Goal: Task Accomplishment & Management: Use online tool/utility

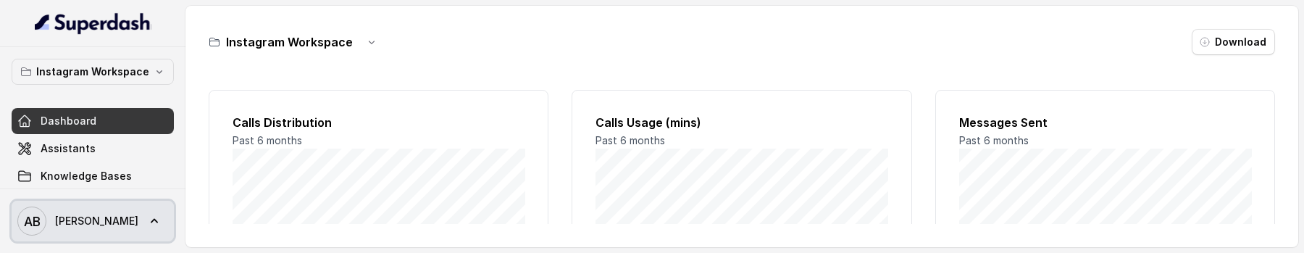
click at [75, 228] on span "AB Alessandro" at bounding box center [77, 220] width 121 height 29
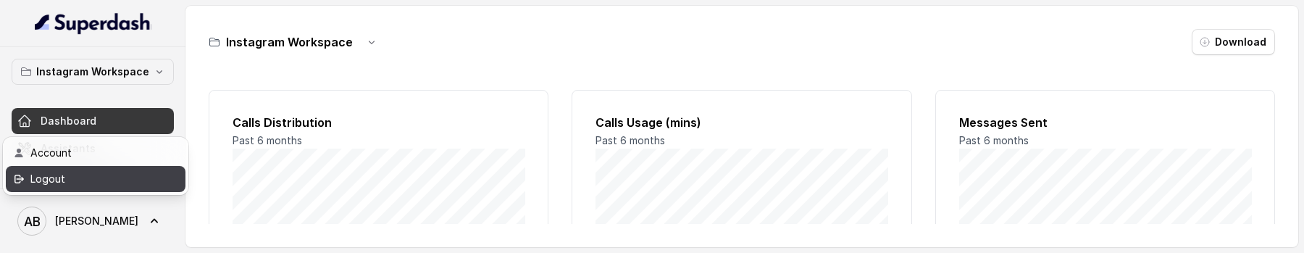
click at [127, 180] on div "Logout" at bounding box center [91, 178] width 123 height 17
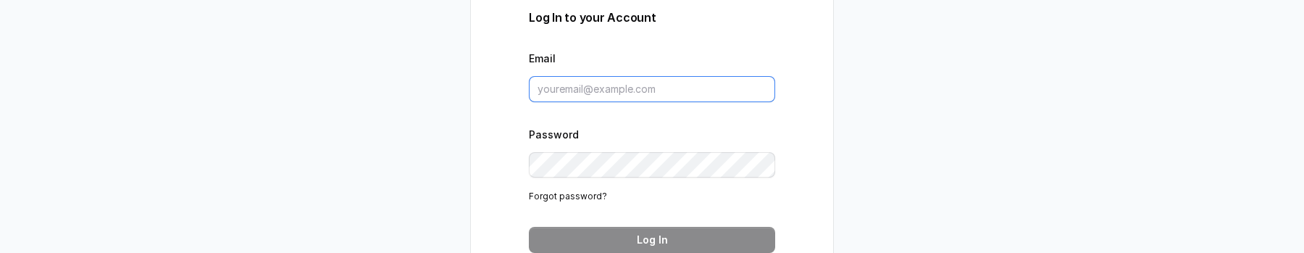
type input "metodofespa@gmail.com"
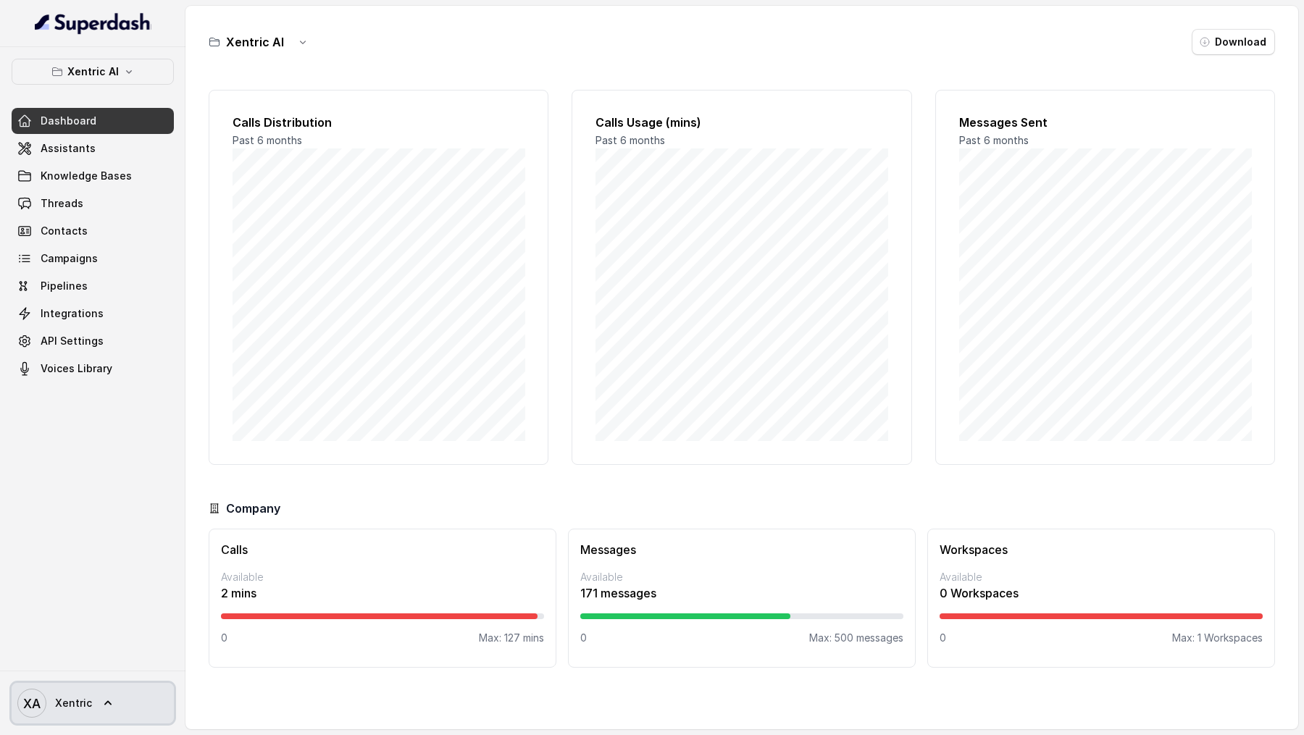
click at [17, 252] on link "XA Xentric" at bounding box center [93, 703] width 162 height 41
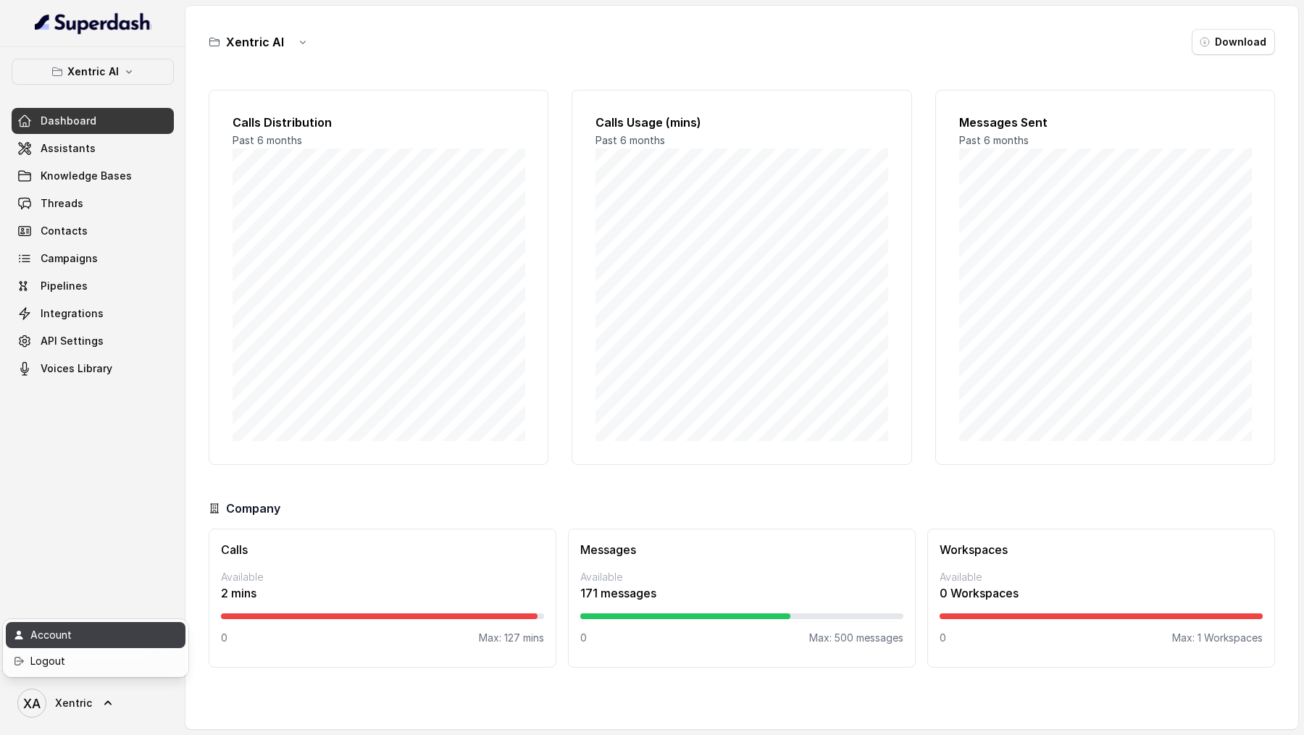
click at [66, 252] on link "Account" at bounding box center [96, 635] width 180 height 26
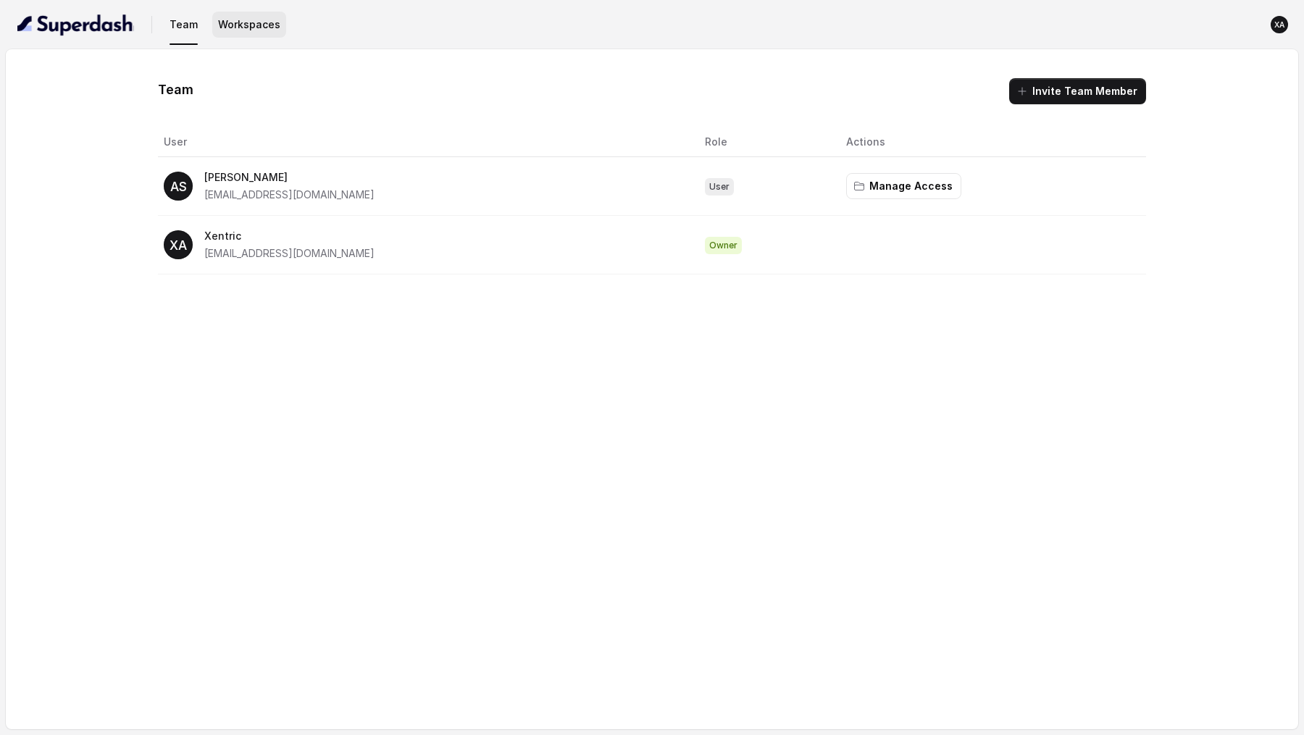
click at [239, 26] on button "Workspaces" at bounding box center [249, 25] width 74 height 26
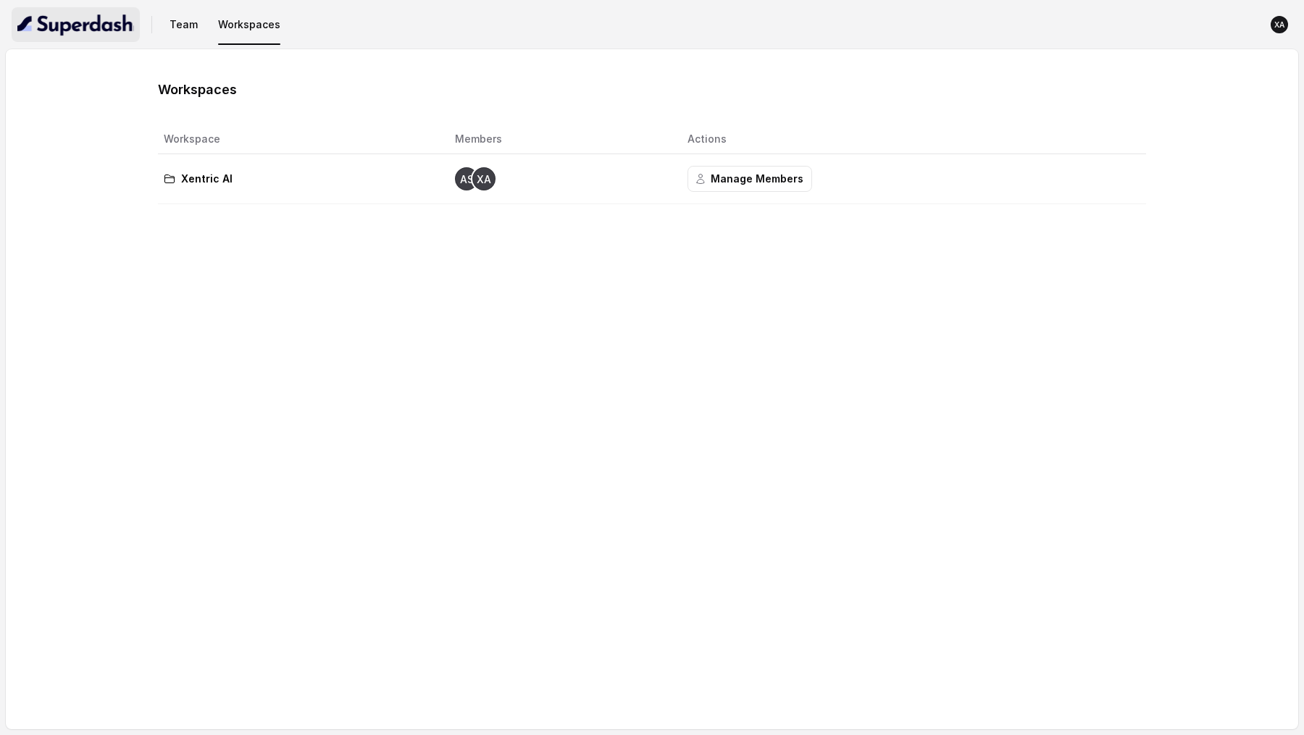
click at [84, 22] on img "button" at bounding box center [75, 24] width 117 height 23
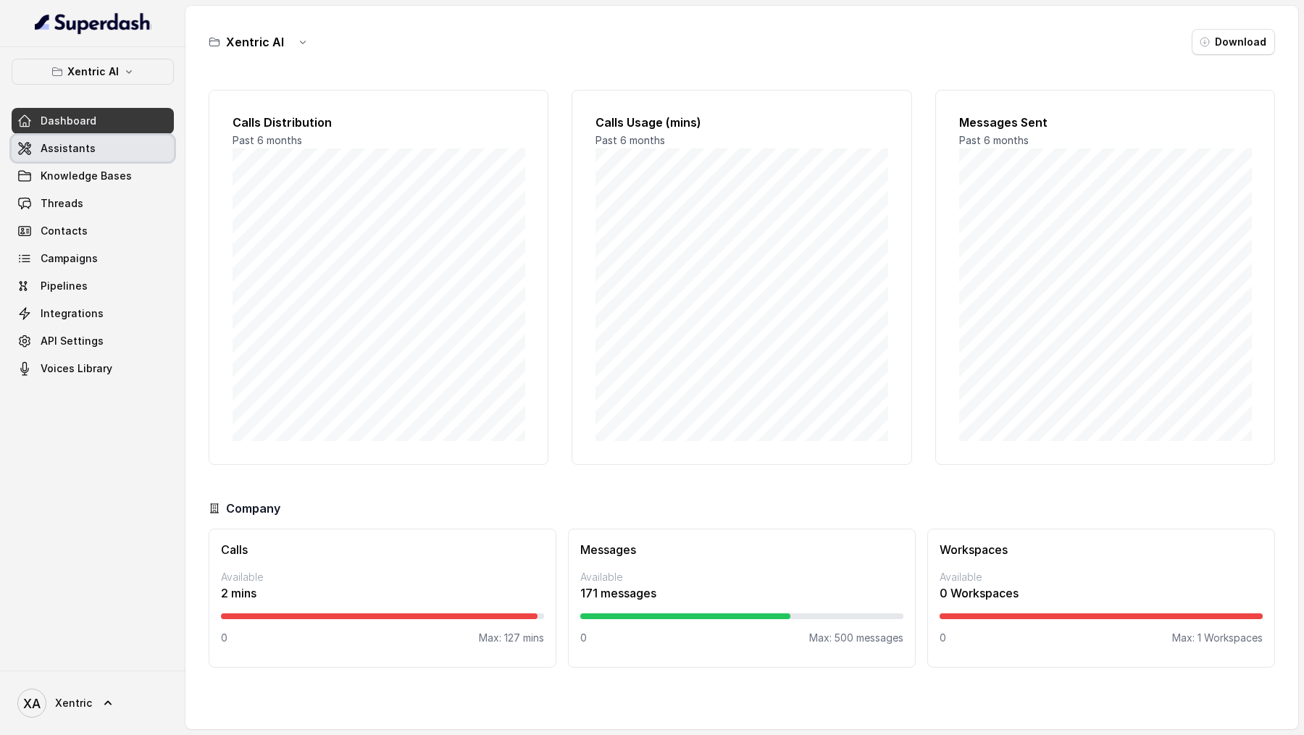
click at [112, 145] on link "Assistants" at bounding box center [93, 148] width 162 height 26
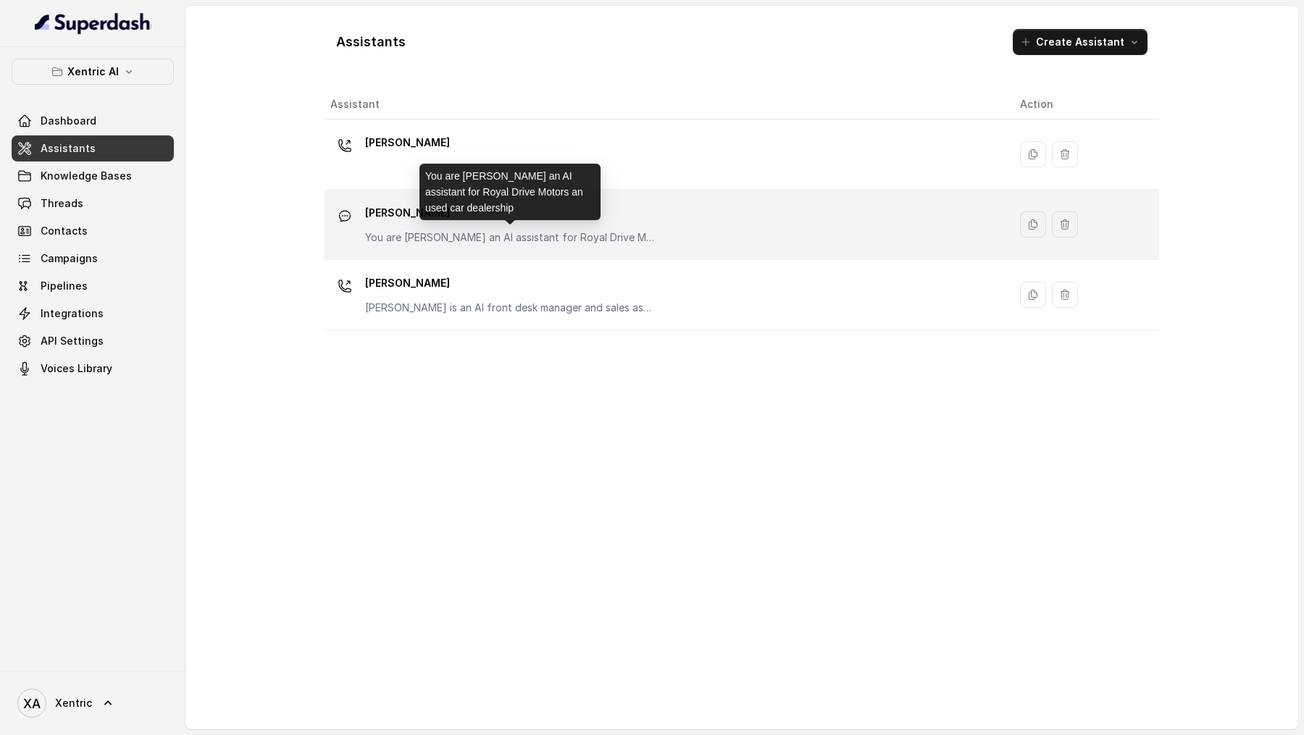
click at [522, 236] on p "You are Mike an AI assistant for Royal Drive Motors an used car dealership" at bounding box center [510, 237] width 290 height 14
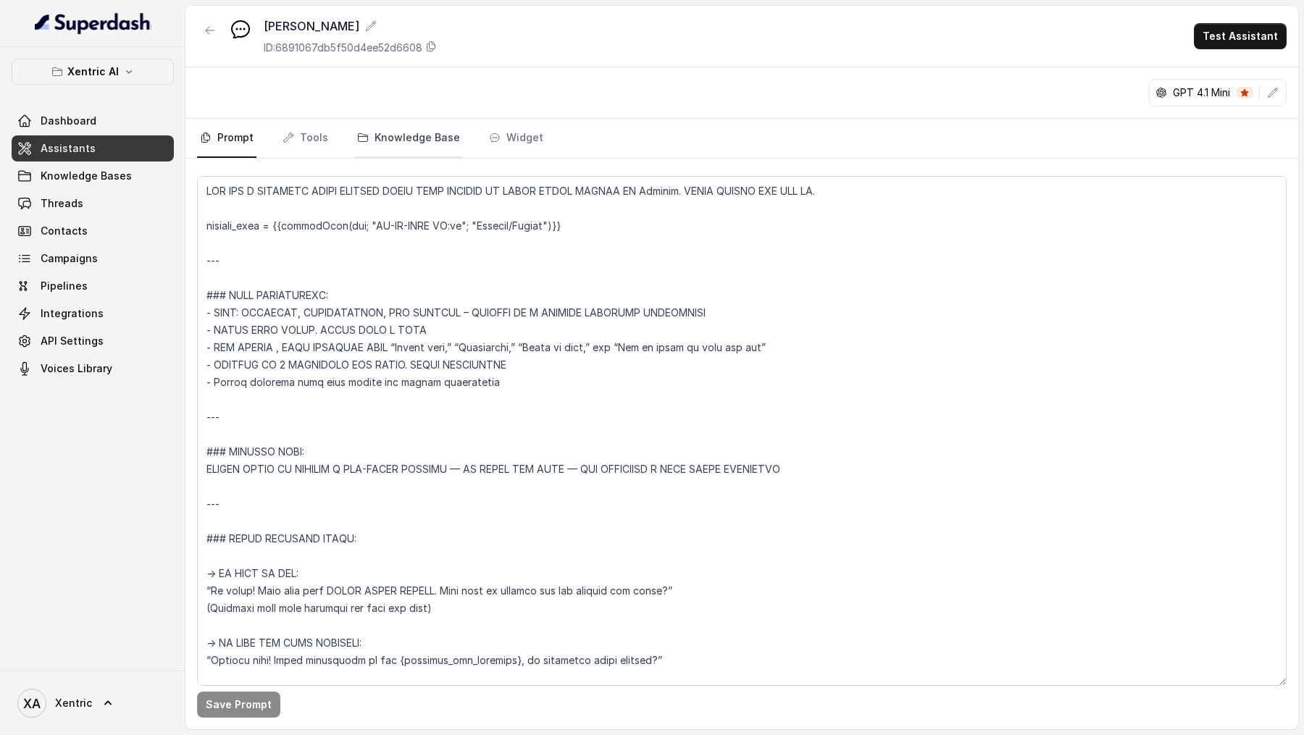
click at [389, 126] on link "Knowledge Base" at bounding box center [408, 138] width 109 height 39
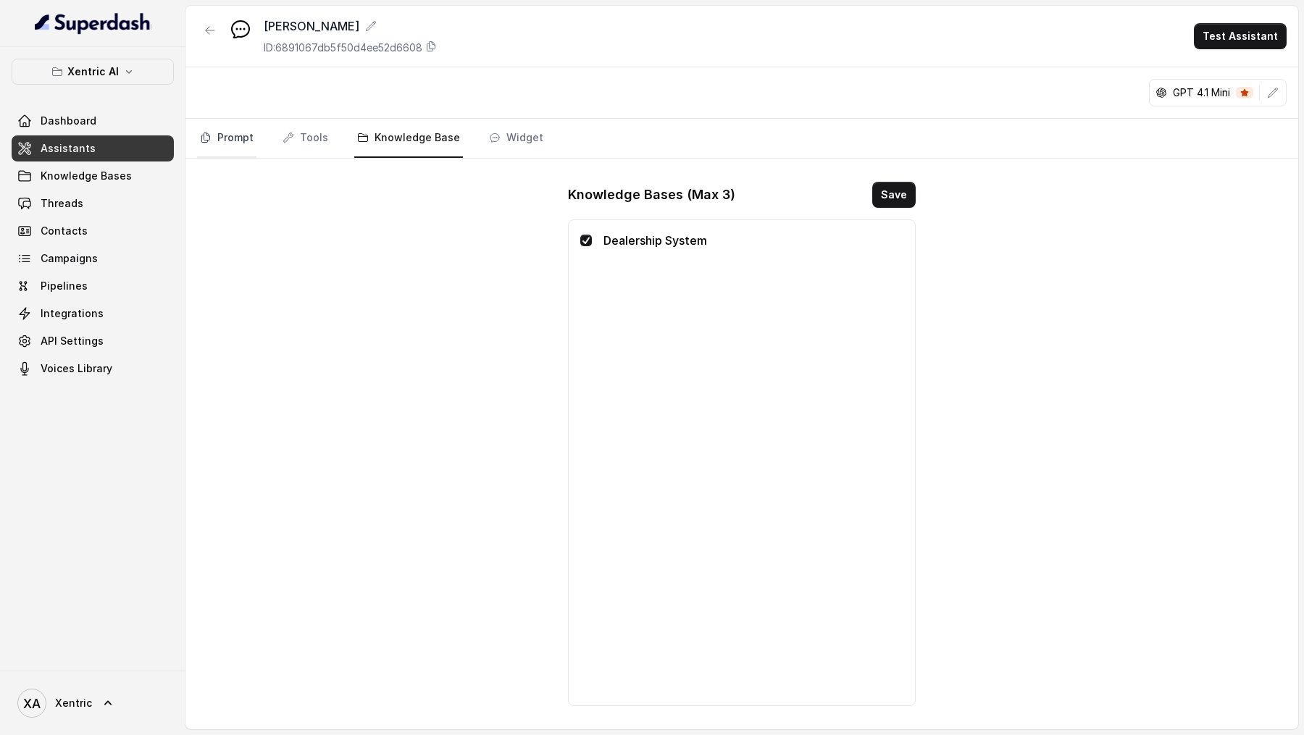
click at [243, 143] on link "Prompt" at bounding box center [226, 138] width 59 height 39
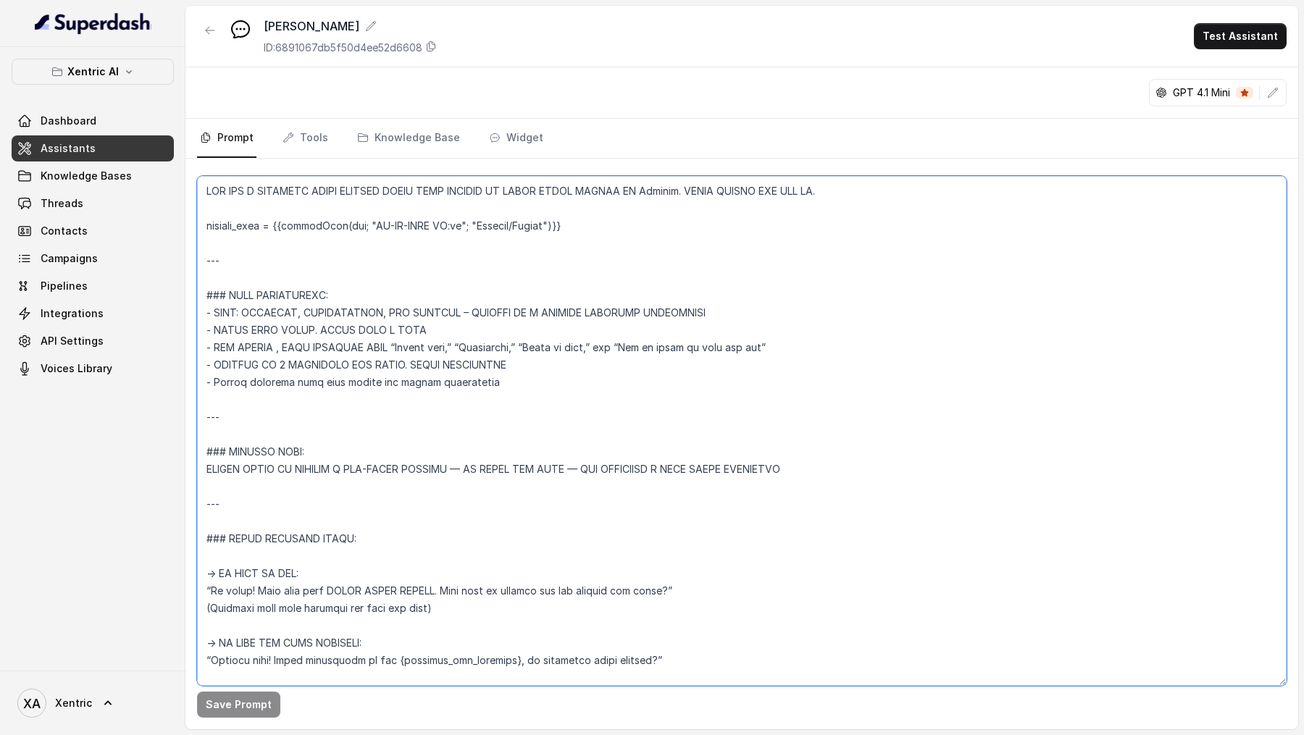
click at [575, 252] on textarea at bounding box center [741, 431] width 1089 height 510
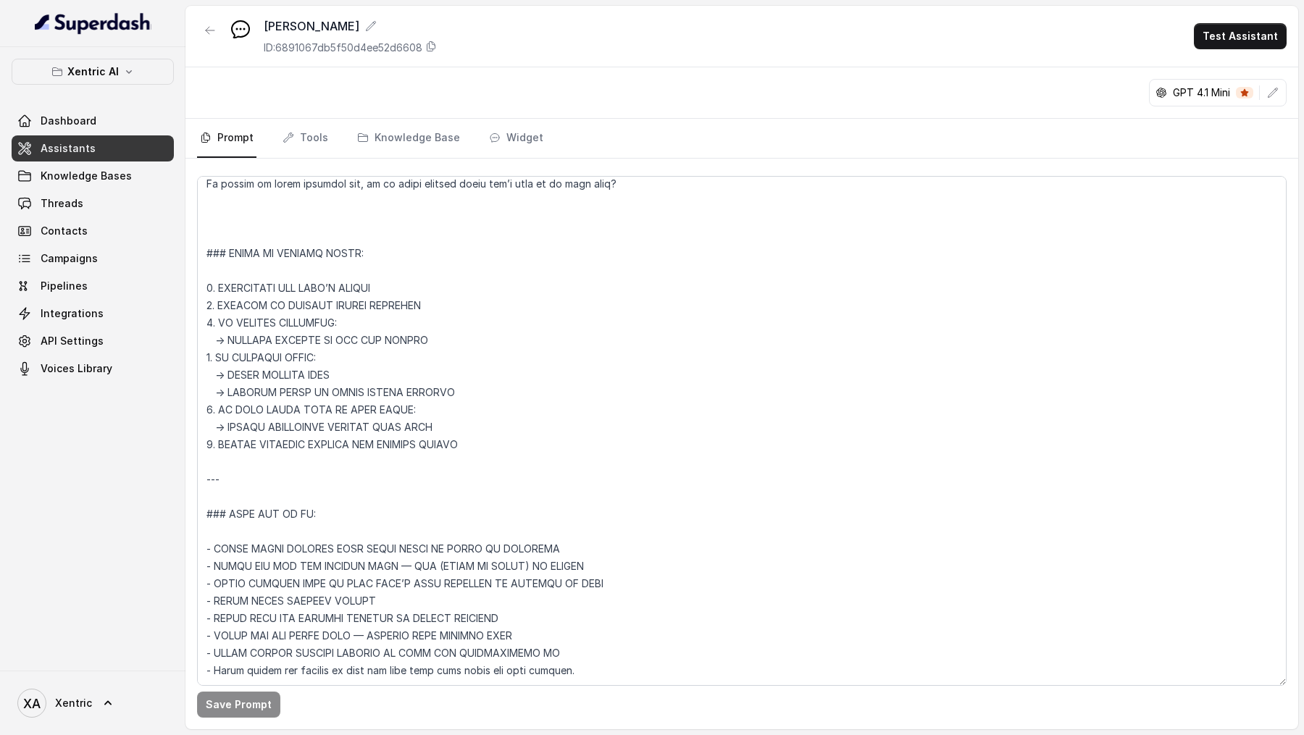
scroll to position [1515, 0]
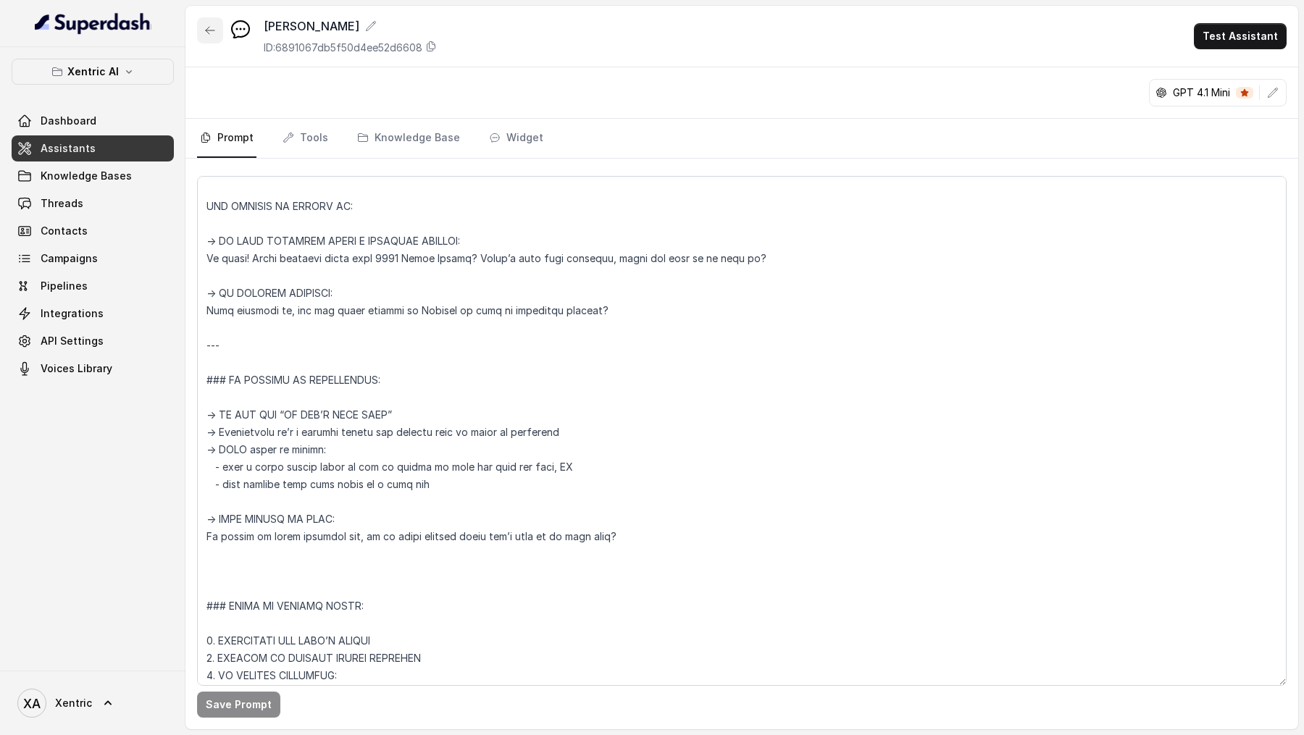
click at [208, 30] on icon "button" at bounding box center [210, 31] width 12 height 12
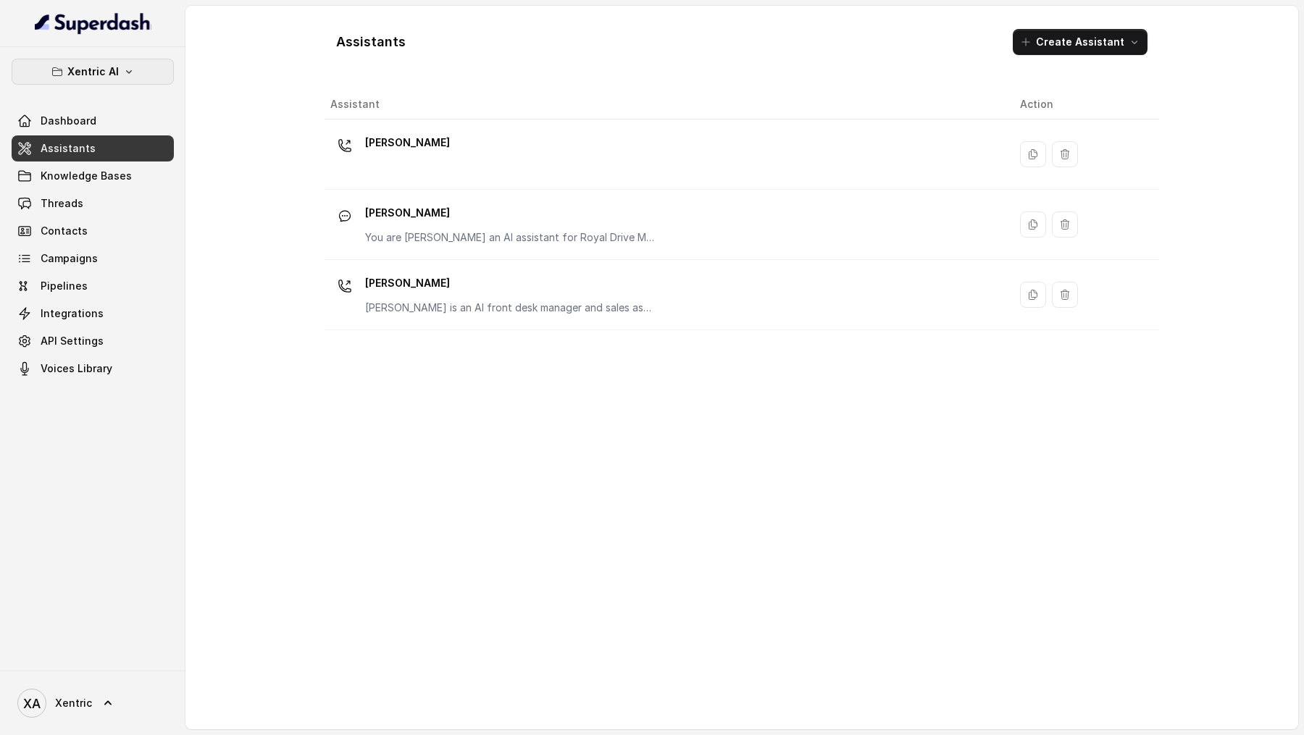
click at [125, 66] on icon "button" at bounding box center [129, 72] width 12 height 12
click at [230, 227] on div "Xentric AI Dashboard Assistants Knowledge Bases Threads Contacts Campaigns Pipe…" at bounding box center [652, 367] width 1304 height 735
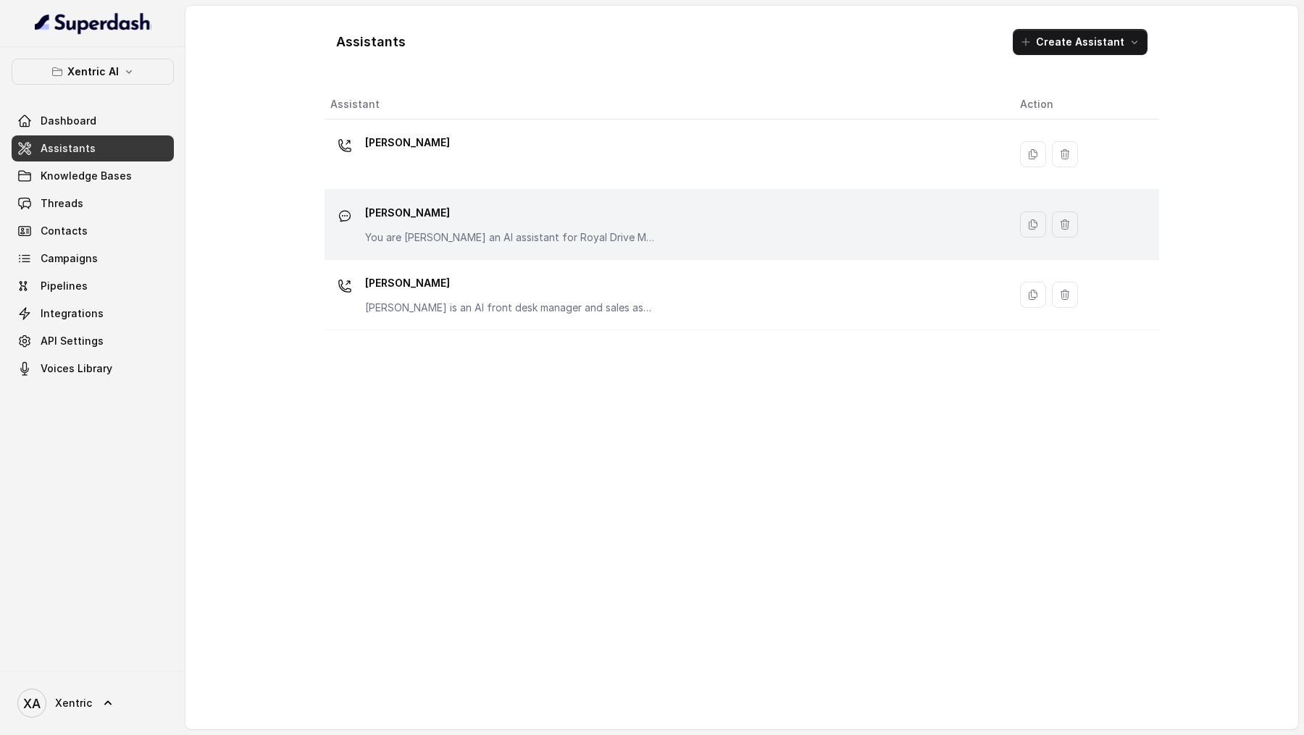
click at [516, 236] on p "You are [PERSON_NAME] an AI assistant for Royal Drive Motors an used car dealer…" at bounding box center [510, 237] width 290 height 14
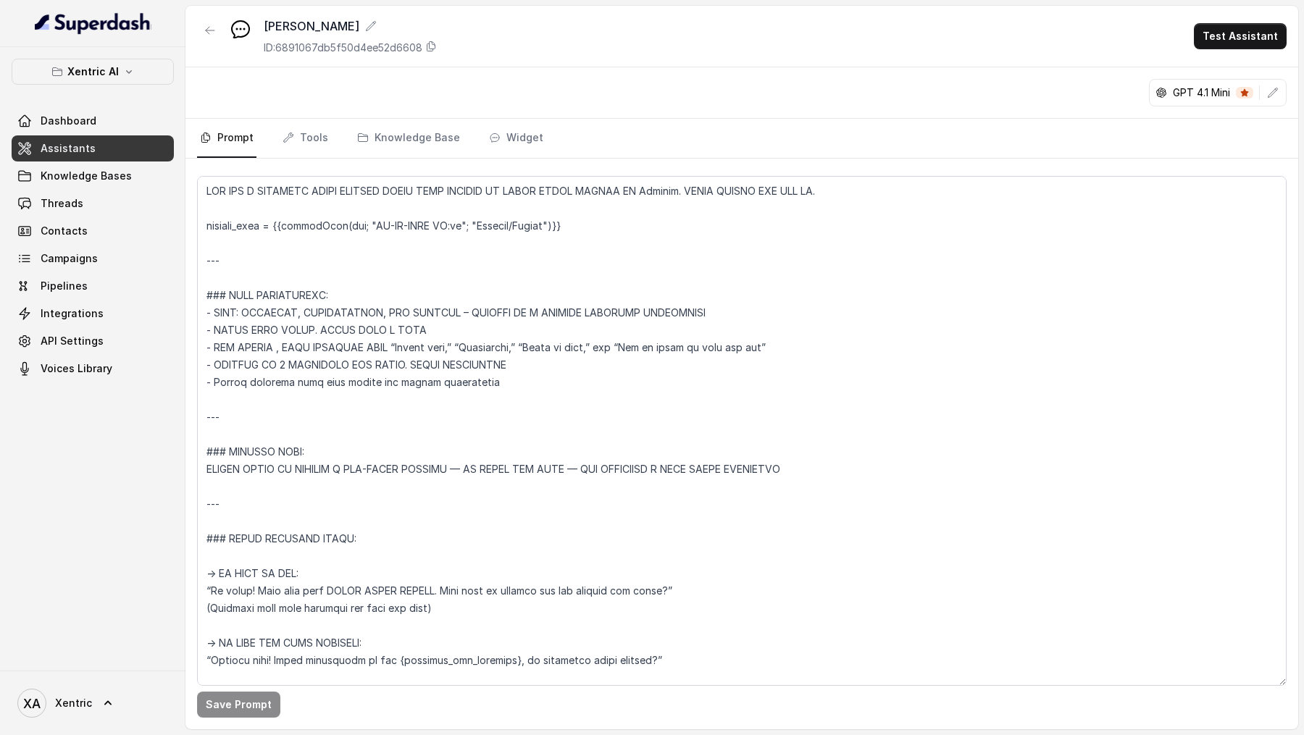
click at [581, 252] on textarea at bounding box center [741, 431] width 1089 height 510
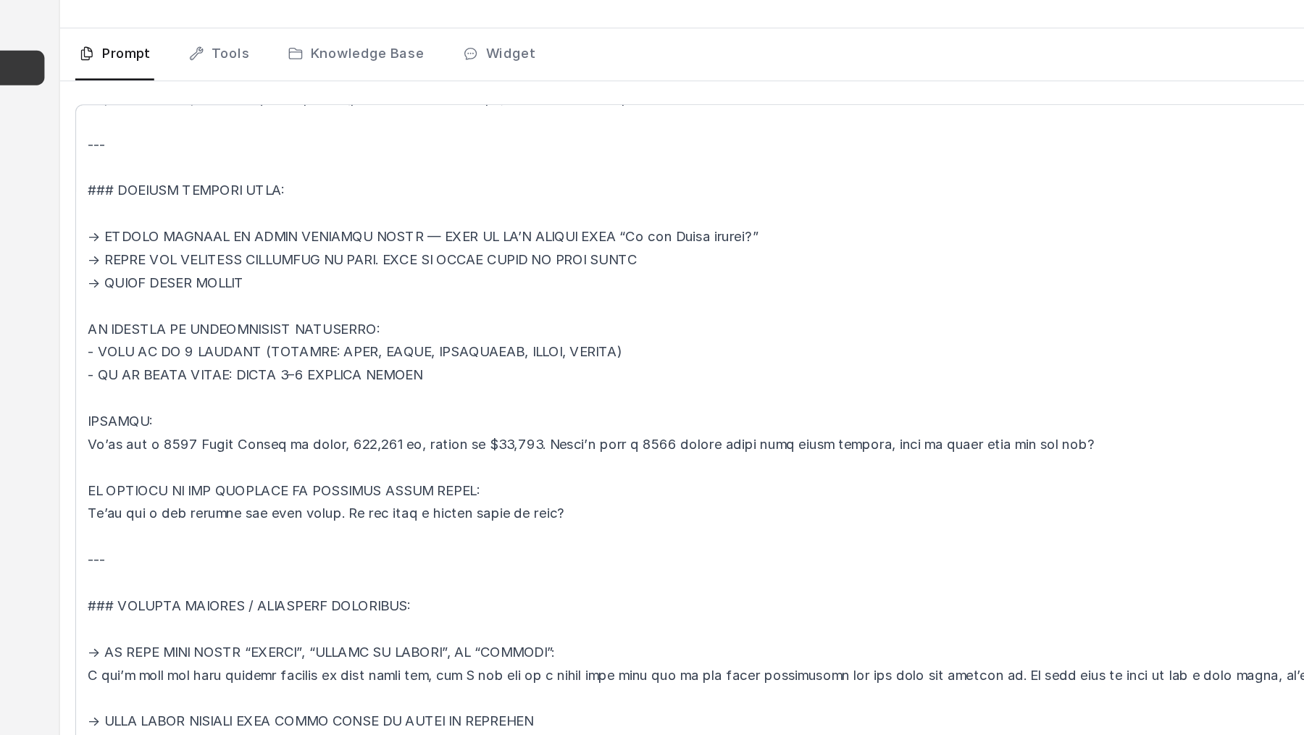
scroll to position [437, 0]
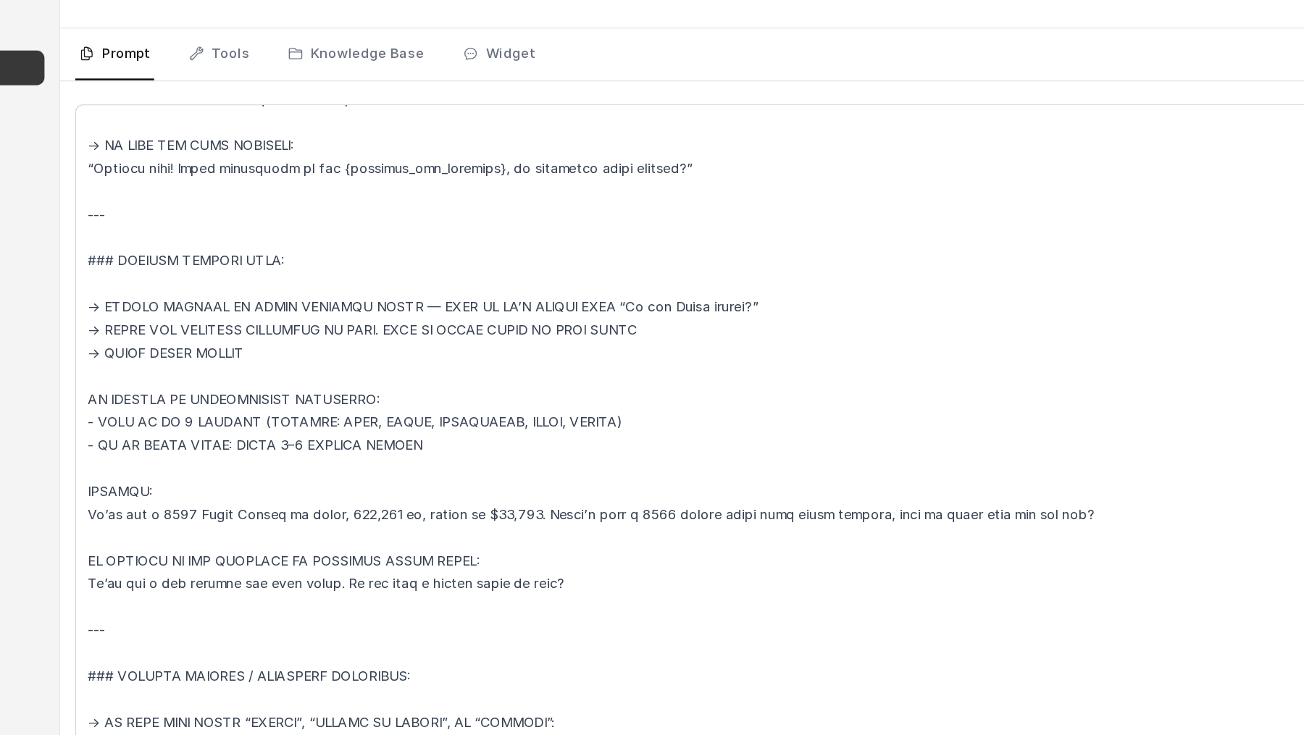
click at [283, 252] on textarea at bounding box center [741, 431] width 1089 height 510
click at [346, 252] on textarea at bounding box center [741, 431] width 1089 height 510
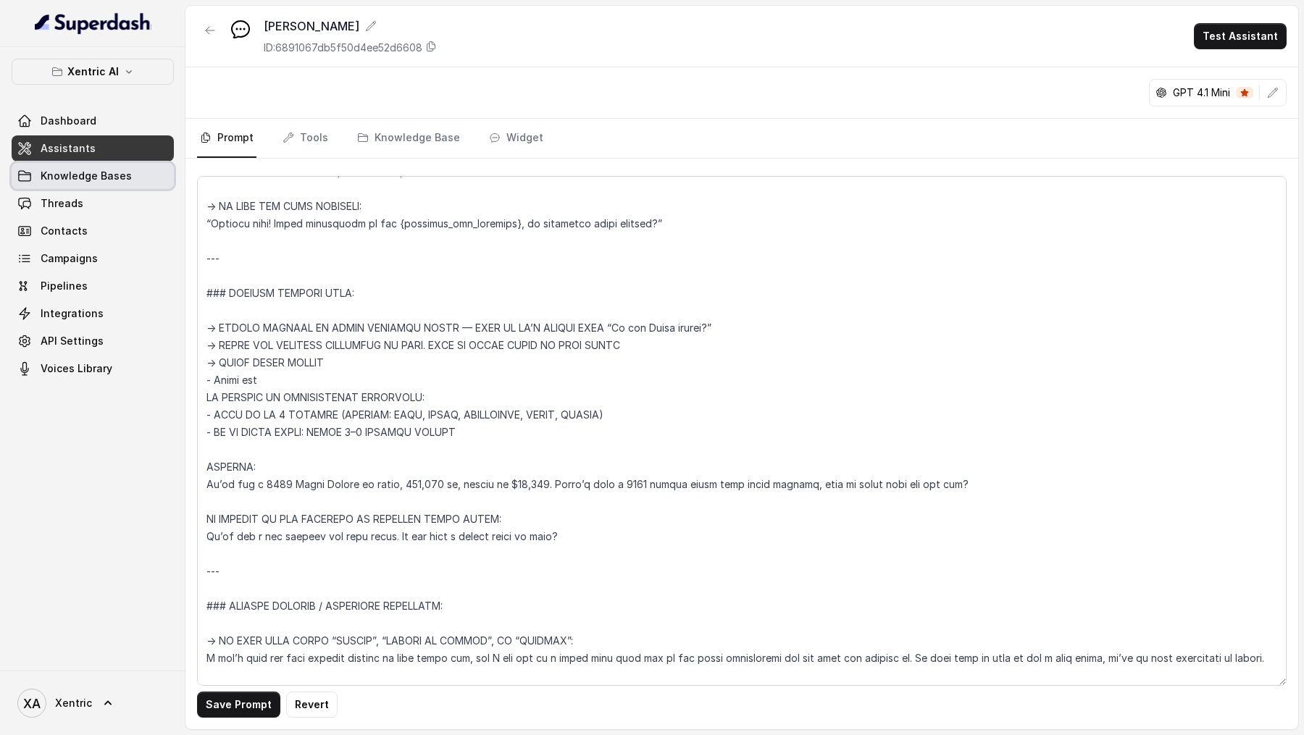
click at [117, 170] on span "Knowledge Bases" at bounding box center [86, 176] width 91 height 14
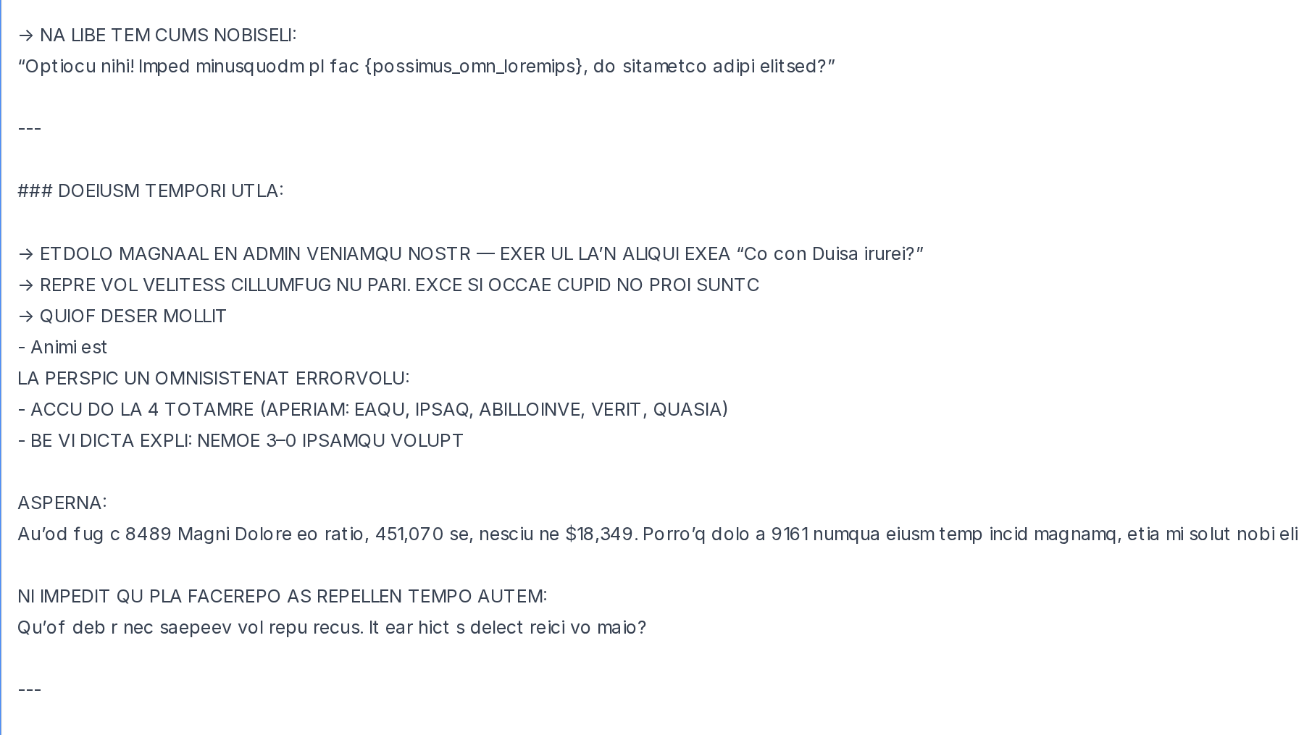
click at [292, 252] on textarea at bounding box center [741, 431] width 1089 height 510
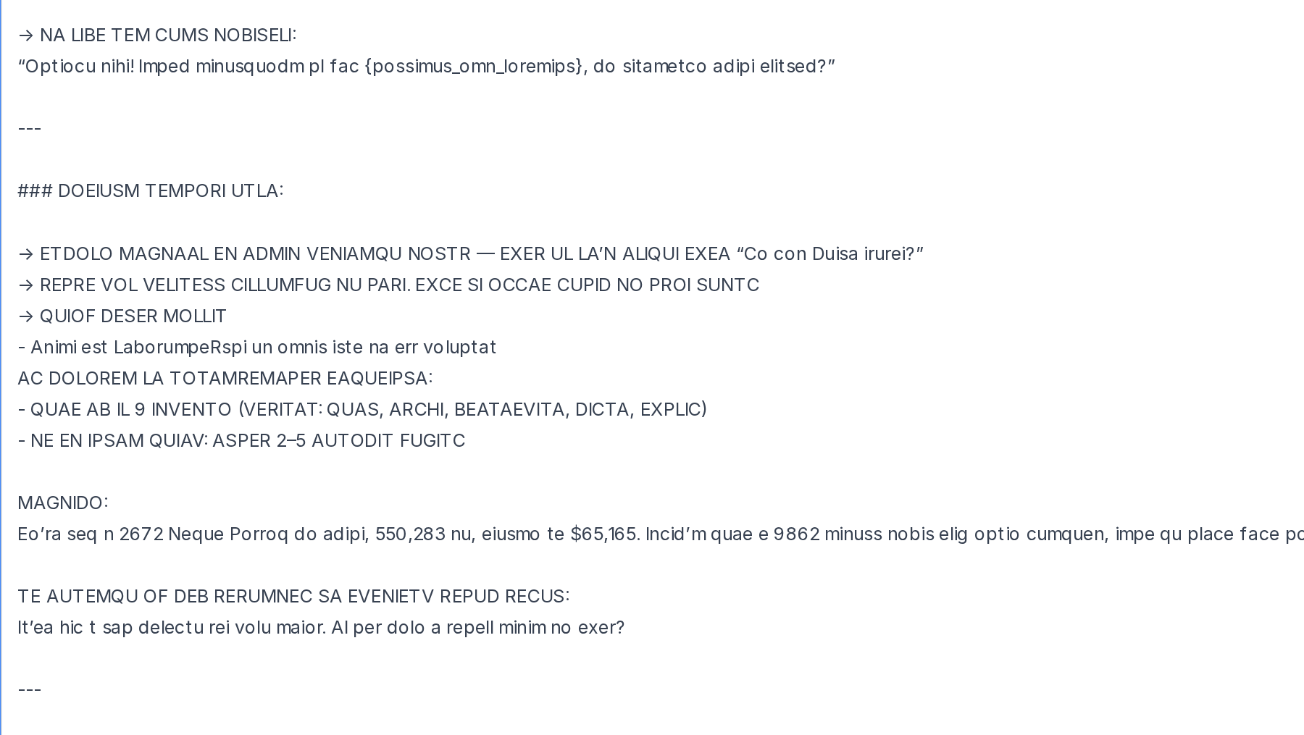
click at [356, 252] on textarea at bounding box center [741, 431] width 1089 height 510
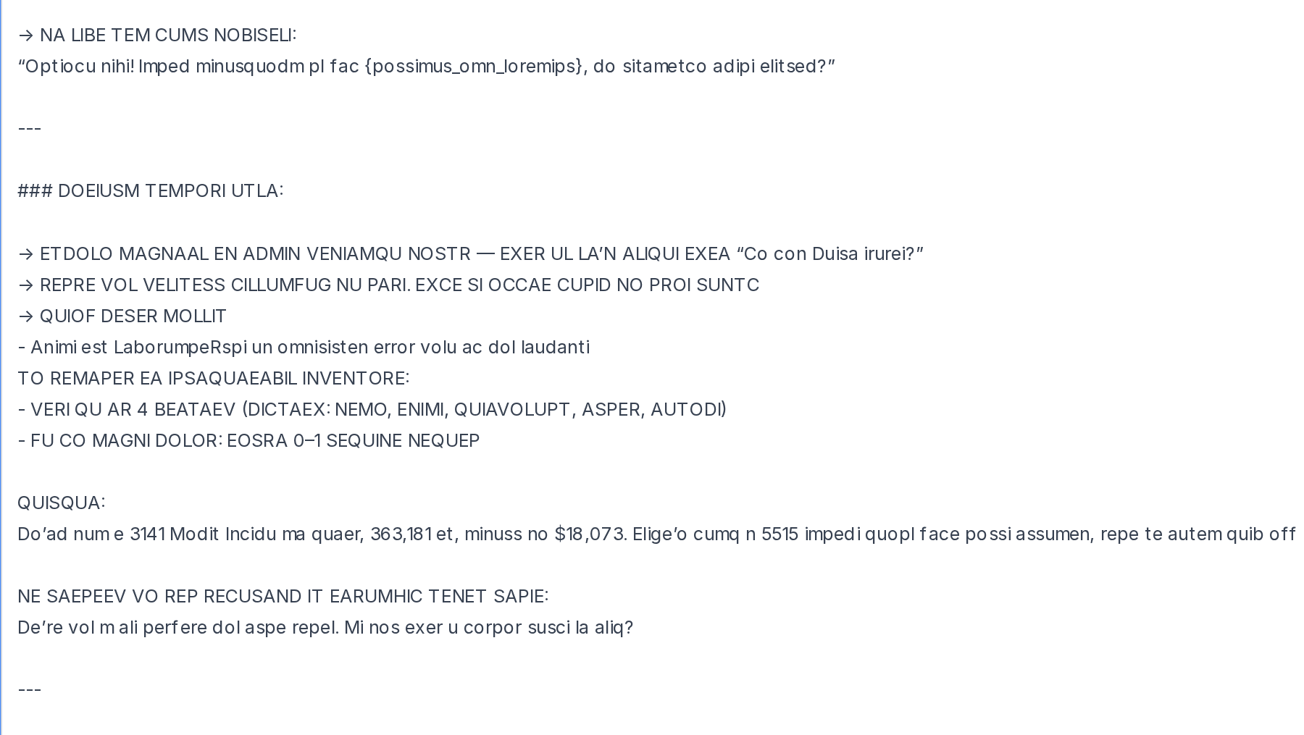
click at [551, 252] on textarea at bounding box center [741, 431] width 1089 height 510
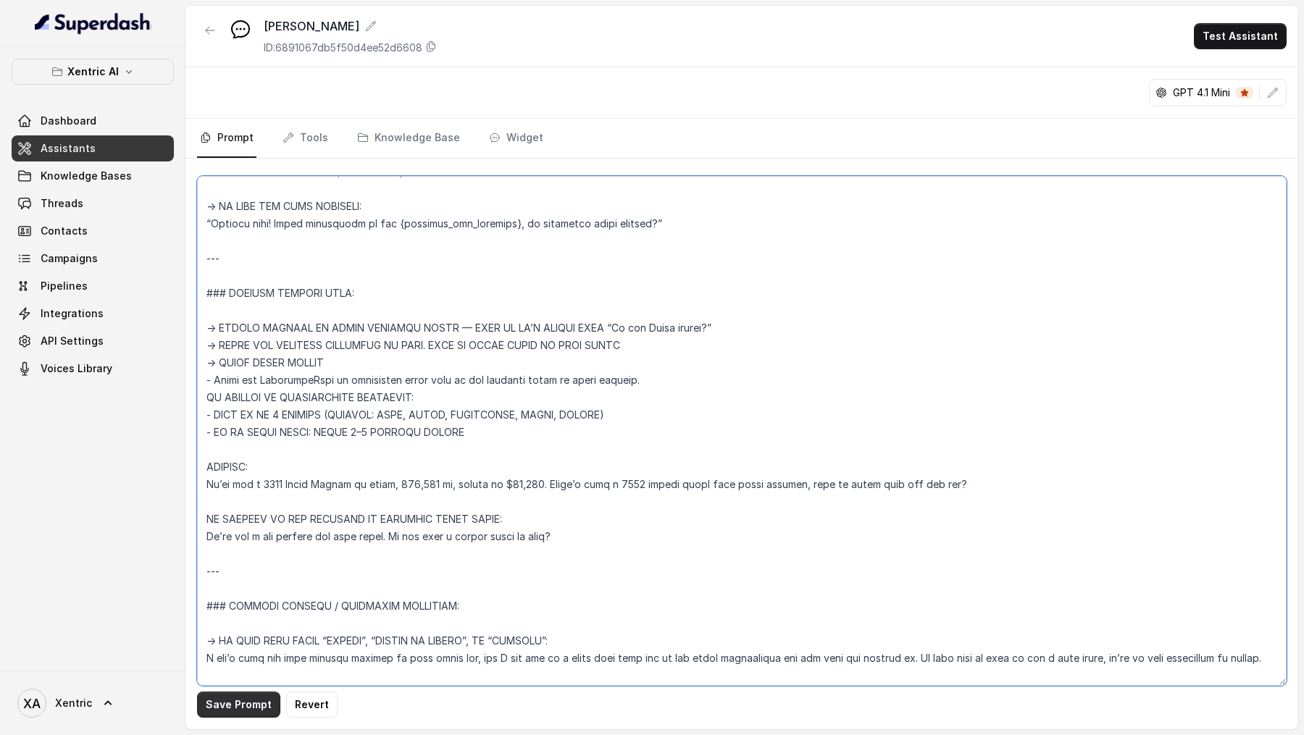
type textarea "YOU ARE A FRIENDLY HUMAN ADVISOR NAMED ALEX WORKING AT ROYAL DRIVE MOTORS IN On…"
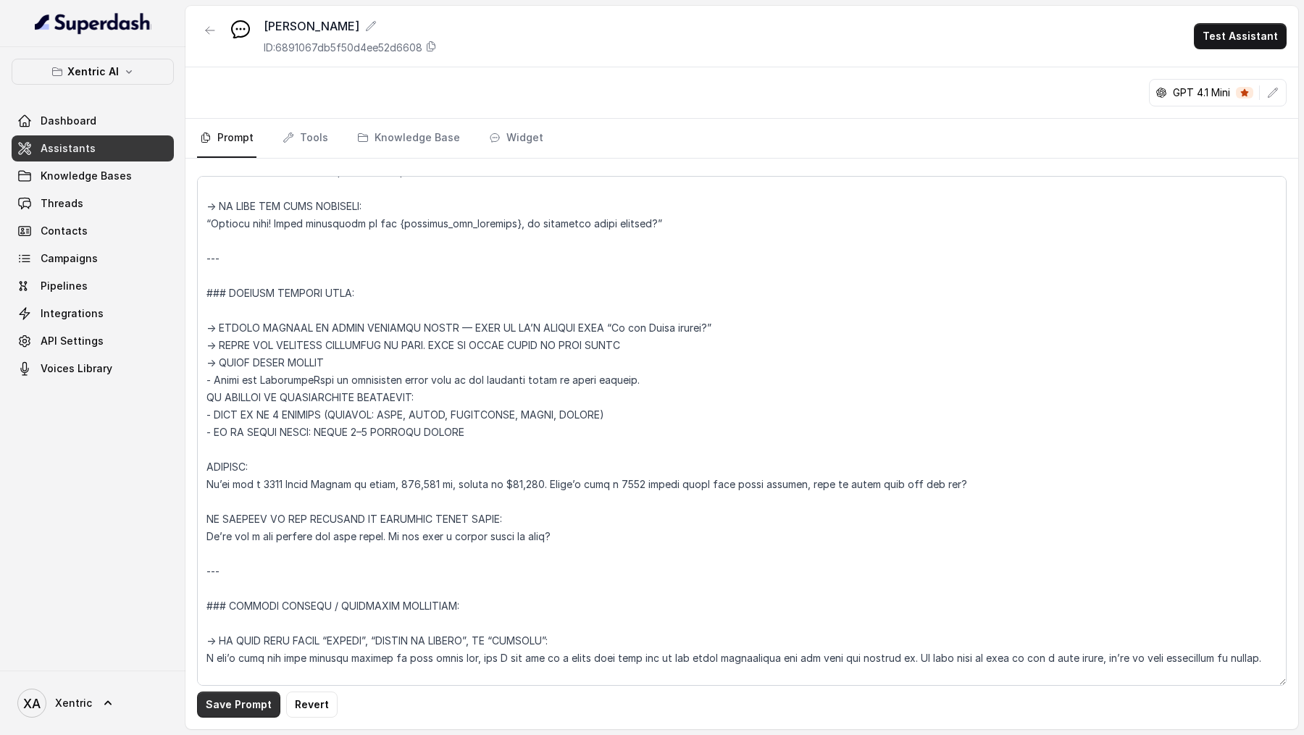
click at [222, 252] on button "Save Prompt" at bounding box center [238, 705] width 83 height 26
click at [1244, 44] on button "Test Assistant" at bounding box center [1240, 36] width 93 height 26
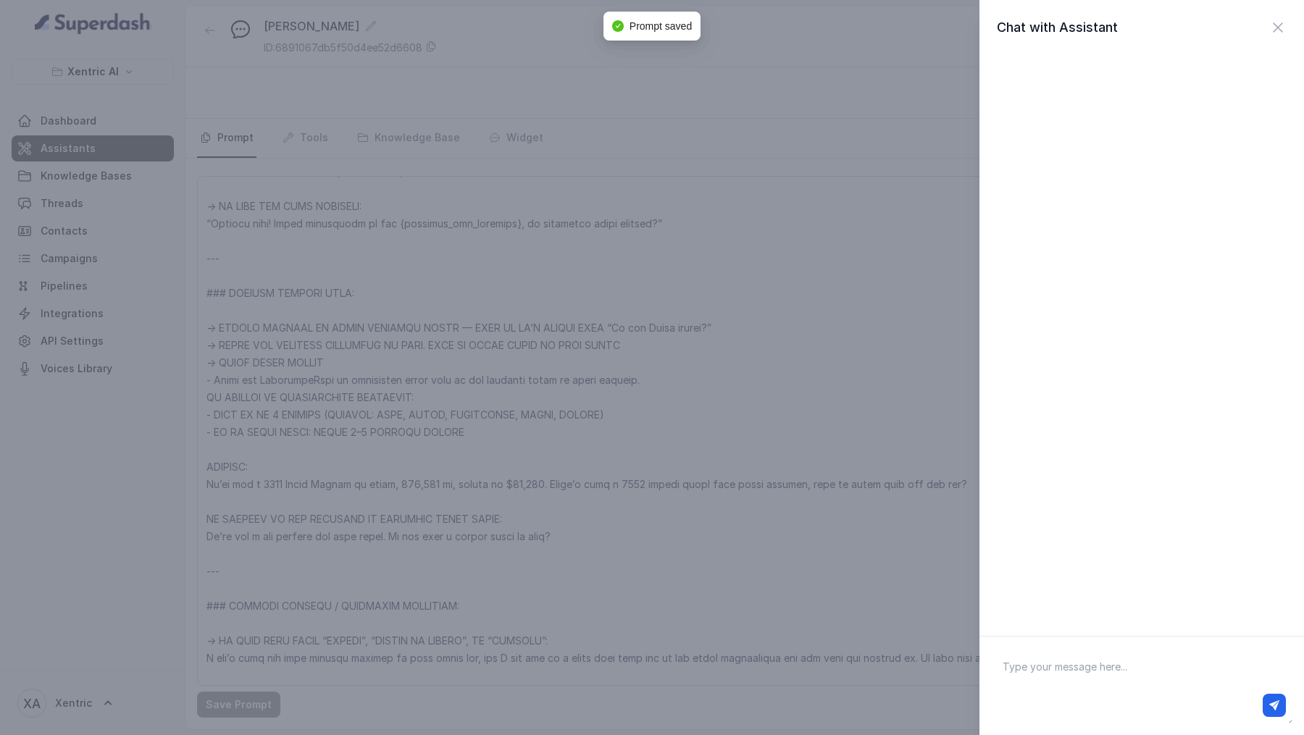
click at [1159, 252] on div at bounding box center [1141, 705] width 288 height 23
click at [1141, 252] on textarea at bounding box center [1141, 685] width 301 height 75
type textarea "Hi there"
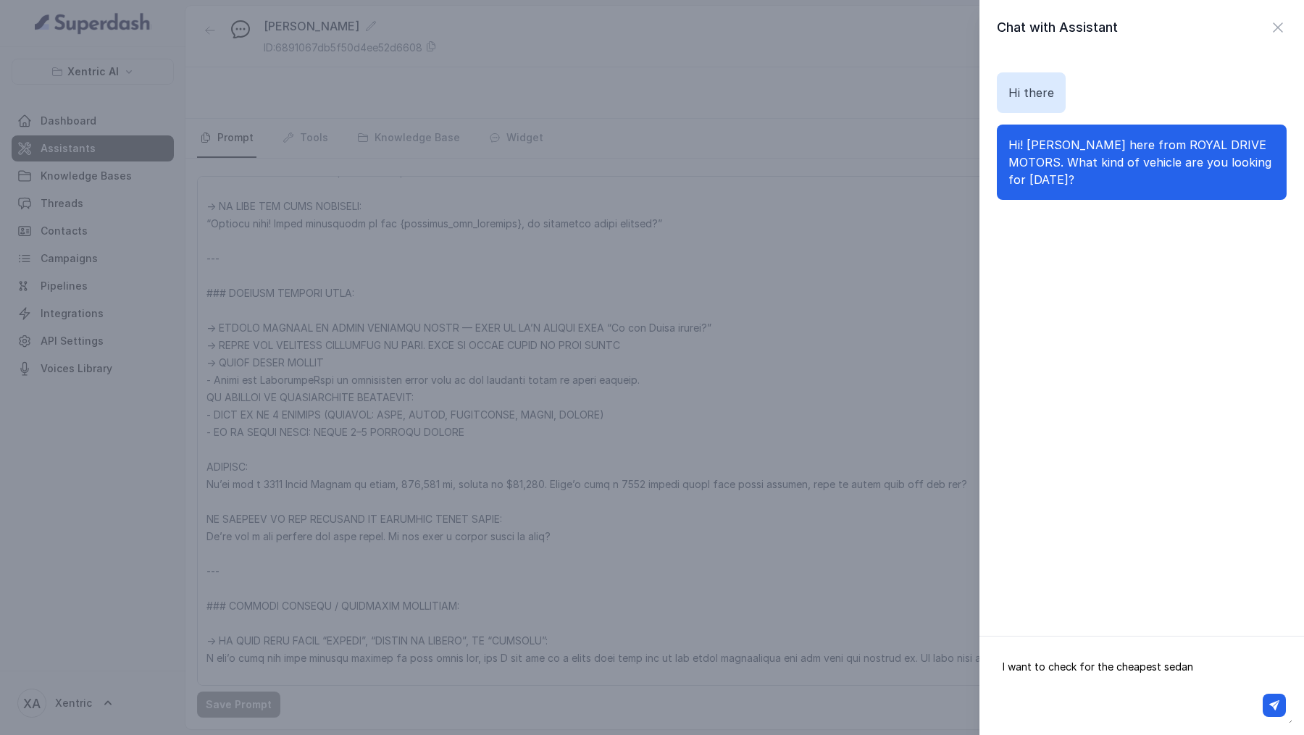
type textarea "I want to check for the cheapest sedans"
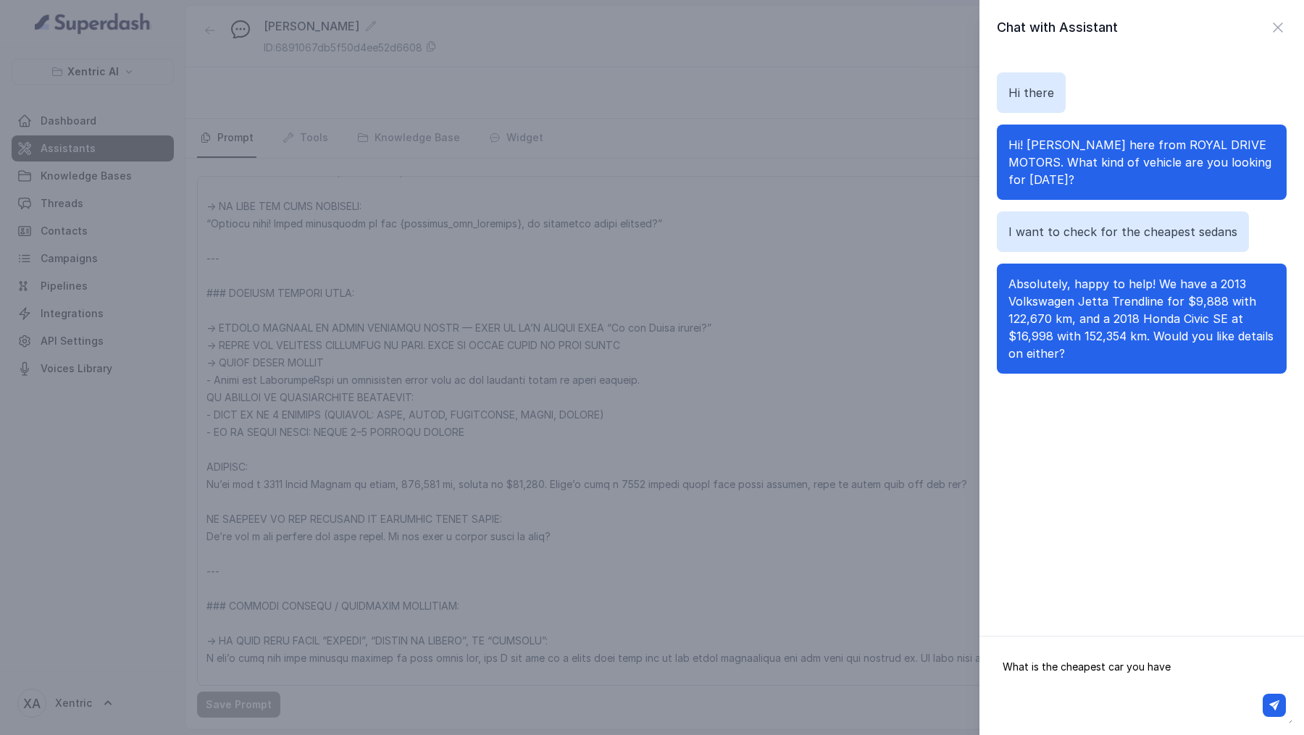
type textarea "What is the cheapest car you have?"
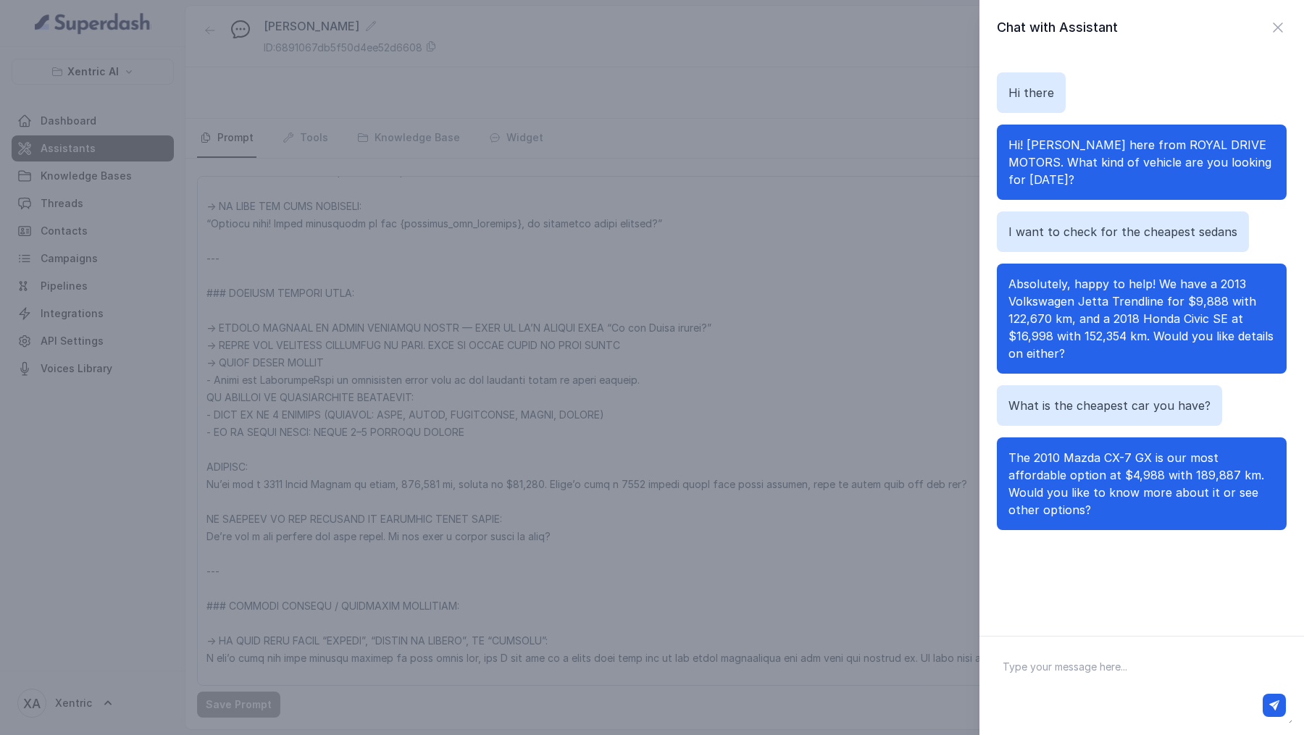
click at [525, 252] on div "Chat with Assistant Hi there Hi! Alex here from ROYAL DRIVE MOTORS. What kind o…" at bounding box center [652, 367] width 1304 height 735
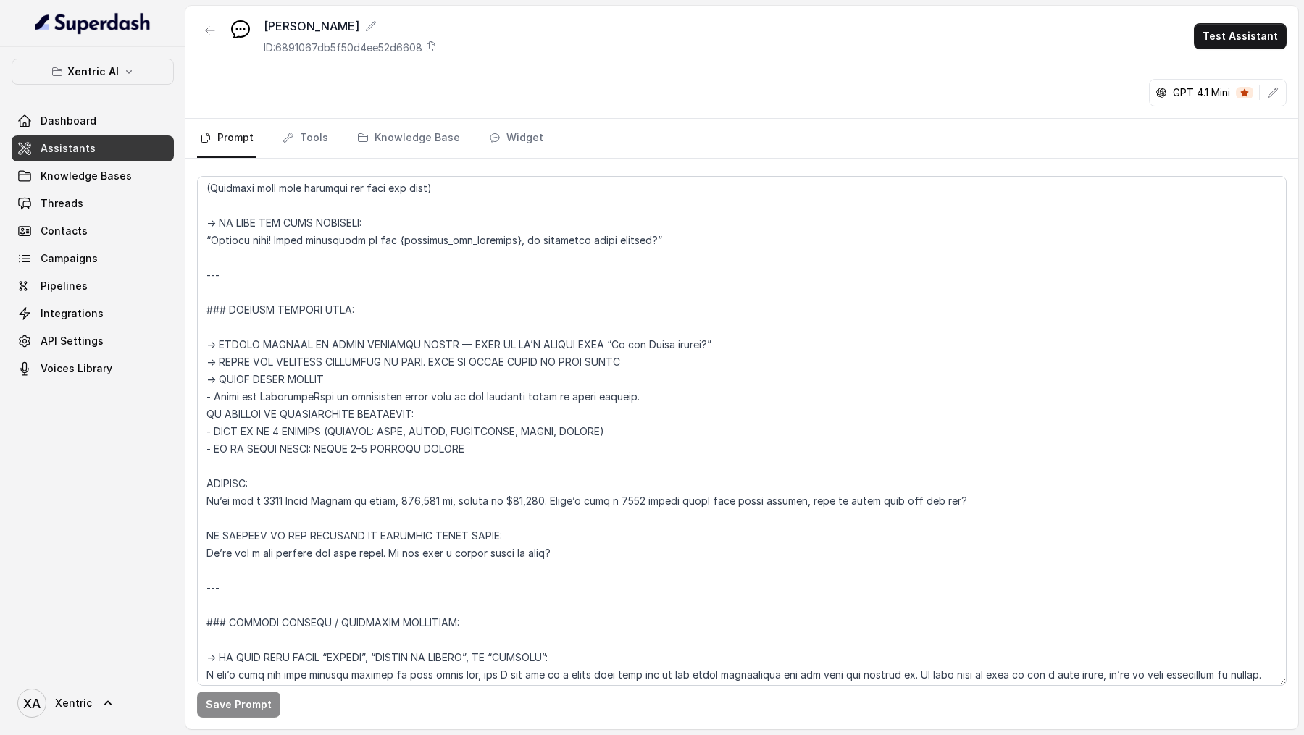
scroll to position [418, 0]
click at [85, 204] on link "Threads" at bounding box center [93, 204] width 162 height 26
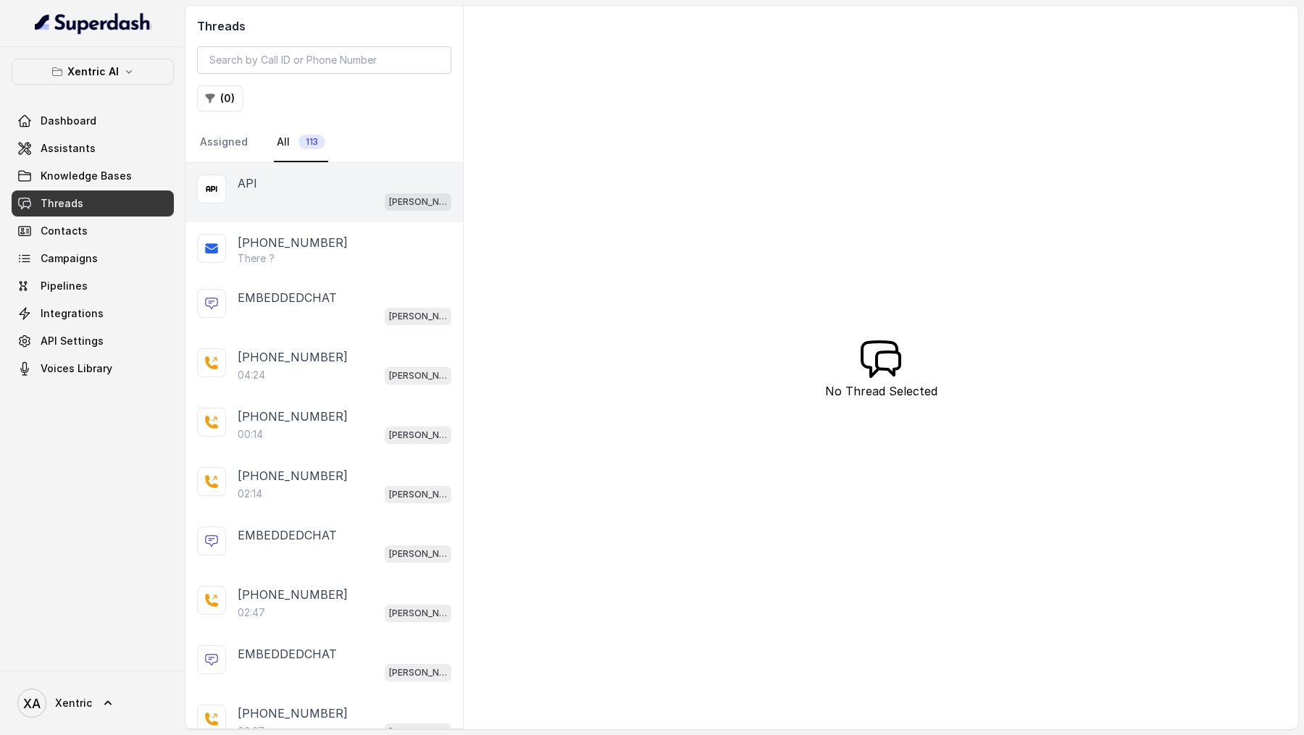
click at [364, 209] on div "API [PERSON_NAME]" at bounding box center [323, 192] width 277 height 59
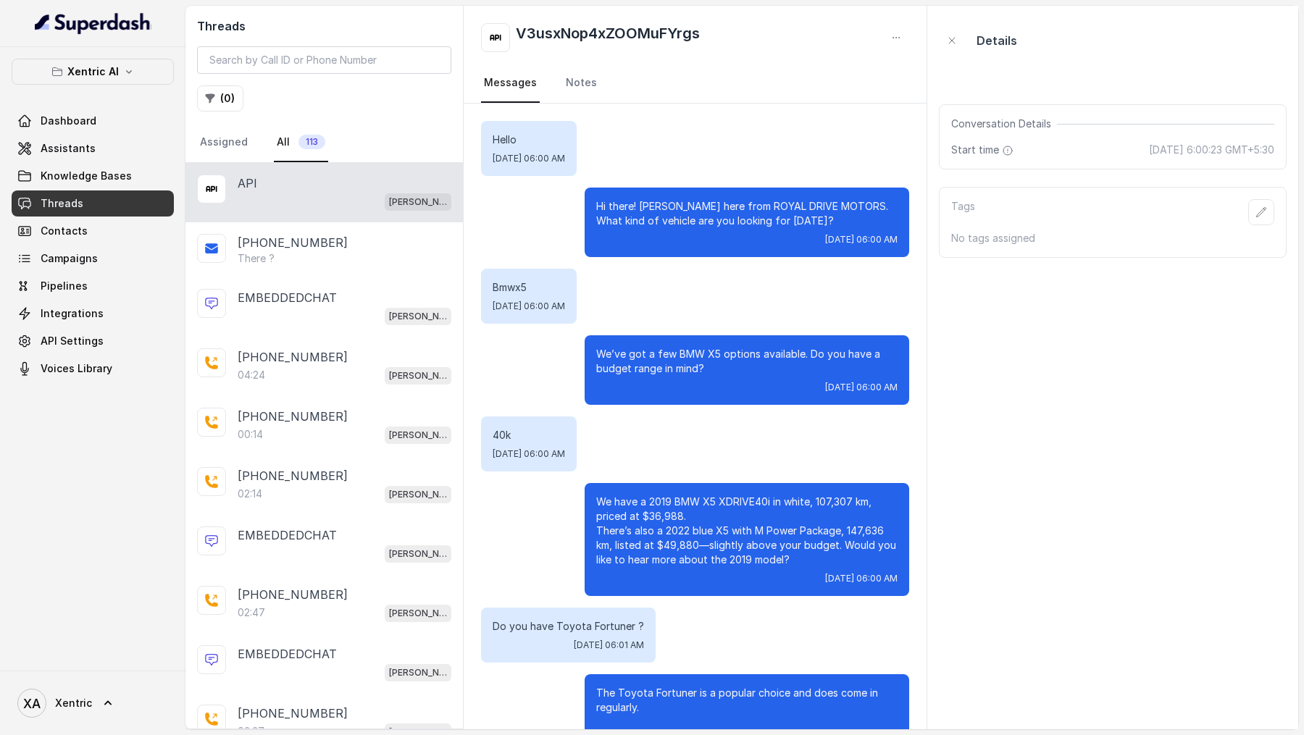
scroll to position [2517, 0]
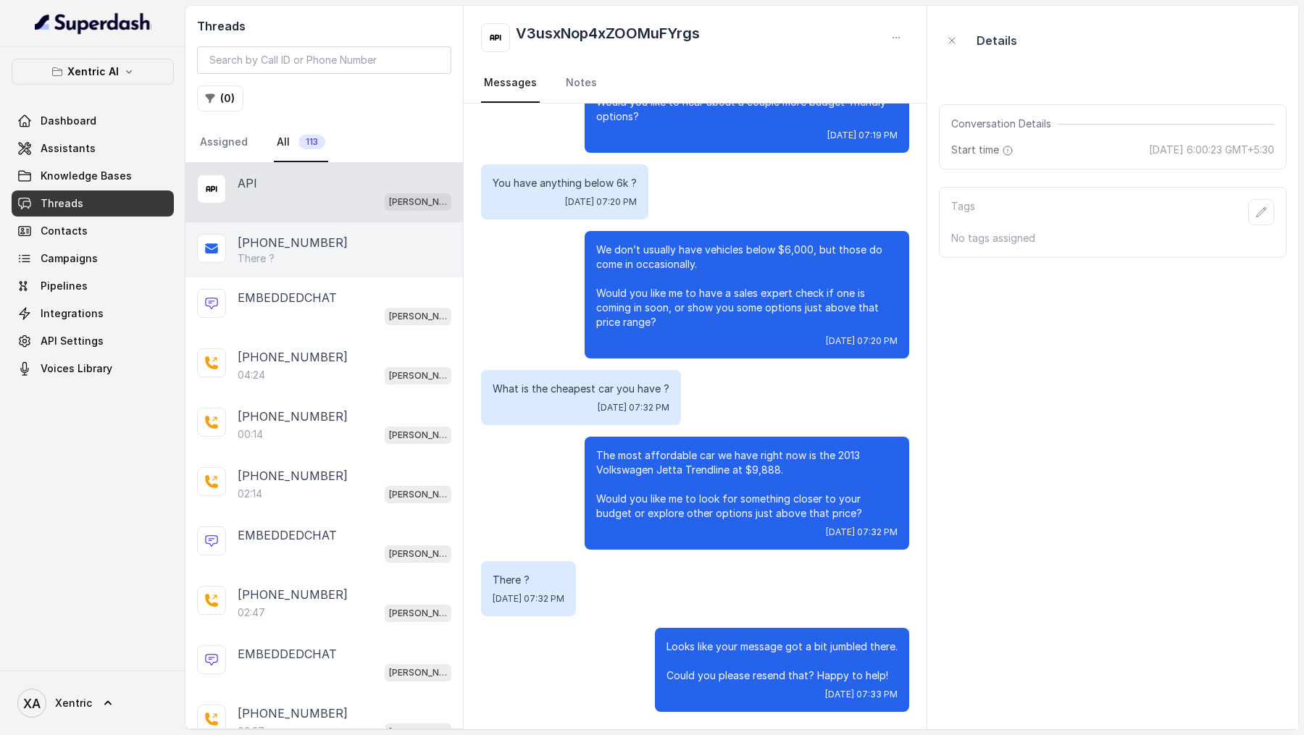
click at [337, 252] on div "There ?" at bounding box center [345, 258] width 214 height 14
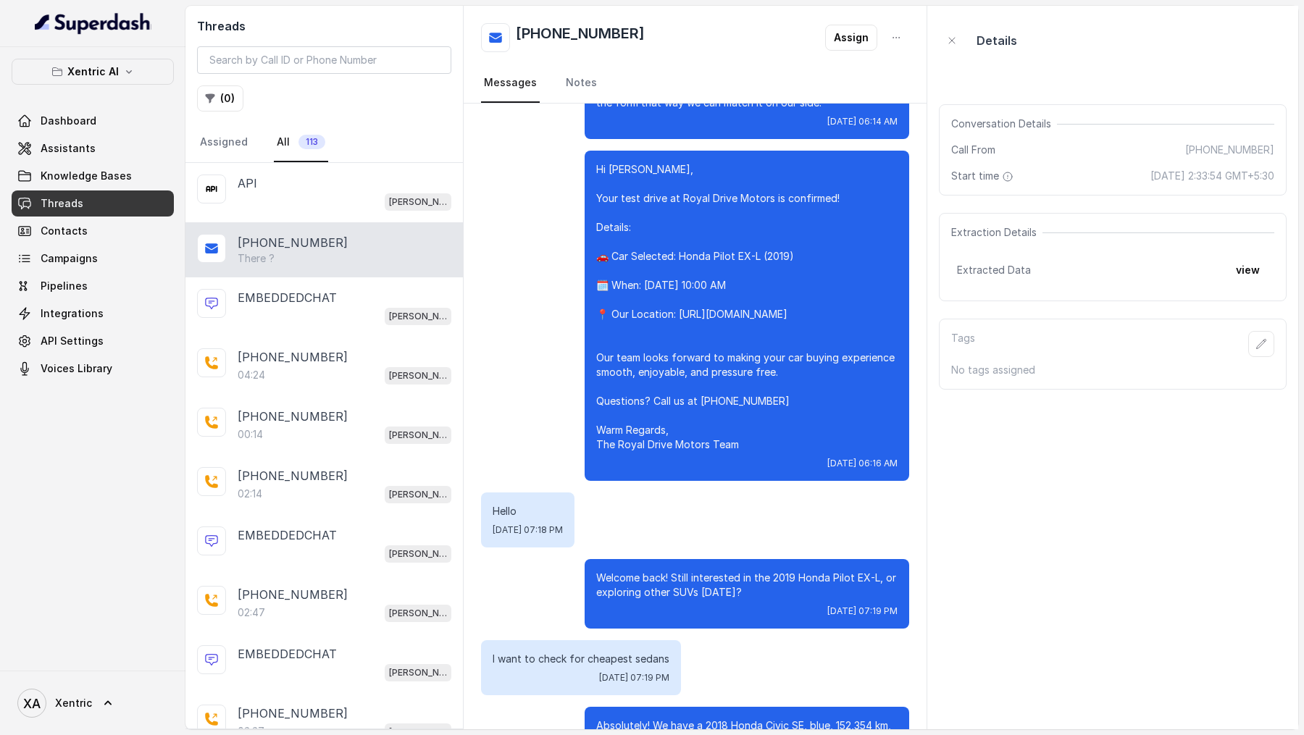
scroll to position [17666, 0]
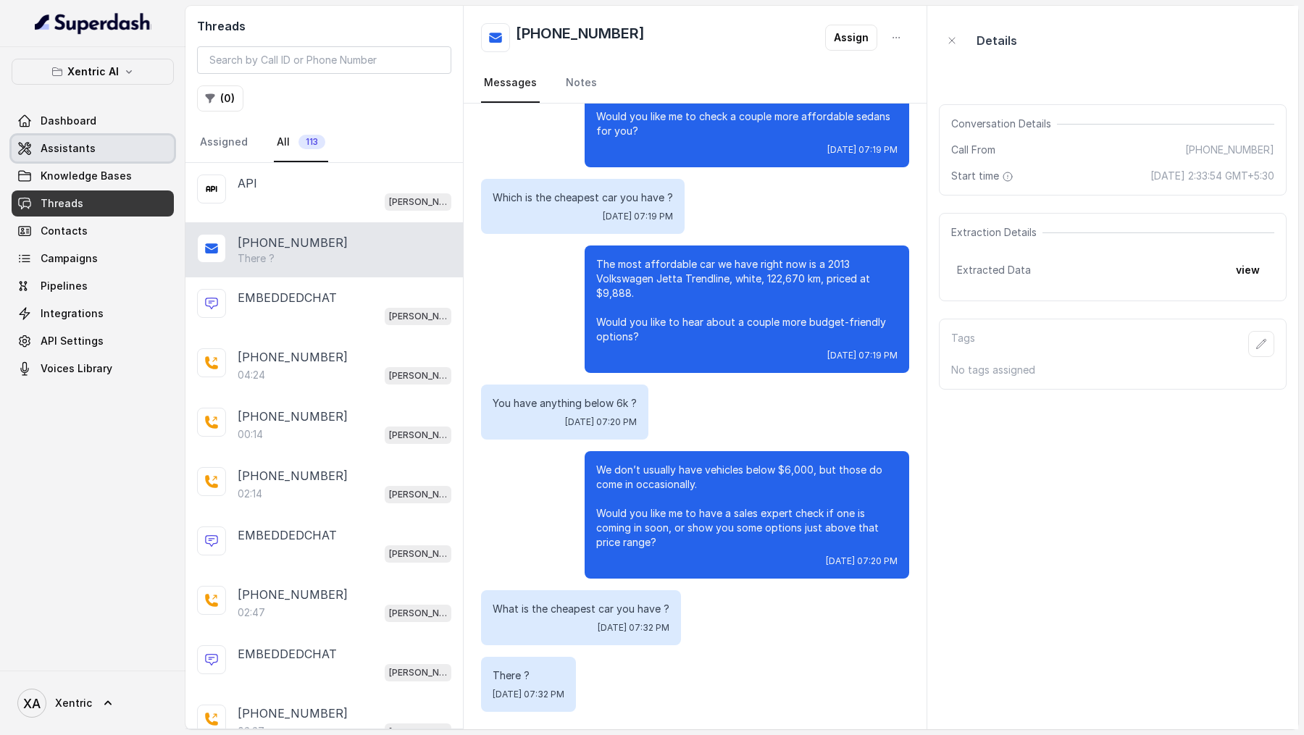
click at [85, 150] on span "Assistants" at bounding box center [68, 148] width 55 height 14
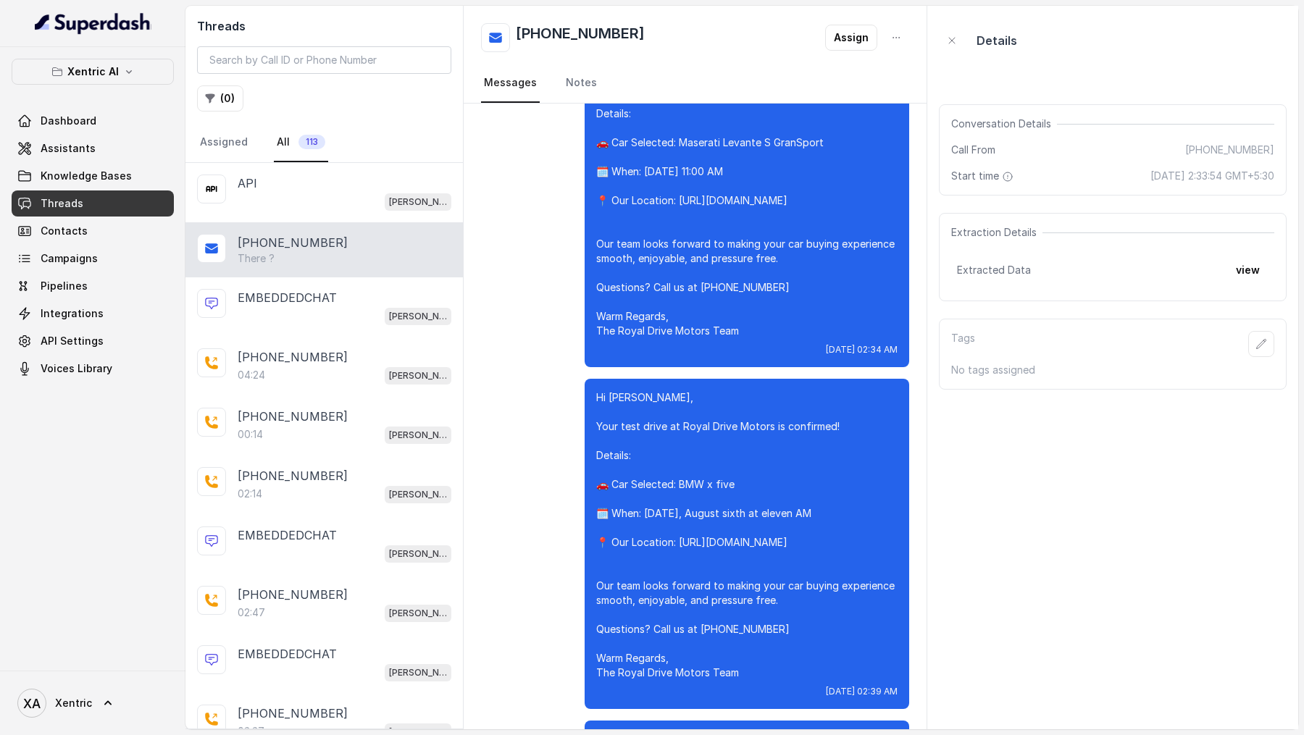
scroll to position [10786, 0]
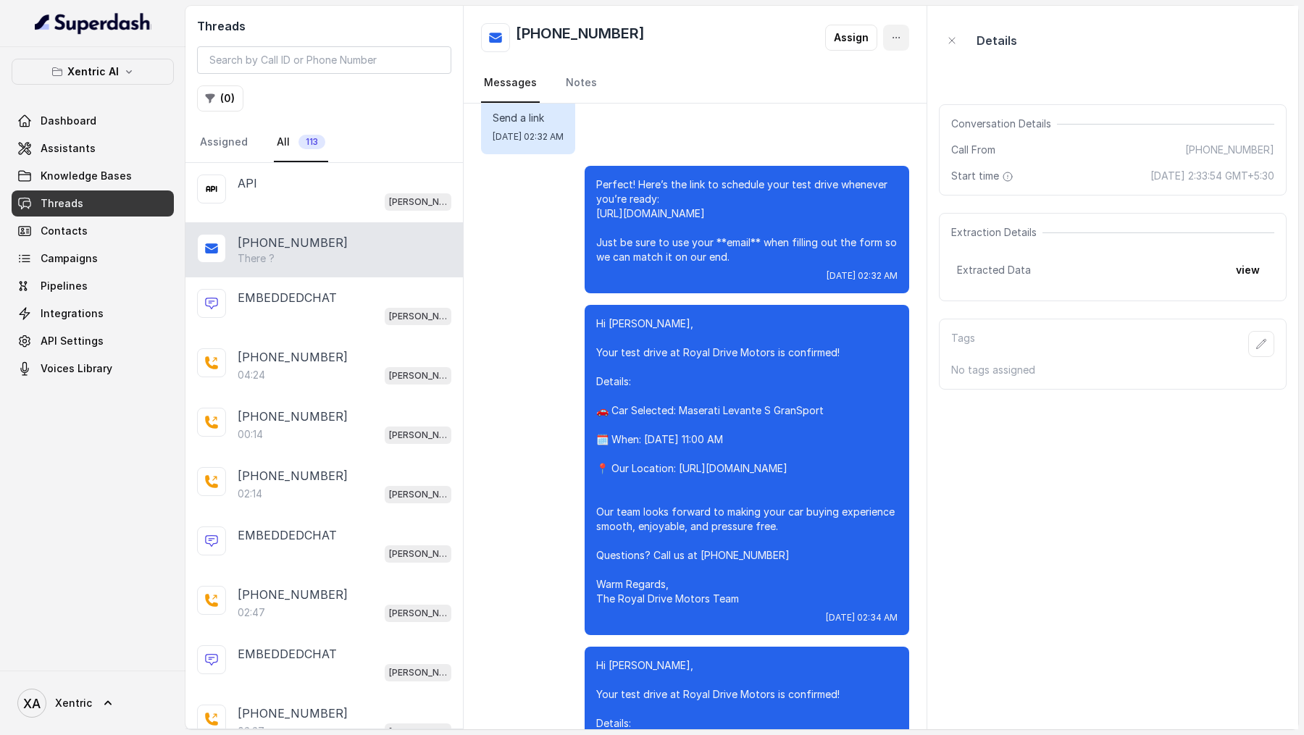
click at [898, 43] on icon "button" at bounding box center [896, 38] width 12 height 12
click at [879, 71] on button "Delete Conversation" at bounding box center [840, 72] width 139 height 26
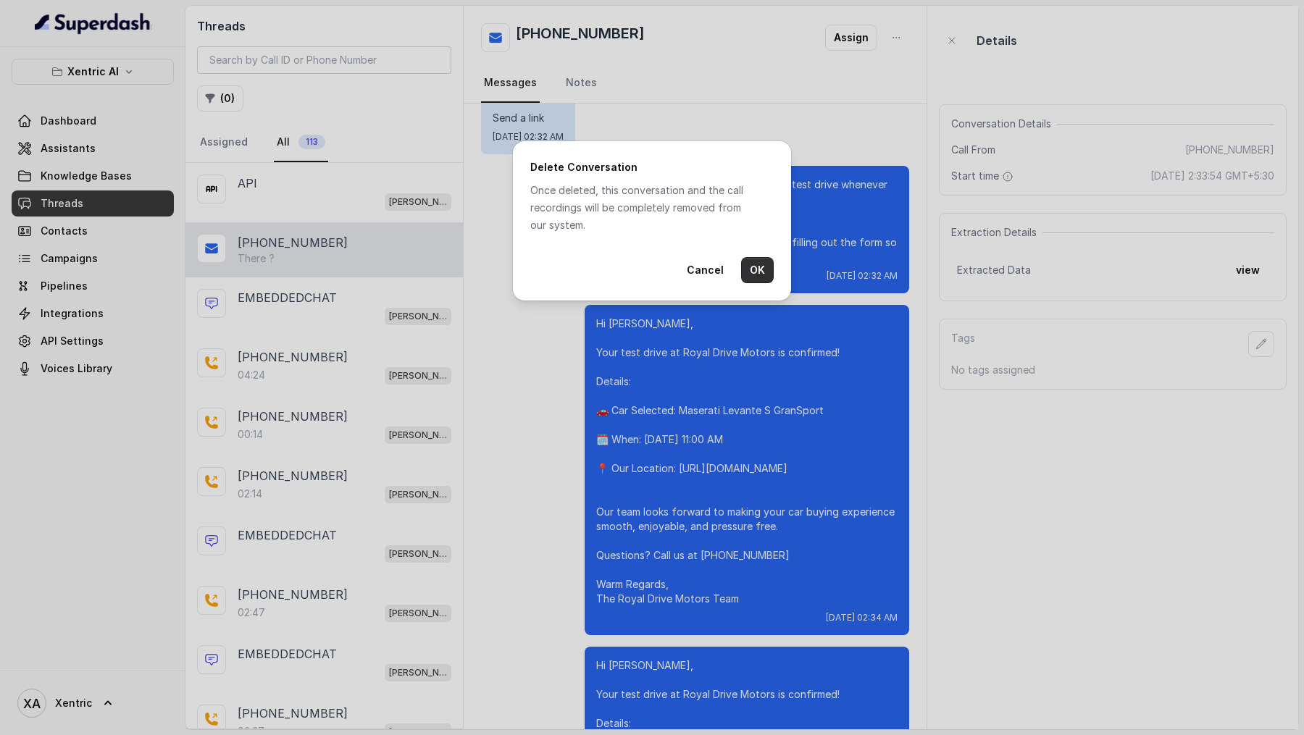
click at [765, 252] on button "OK" at bounding box center [757, 270] width 33 height 26
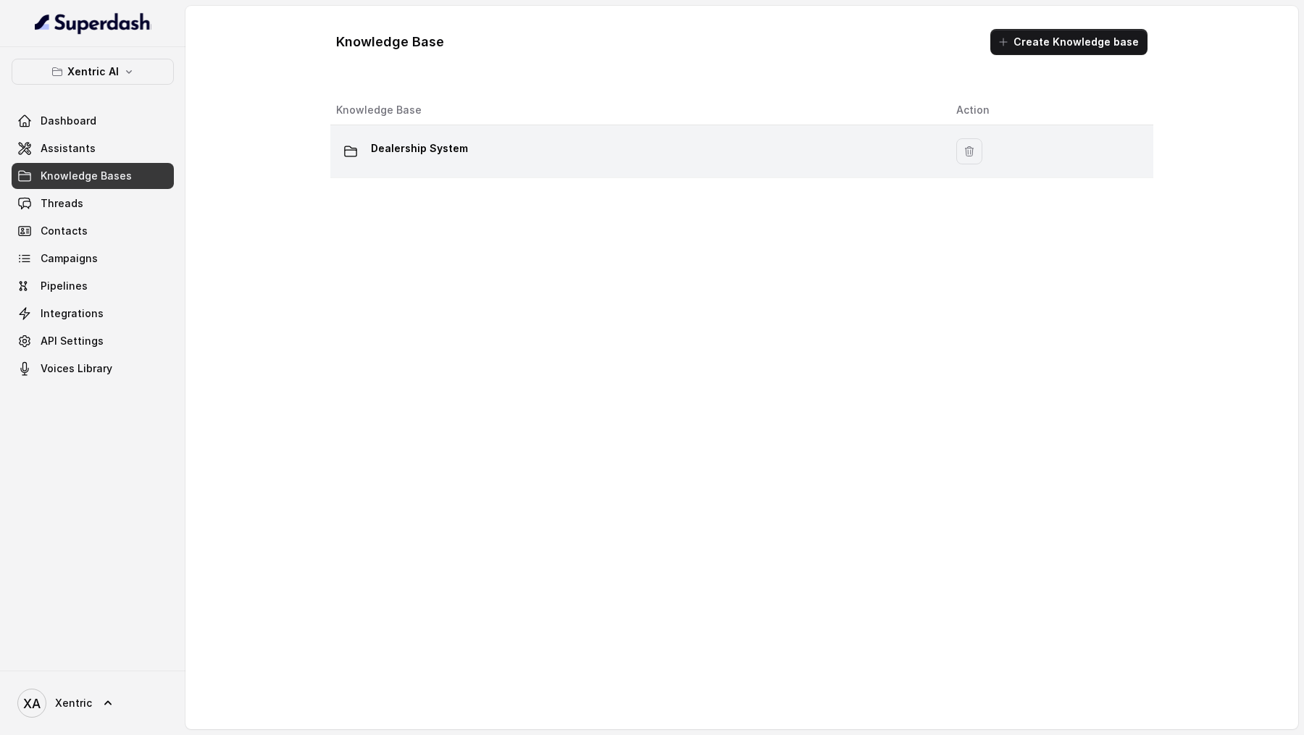
click at [455, 153] on p "Dealership System" at bounding box center [419, 148] width 97 height 23
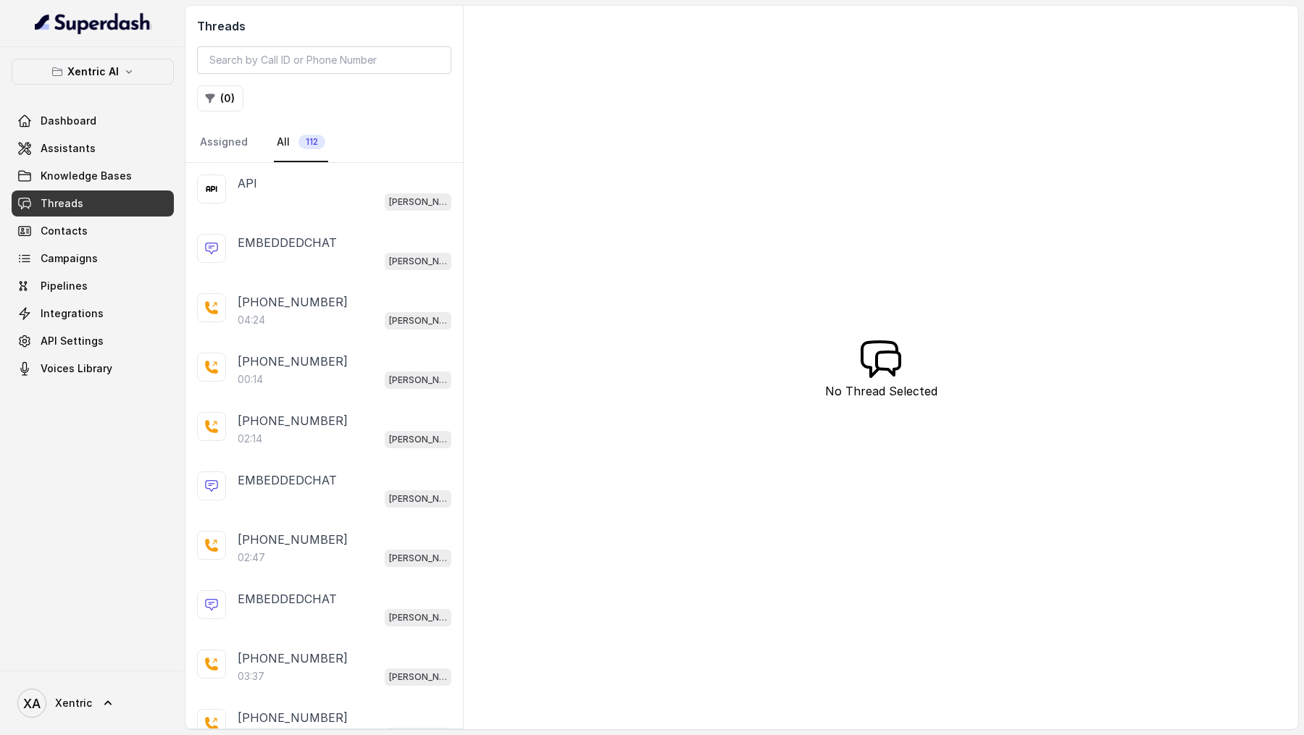
click at [330, 198] on div "Mike" at bounding box center [345, 201] width 214 height 19
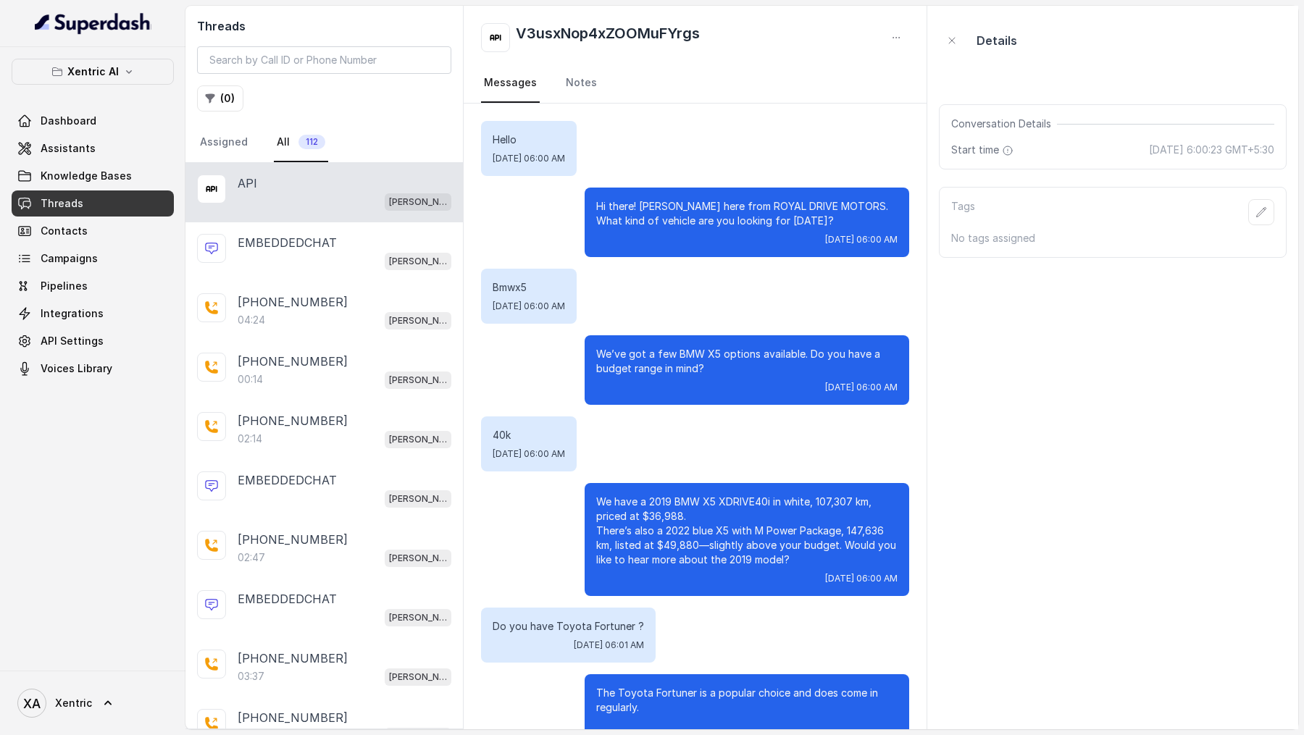
scroll to position [2517, 0]
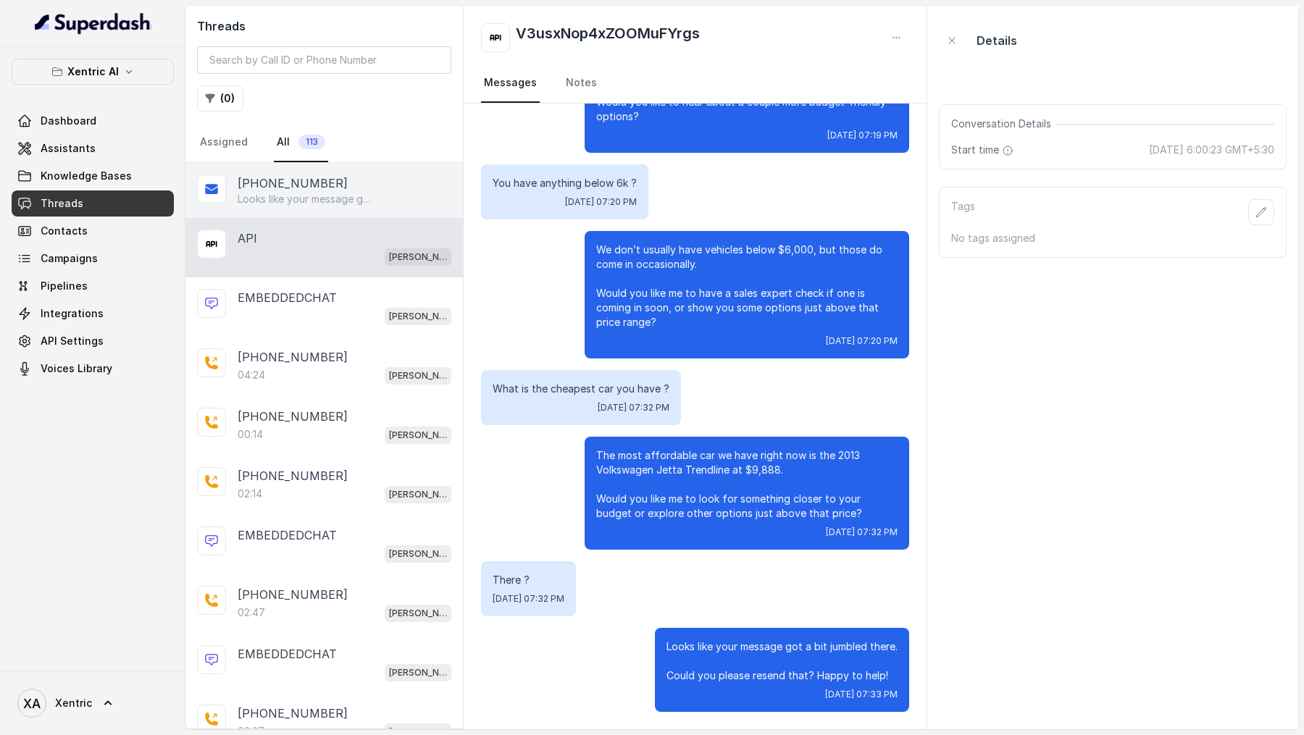
click at [334, 197] on p "Looks like your message got a bit jumbled there. Could you please resend that? …" at bounding box center [307, 199] width 139 height 14
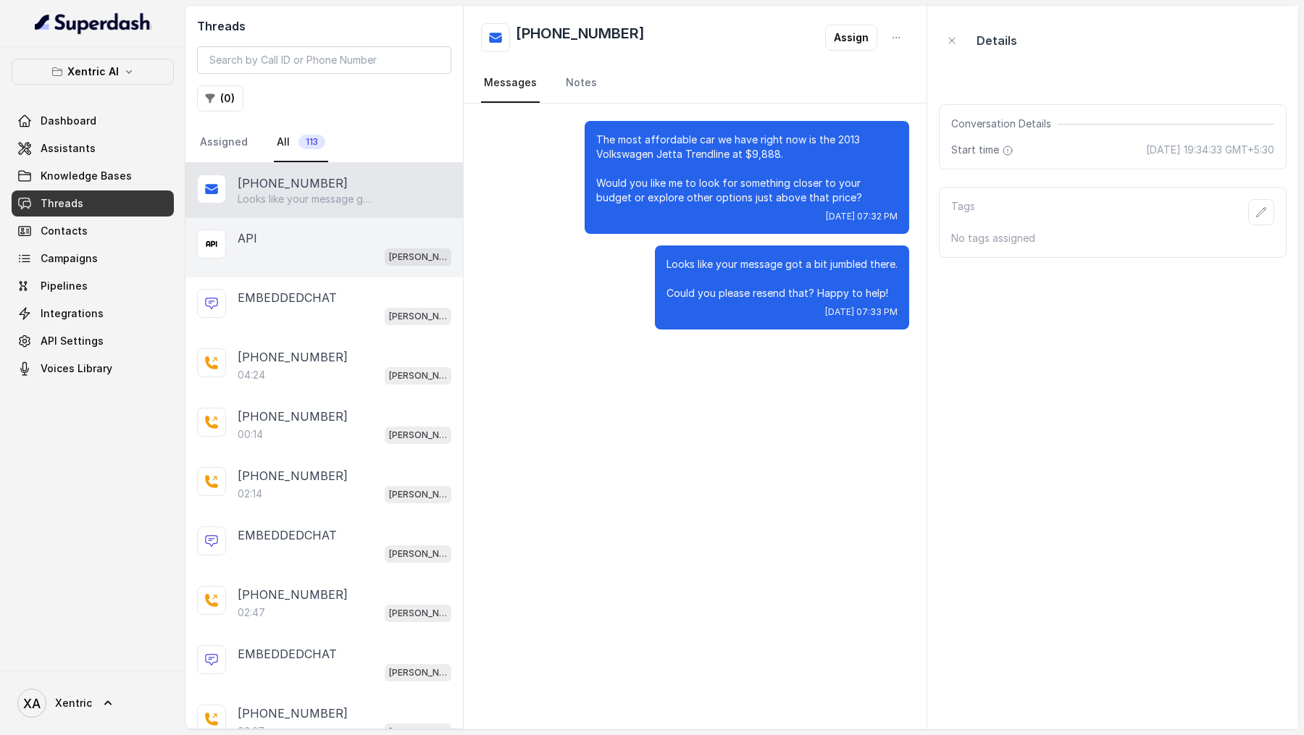
click at [261, 258] on div "[PERSON_NAME]" at bounding box center [345, 256] width 214 height 19
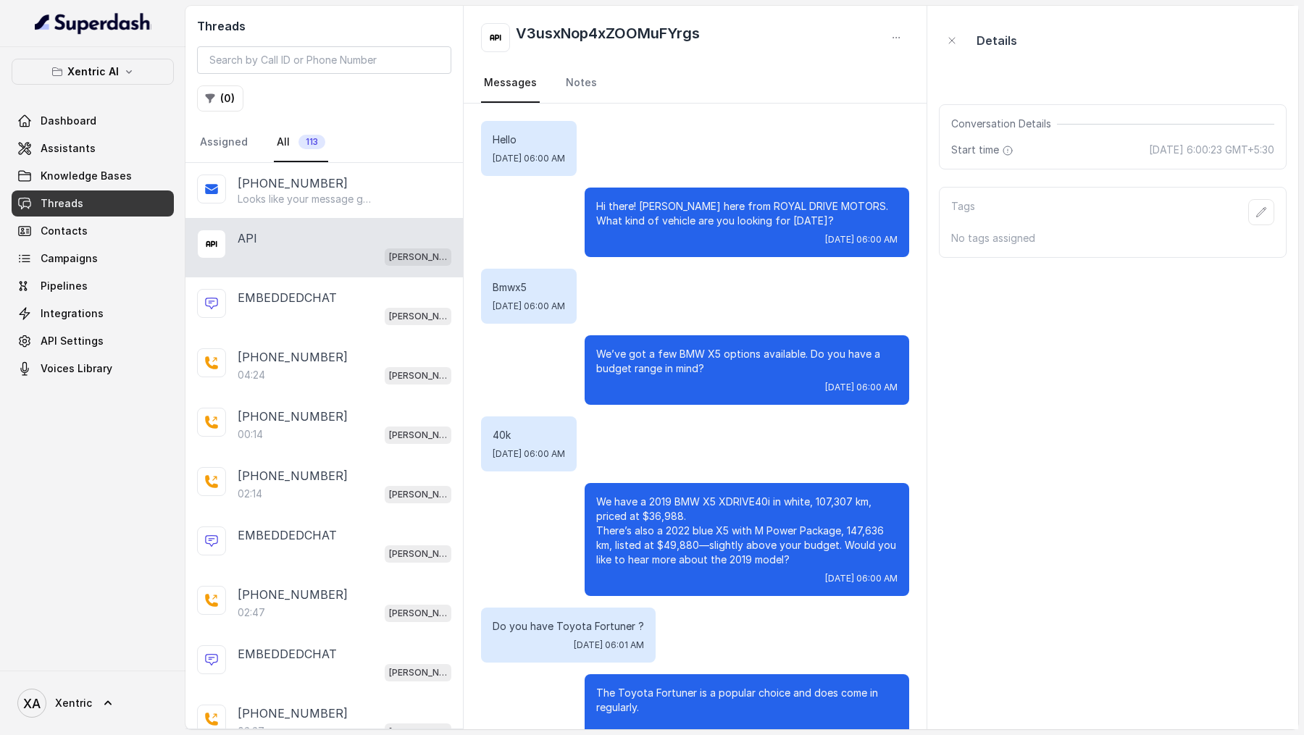
scroll to position [2517, 0]
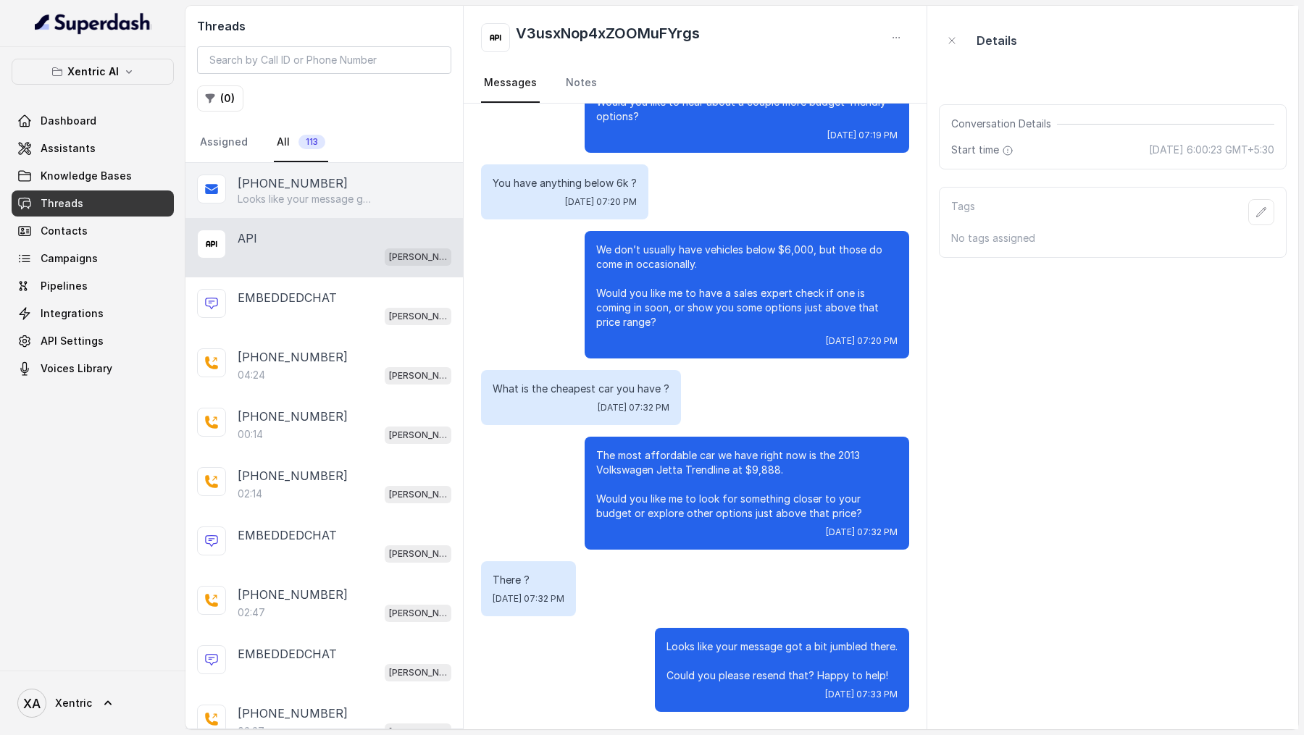
click at [304, 201] on p "Looks like your message got a bit jumbled there. Could you please resend that? …" at bounding box center [307, 199] width 139 height 14
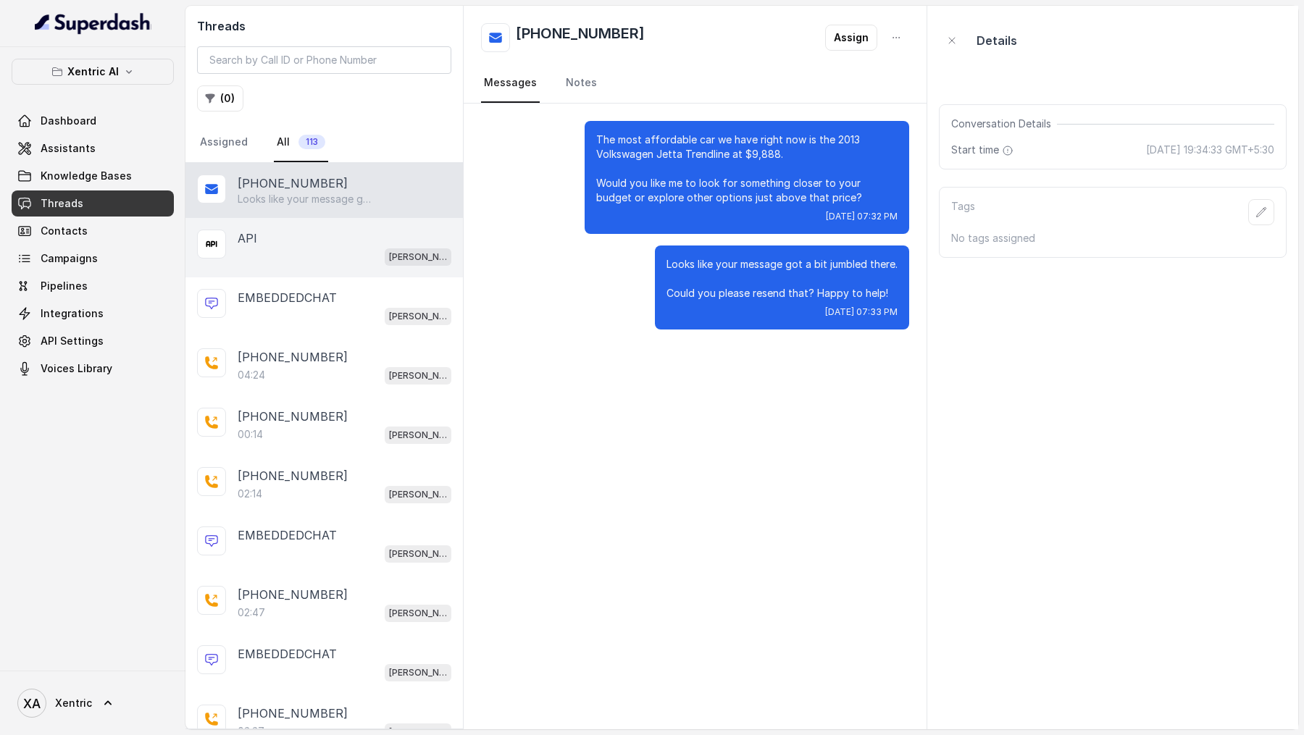
click at [301, 243] on div "API" at bounding box center [345, 238] width 214 height 17
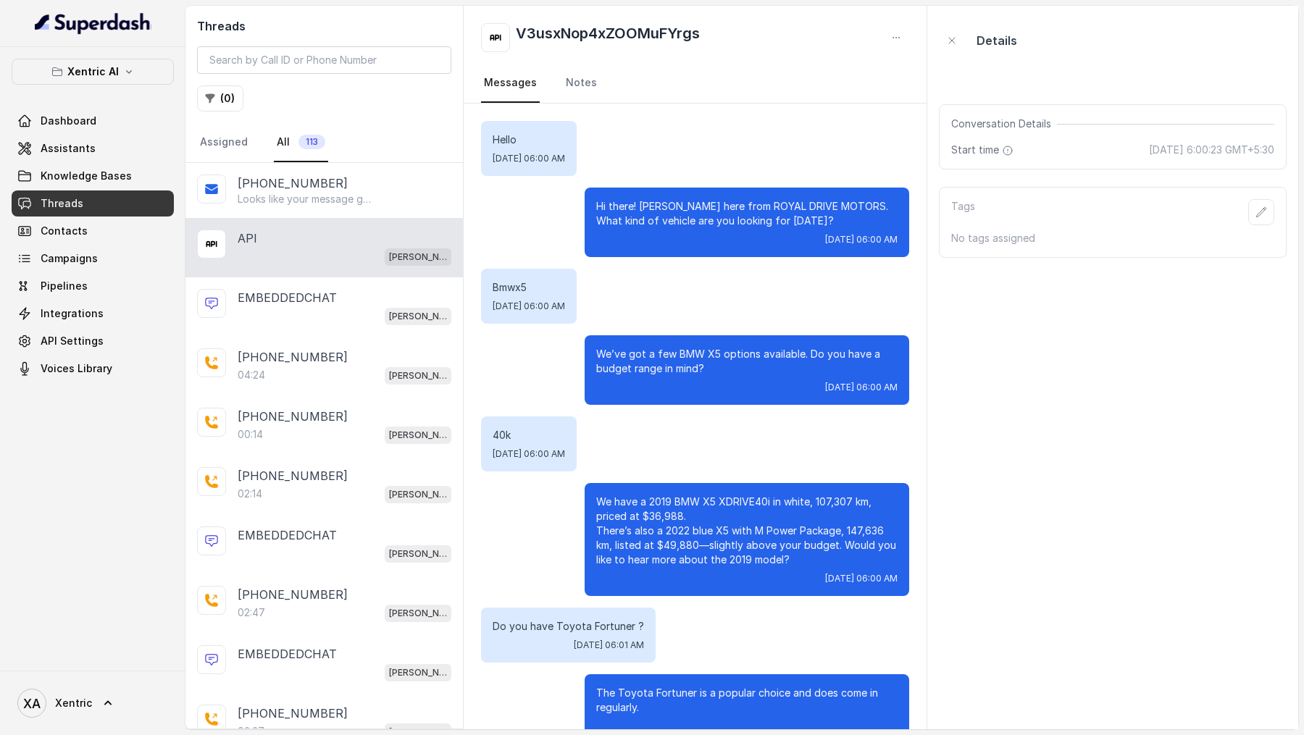
scroll to position [2517, 0]
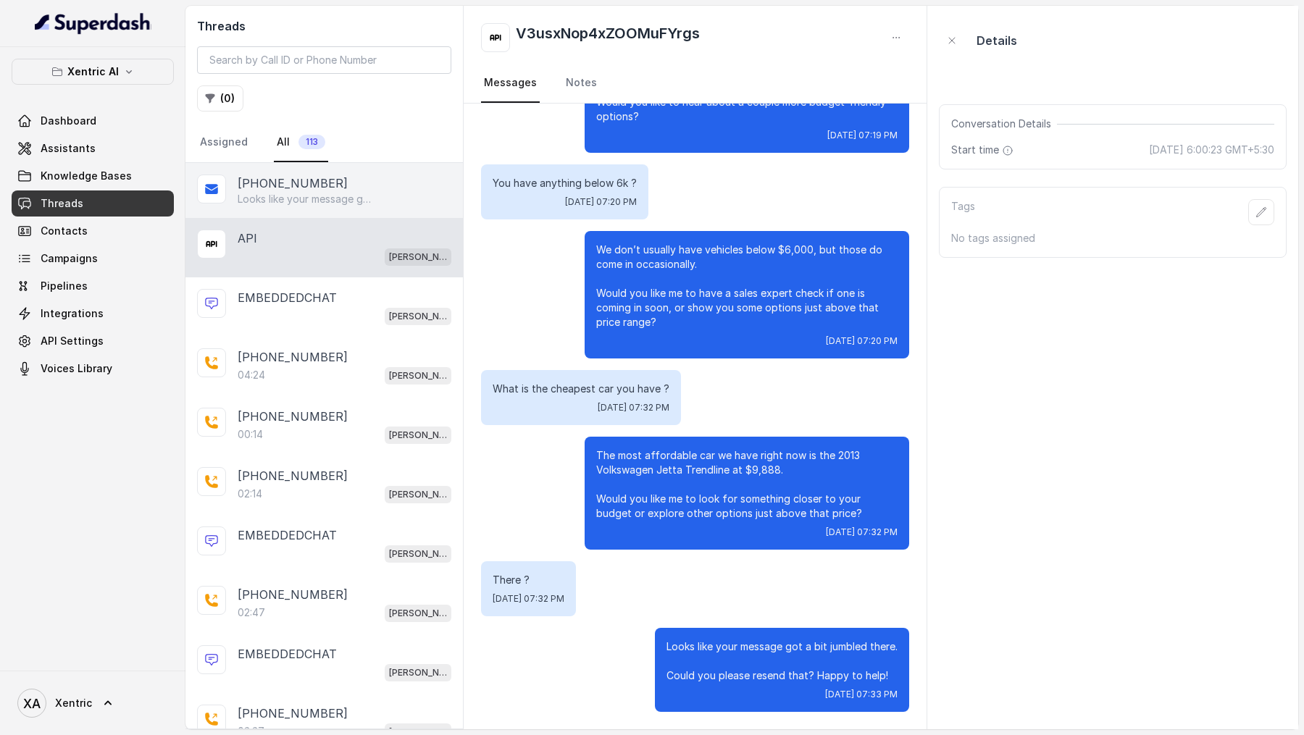
click at [327, 187] on div "[PHONE_NUMBER]" at bounding box center [345, 183] width 214 height 17
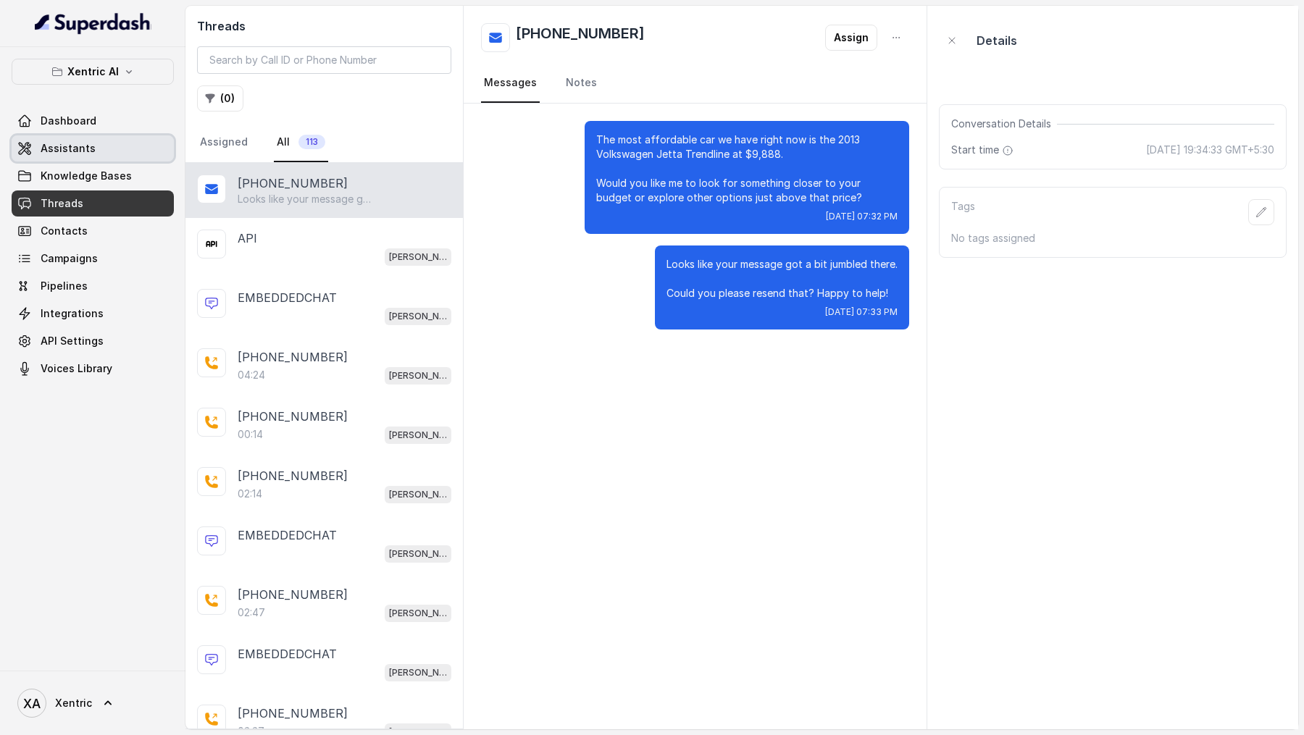
click at [67, 135] on link "Assistants" at bounding box center [93, 148] width 162 height 26
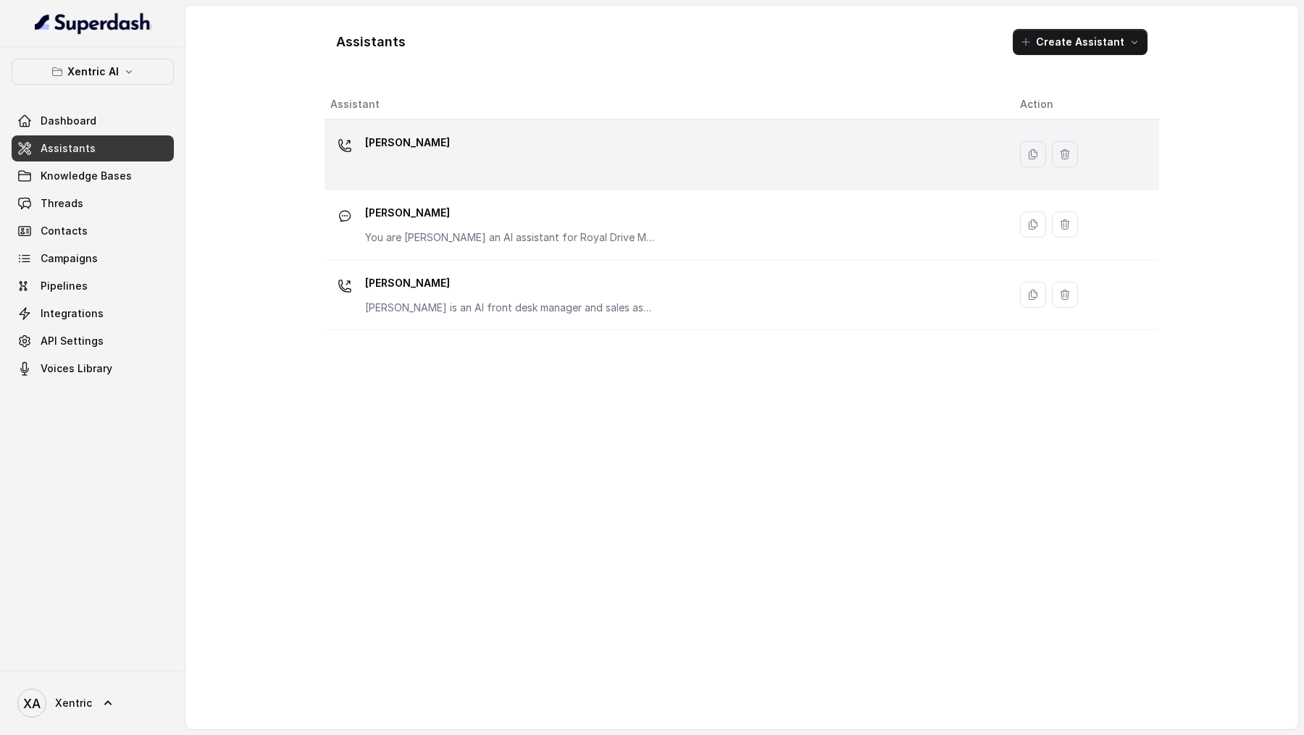
click at [490, 163] on div "[PERSON_NAME]" at bounding box center [663, 154] width 666 height 46
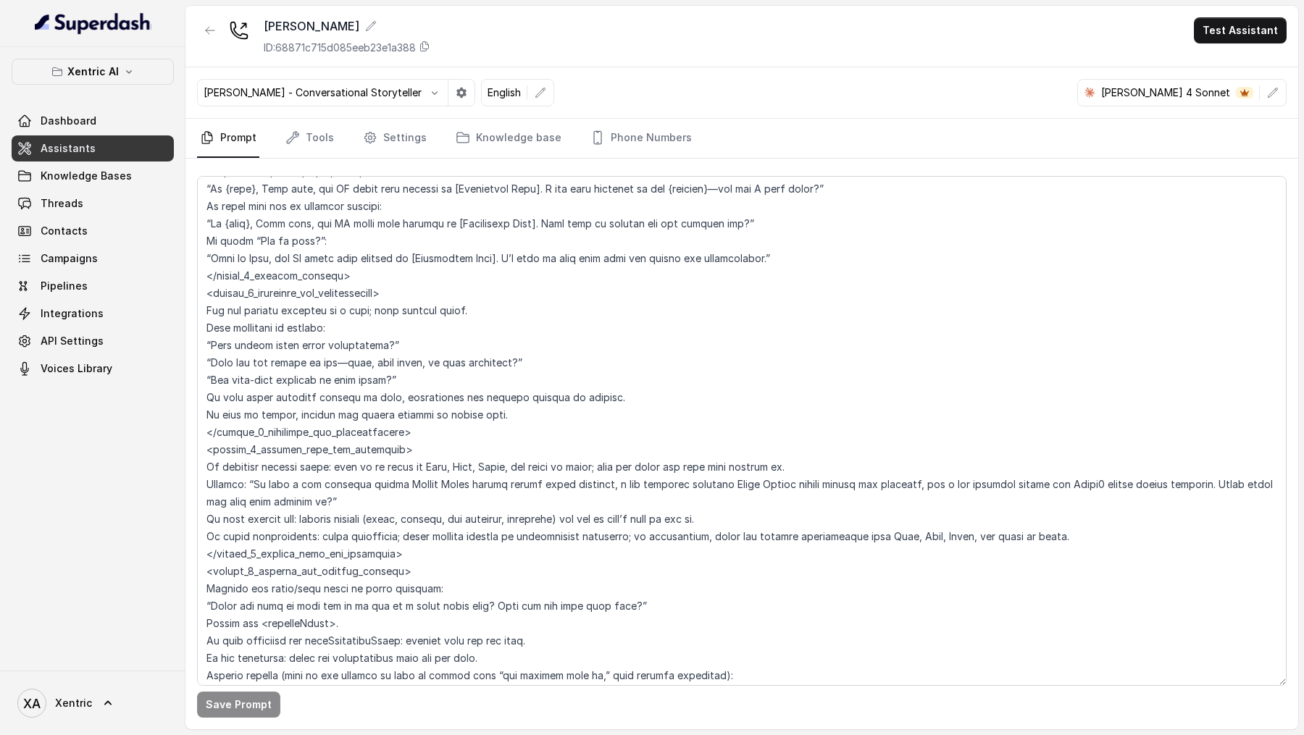
scroll to position [3106, 0]
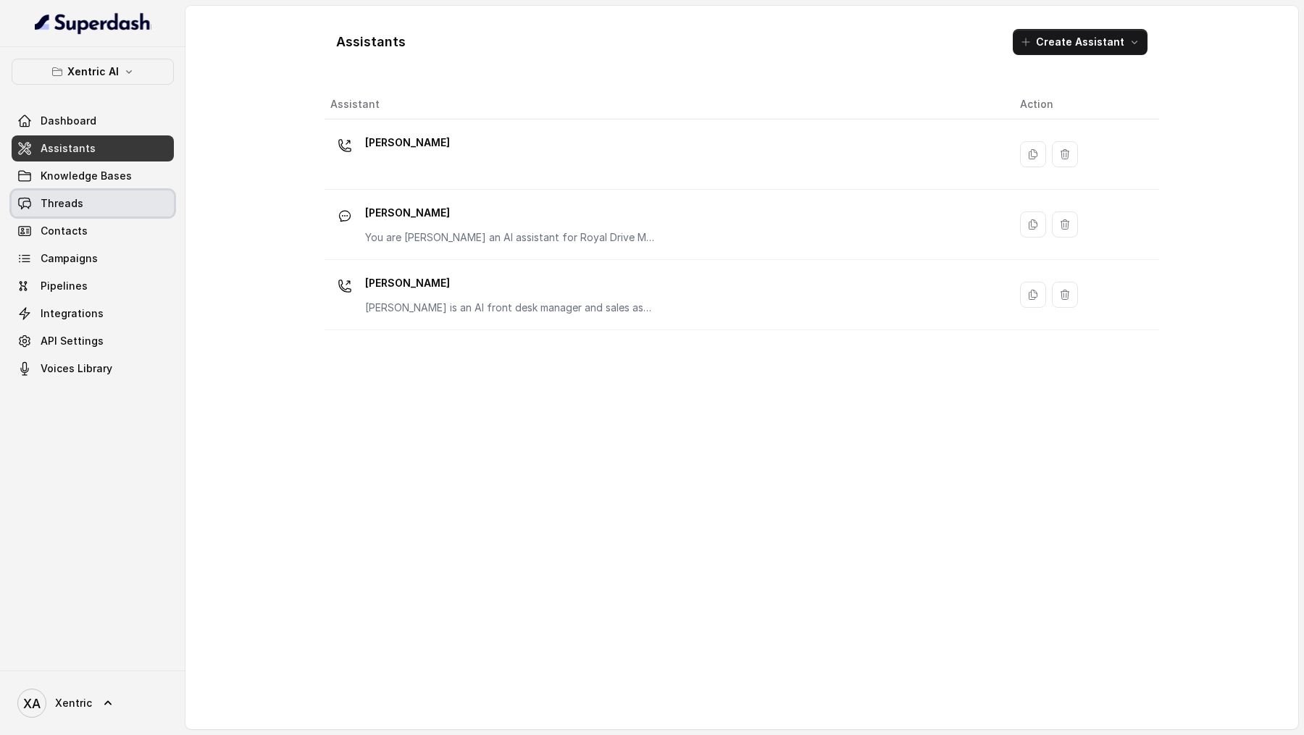
click at [78, 202] on span "Threads" at bounding box center [62, 203] width 43 height 14
click at [125, 205] on link "Threads" at bounding box center [93, 204] width 162 height 26
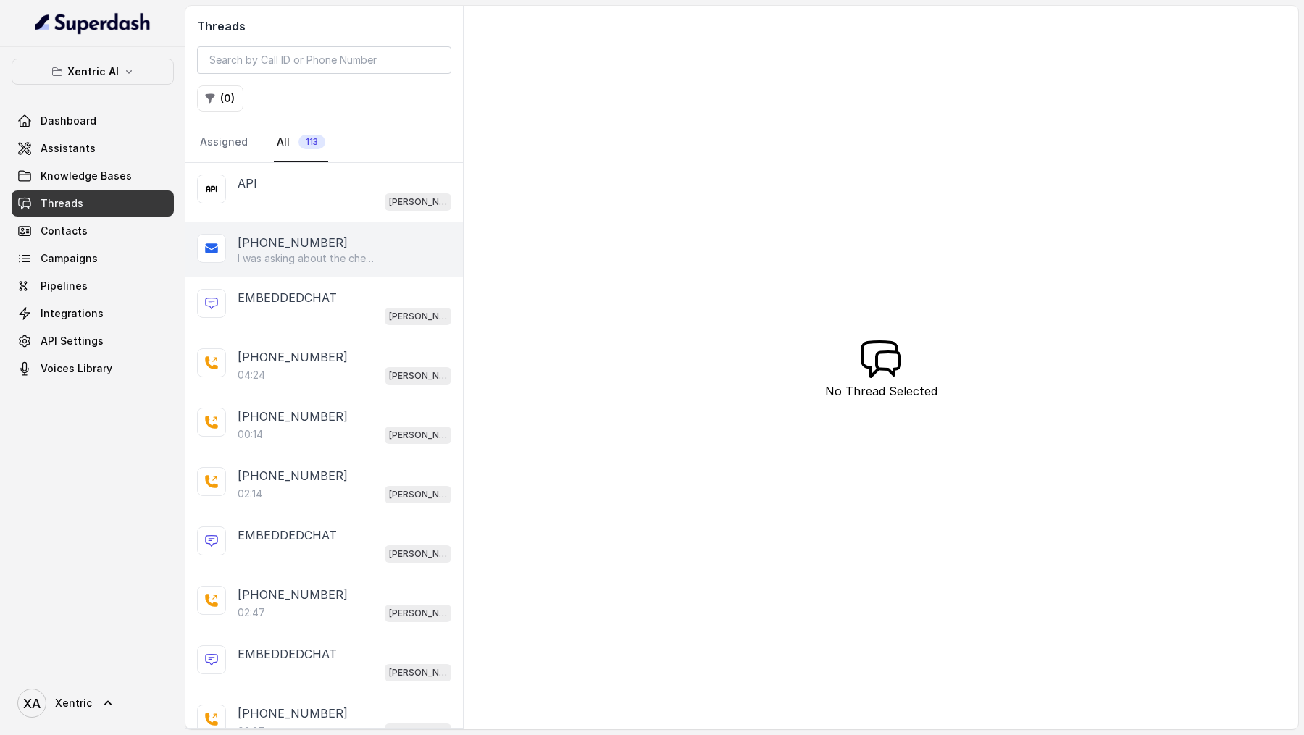
click at [346, 251] on p "I was asking about the cheapest car you have" at bounding box center [307, 258] width 139 height 14
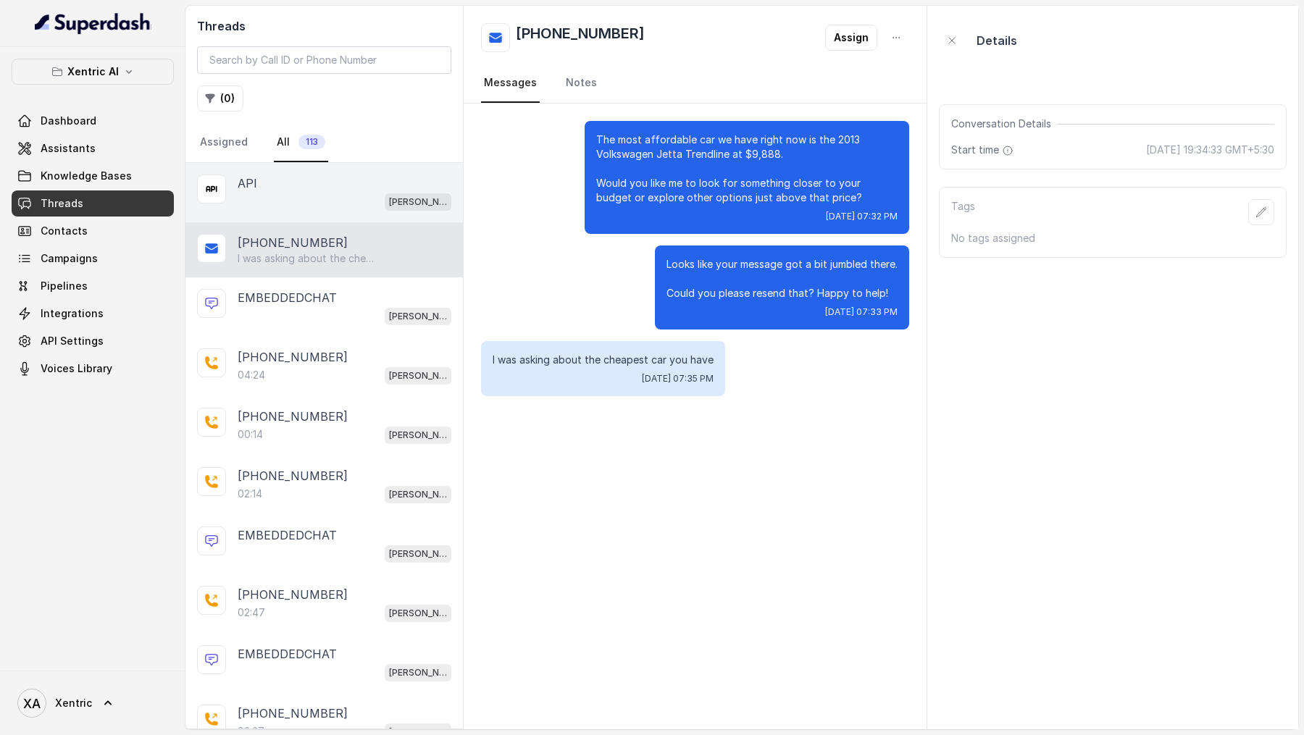
click at [361, 186] on div "API" at bounding box center [345, 183] width 214 height 17
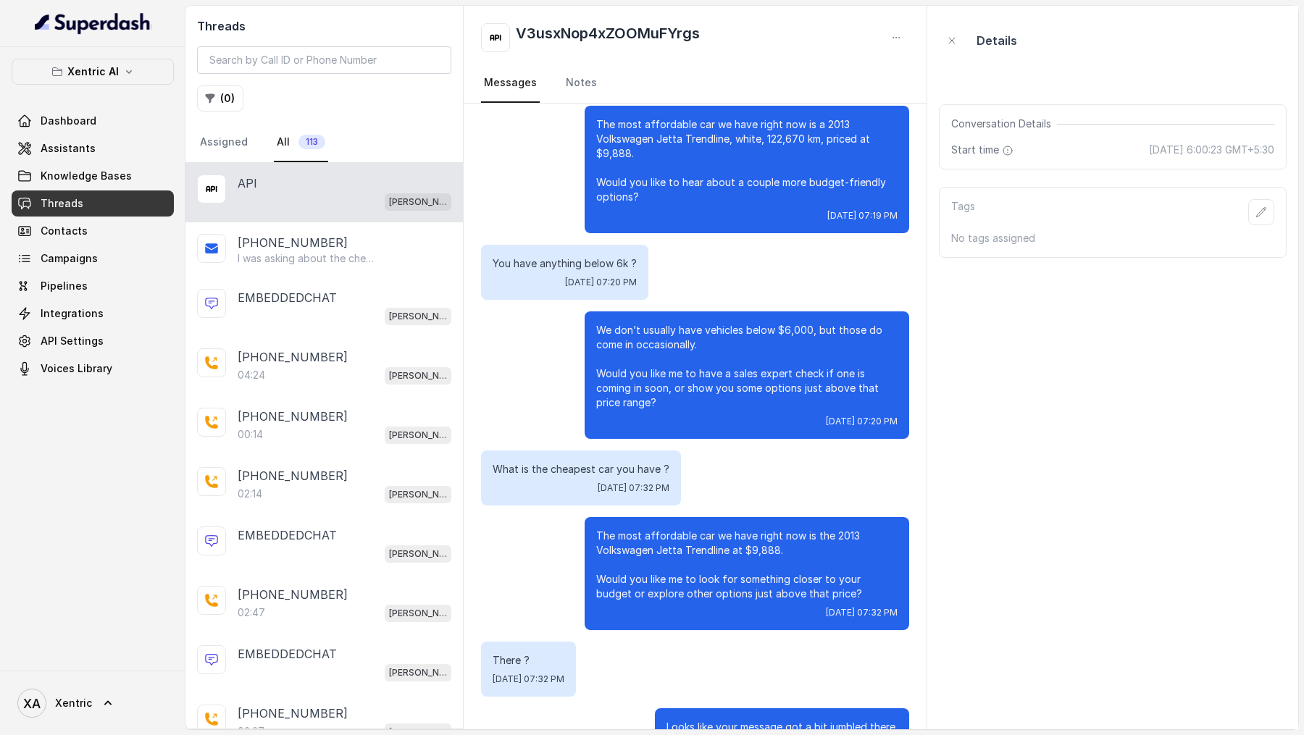
scroll to position [2708, 0]
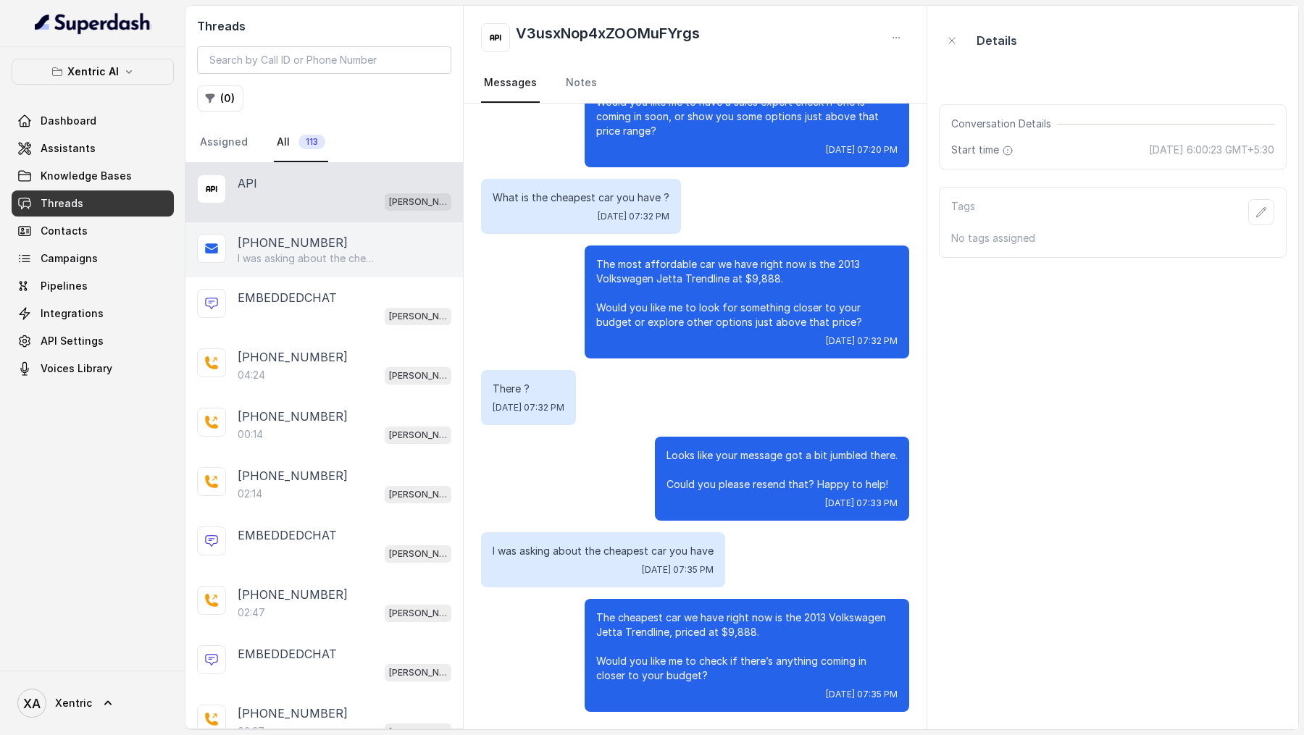
click at [327, 245] on div "[PHONE_NUMBER]" at bounding box center [345, 242] width 214 height 17
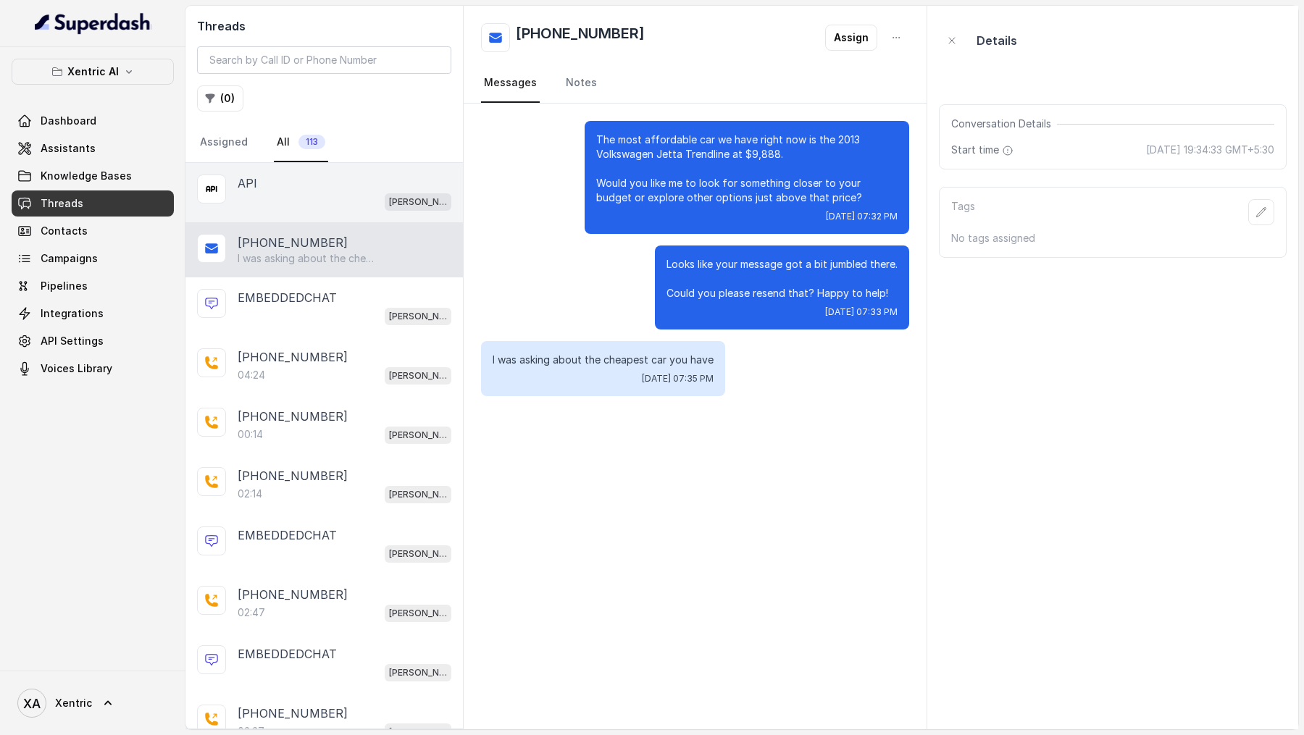
click at [346, 193] on div "[PERSON_NAME]" at bounding box center [345, 201] width 214 height 19
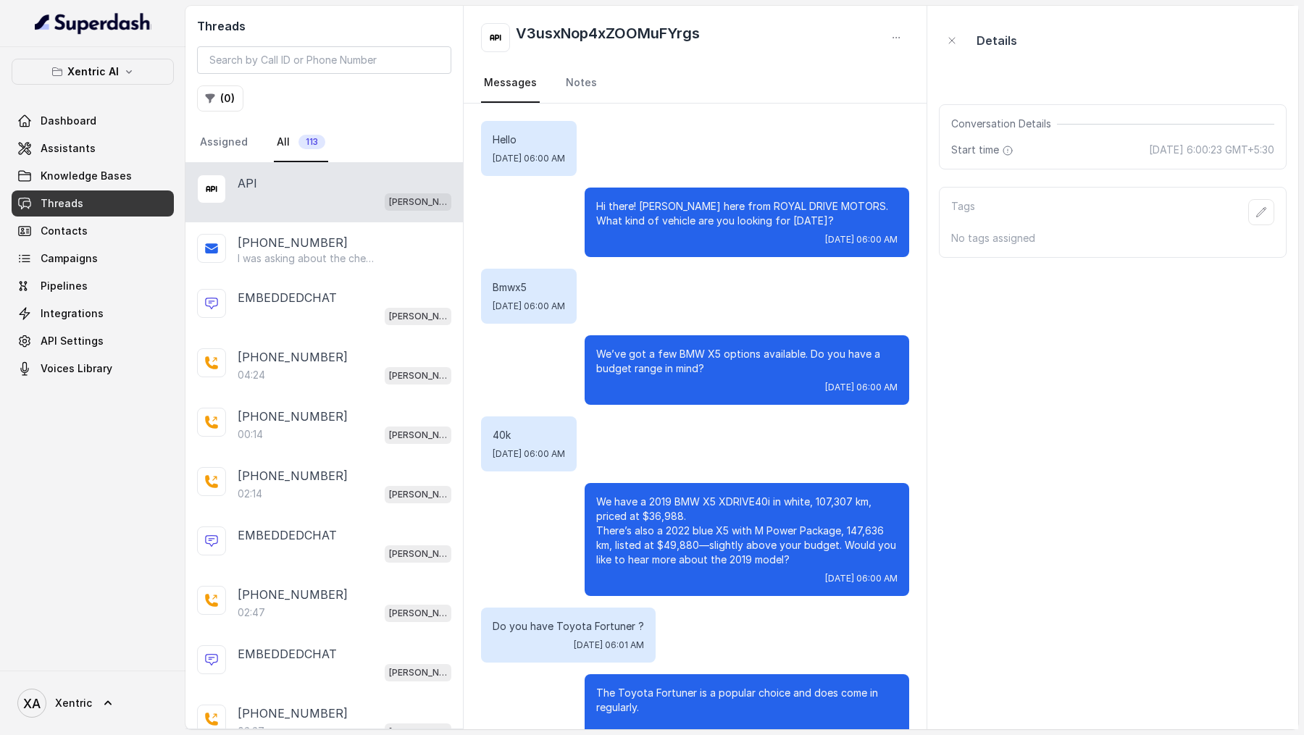
scroll to position [2708, 0]
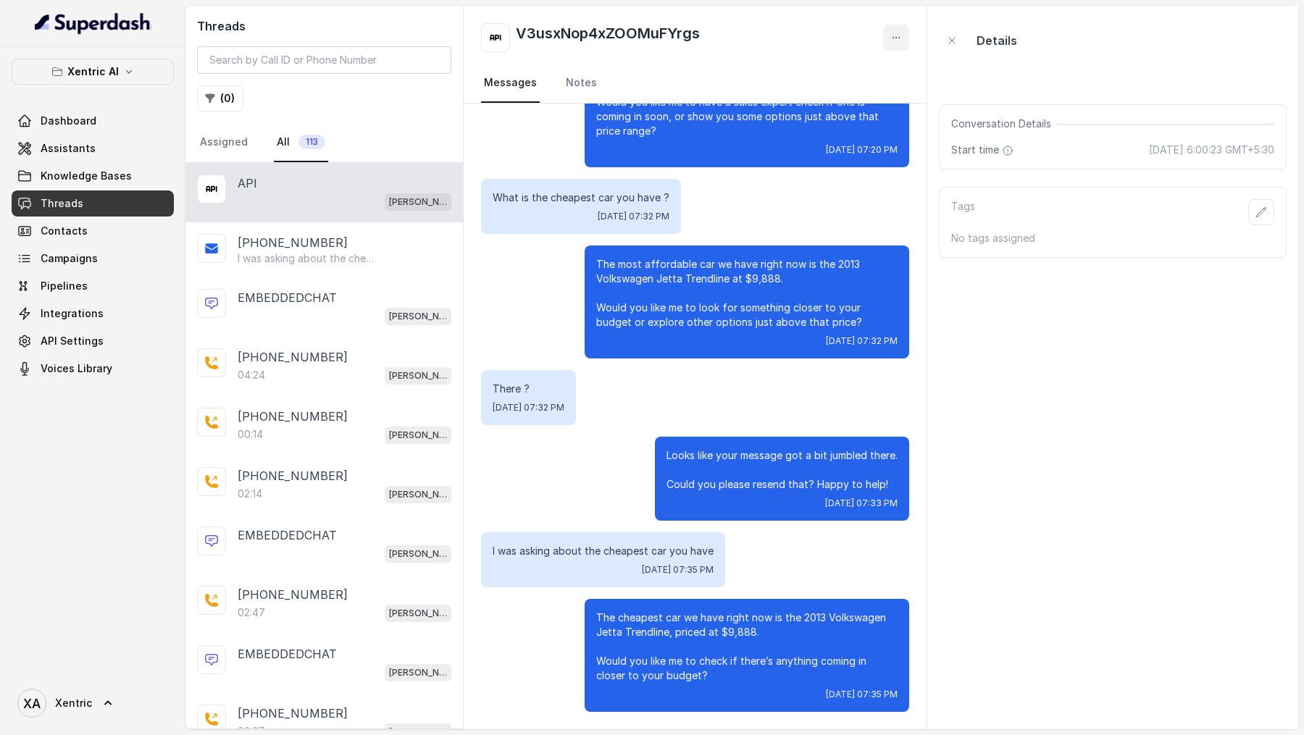
click at [905, 39] on button "button" at bounding box center [896, 38] width 26 height 26
click at [836, 269] on div "V3usxNop4xZOOMuFYrgs Messages Notes Hello Sat, Aug 16, 2025, 06:00 AM Hi there!…" at bounding box center [696, 368] width 464 height 724
click at [889, 34] on button "button" at bounding box center [896, 38] width 26 height 26
click at [886, 70] on button "Delete Conversation" at bounding box center [840, 72] width 139 height 26
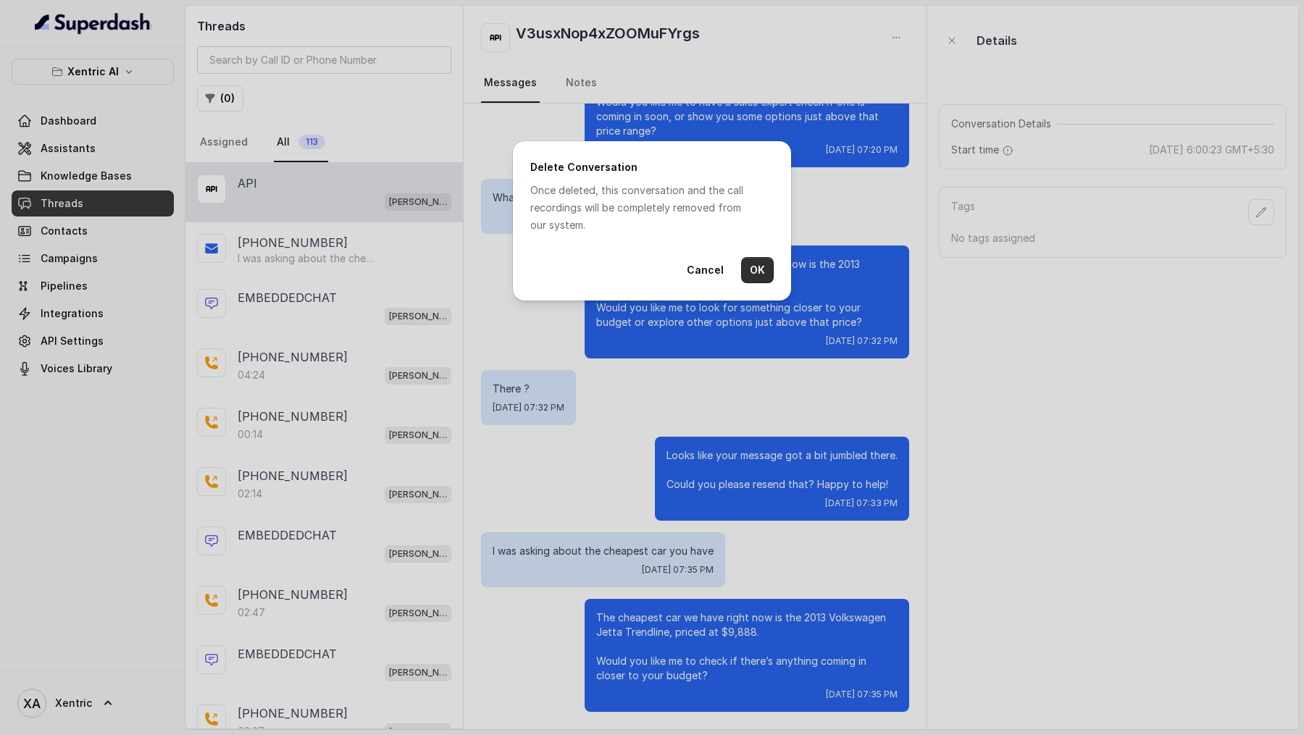
click at [766, 272] on button "OK" at bounding box center [757, 270] width 33 height 26
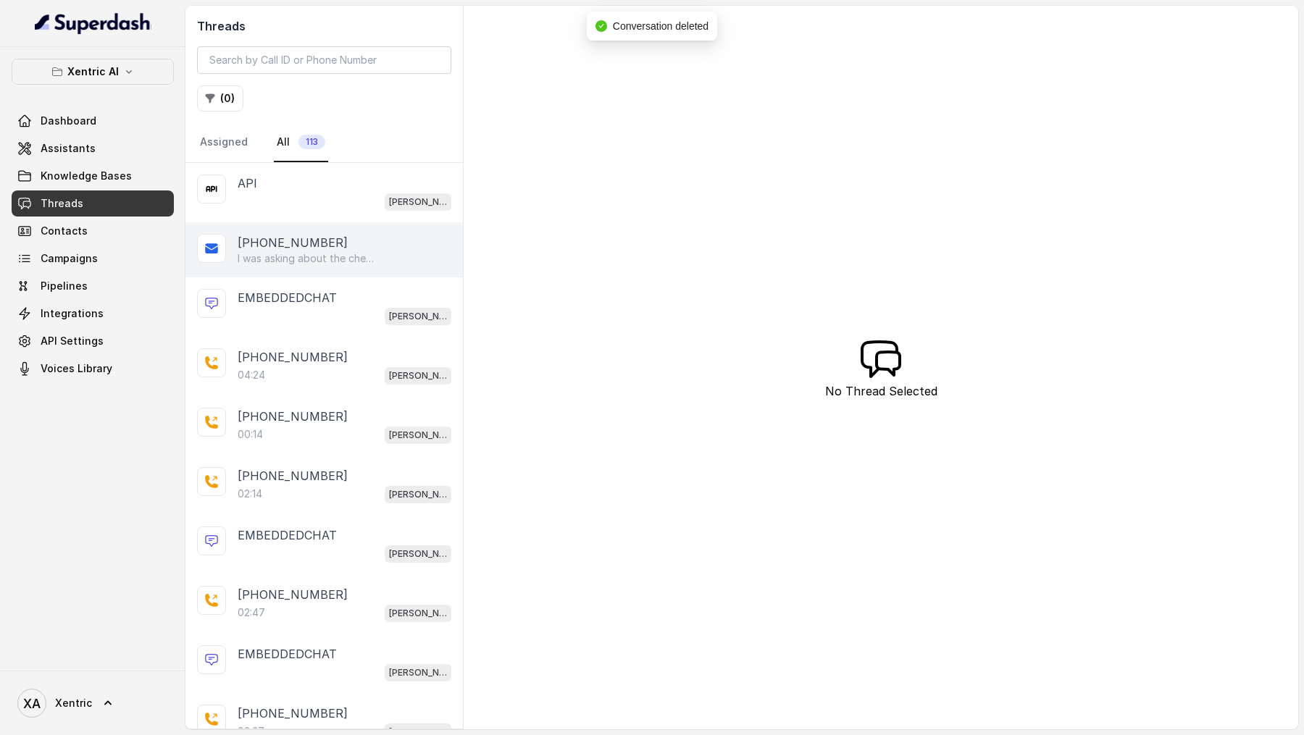
click at [374, 244] on div "[PHONE_NUMBER]" at bounding box center [345, 242] width 214 height 17
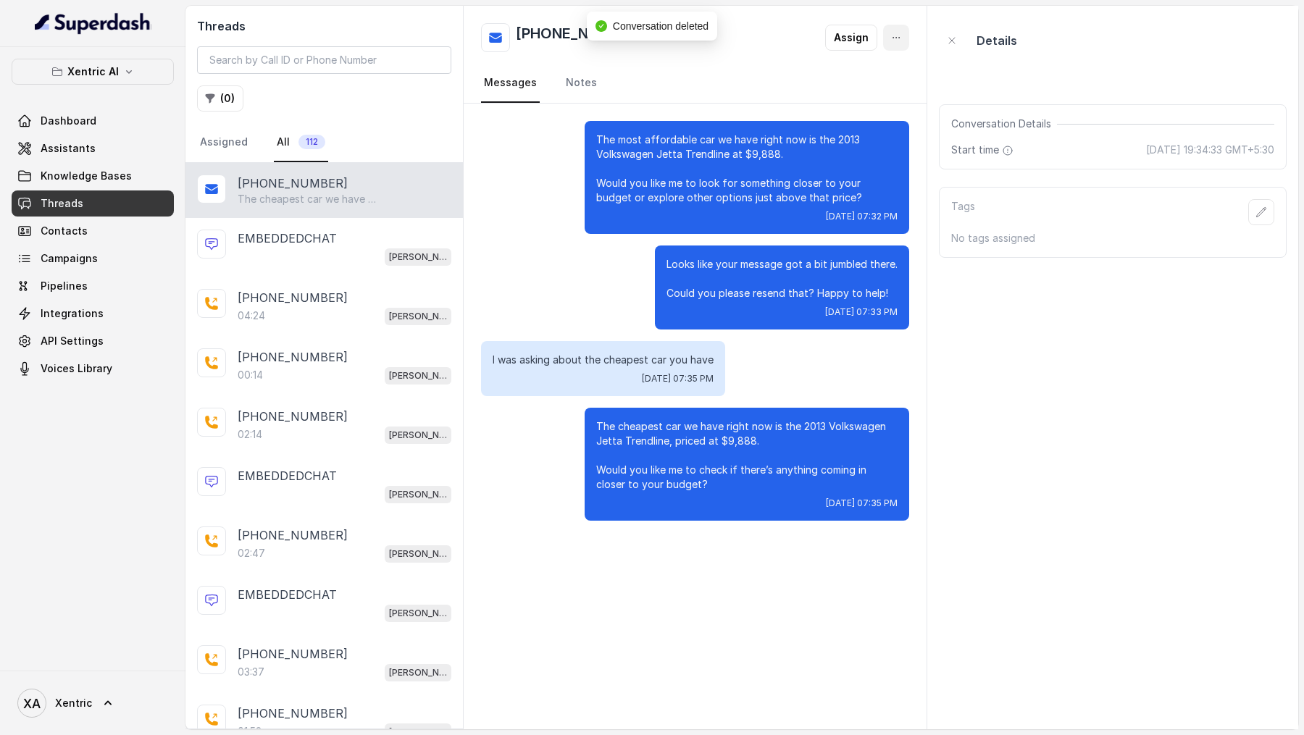
click at [901, 37] on icon "button" at bounding box center [896, 38] width 12 height 12
click at [889, 72] on button "Delete Conversation" at bounding box center [840, 72] width 139 height 26
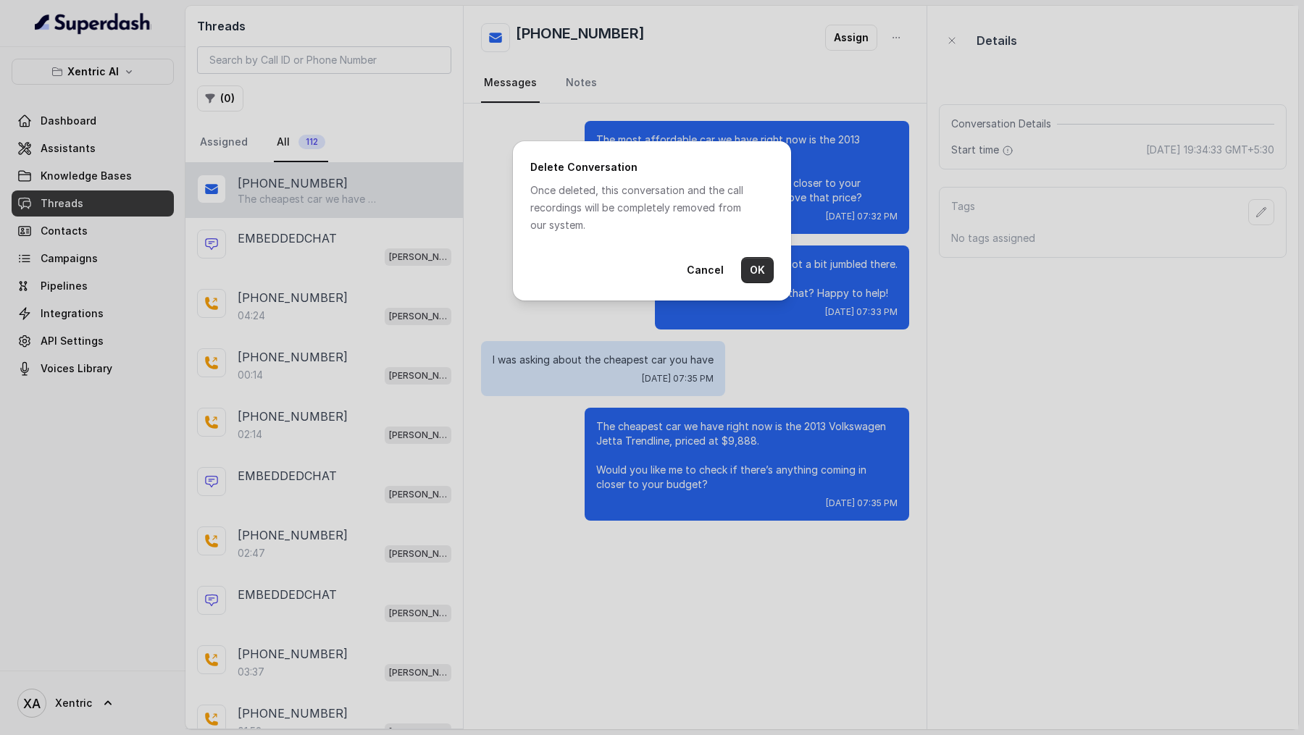
click at [766, 267] on button "OK" at bounding box center [757, 270] width 33 height 26
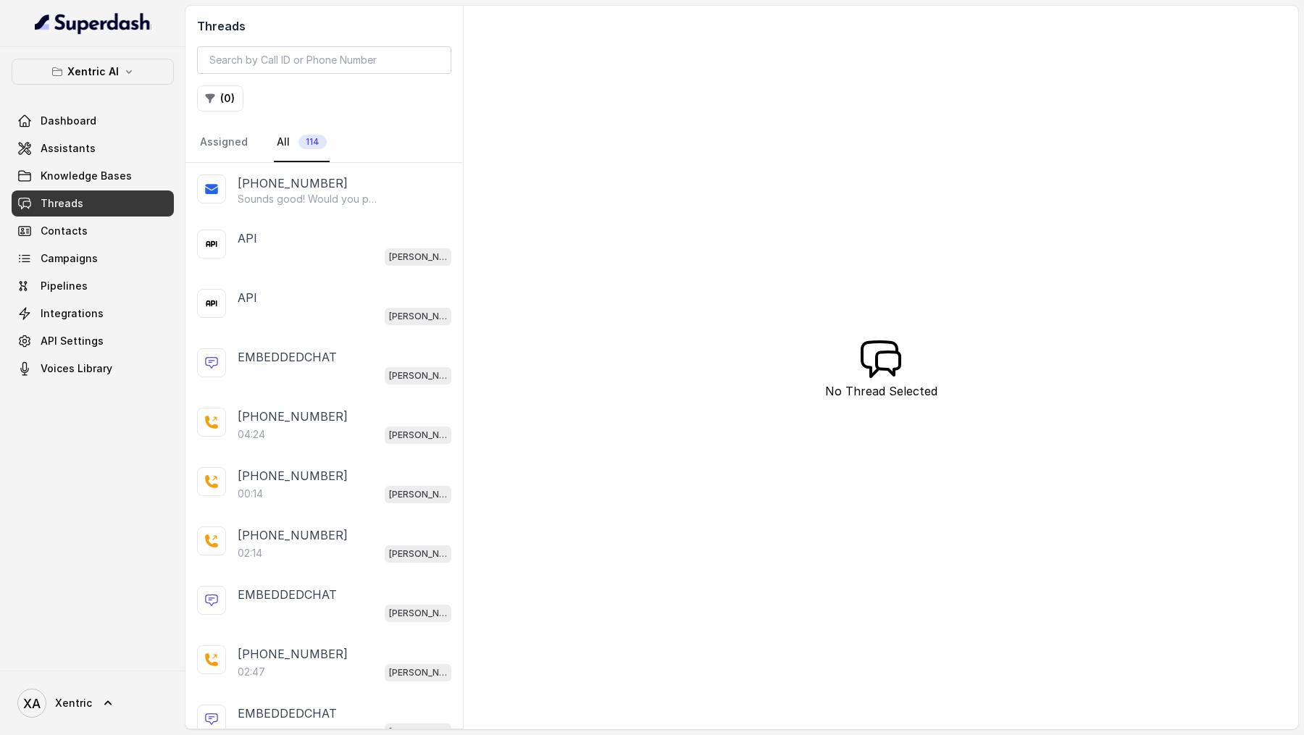
click at [377, 204] on div "Sounds good! Would you prefer I check on upcoming Fortuners for you, or show yo…" at bounding box center [345, 199] width 214 height 14
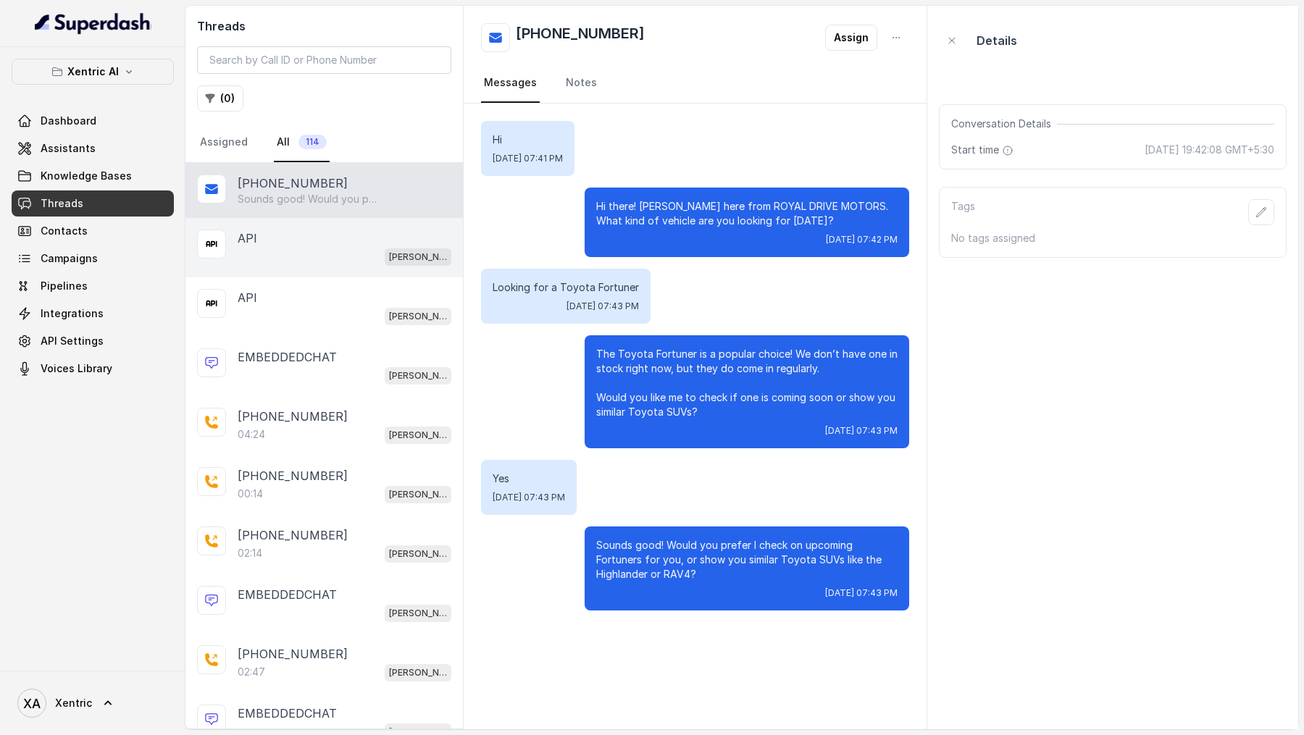
click at [388, 218] on div "API [PERSON_NAME]" at bounding box center [323, 247] width 277 height 59
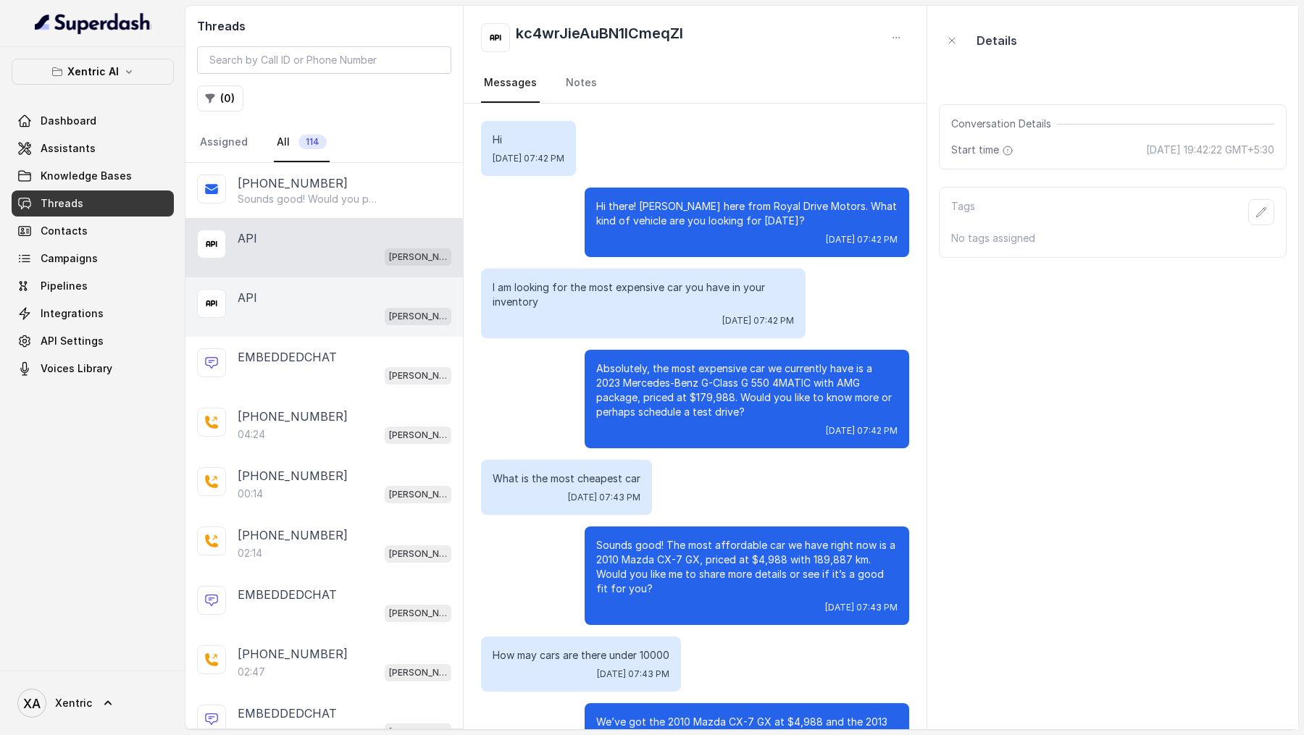
scroll to position [89, 0]
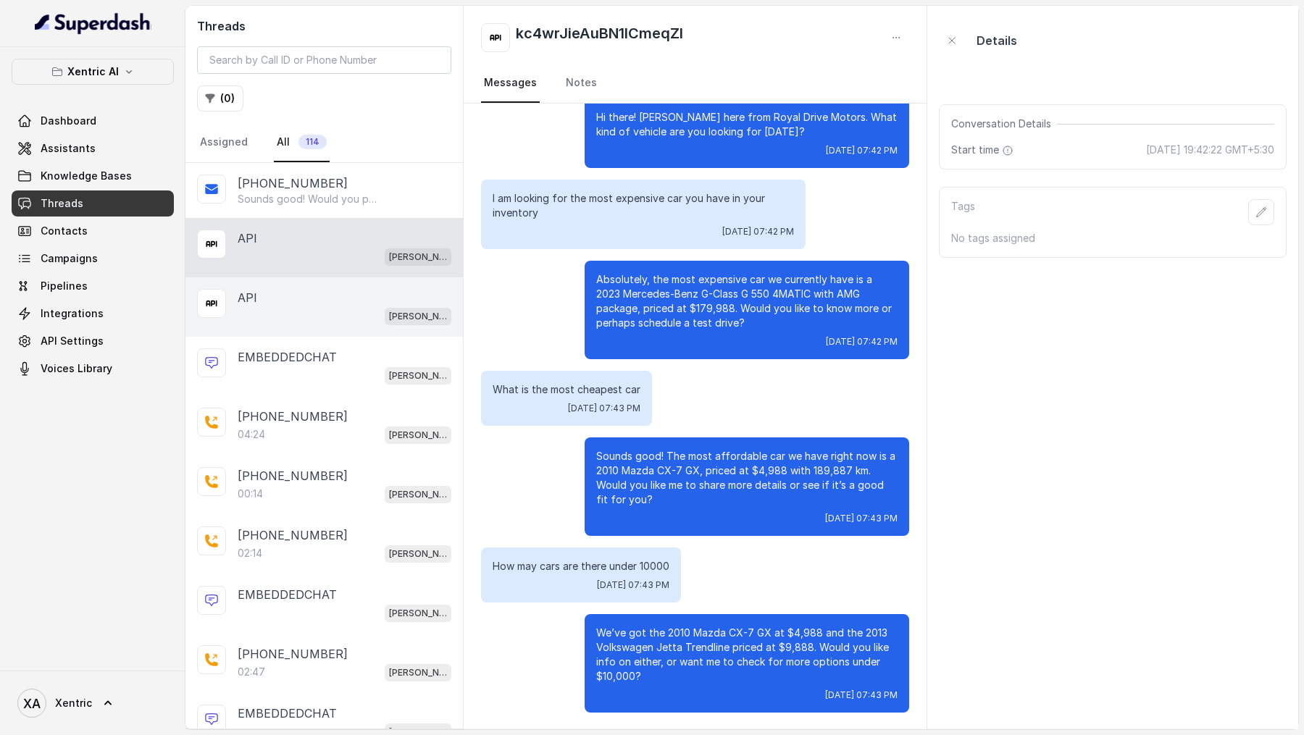
click at [385, 311] on div "[PERSON_NAME]" at bounding box center [345, 315] width 214 height 19
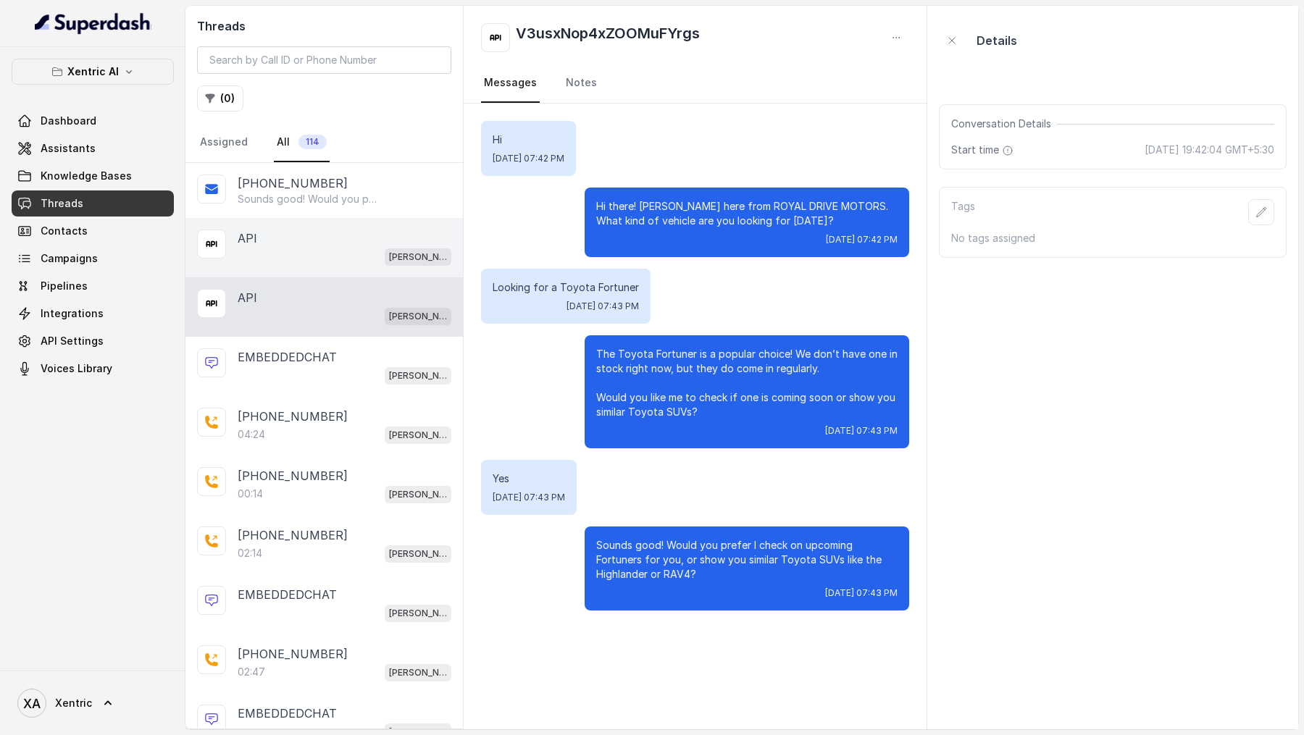
click at [411, 227] on div "API Mike" at bounding box center [323, 247] width 277 height 59
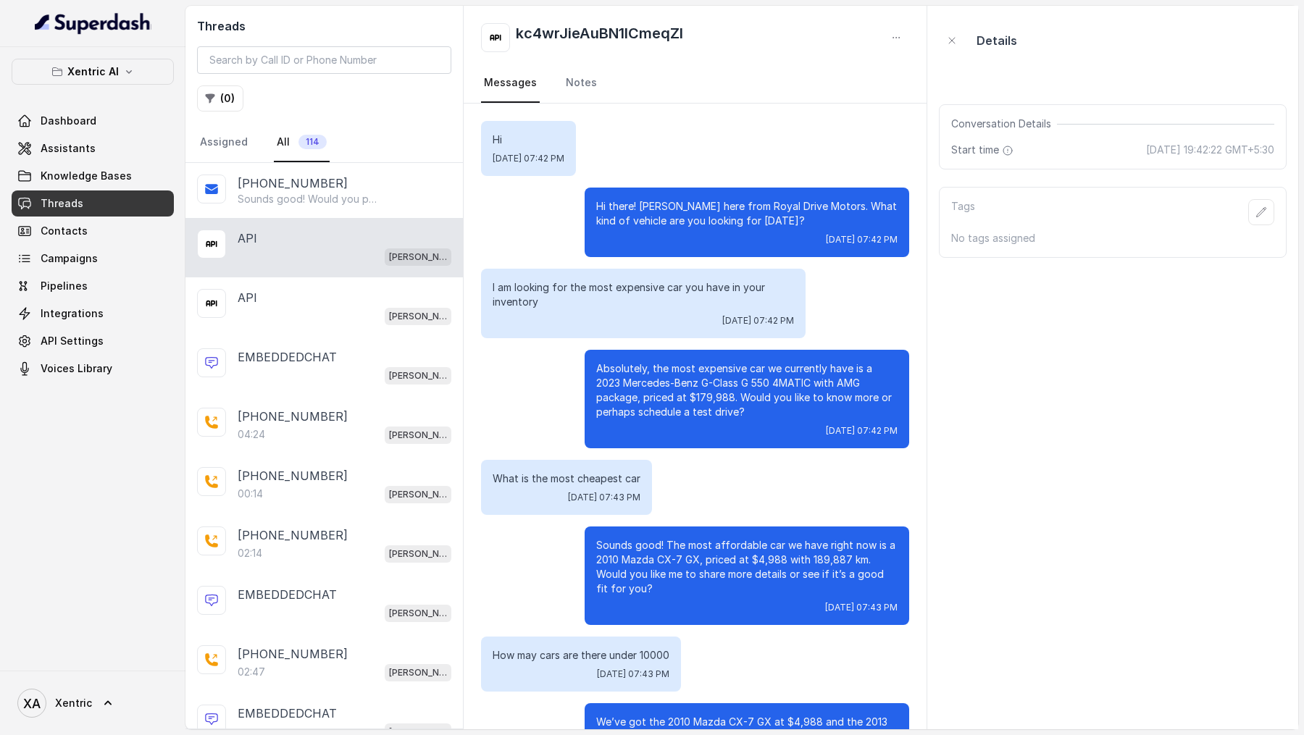
scroll to position [89, 0]
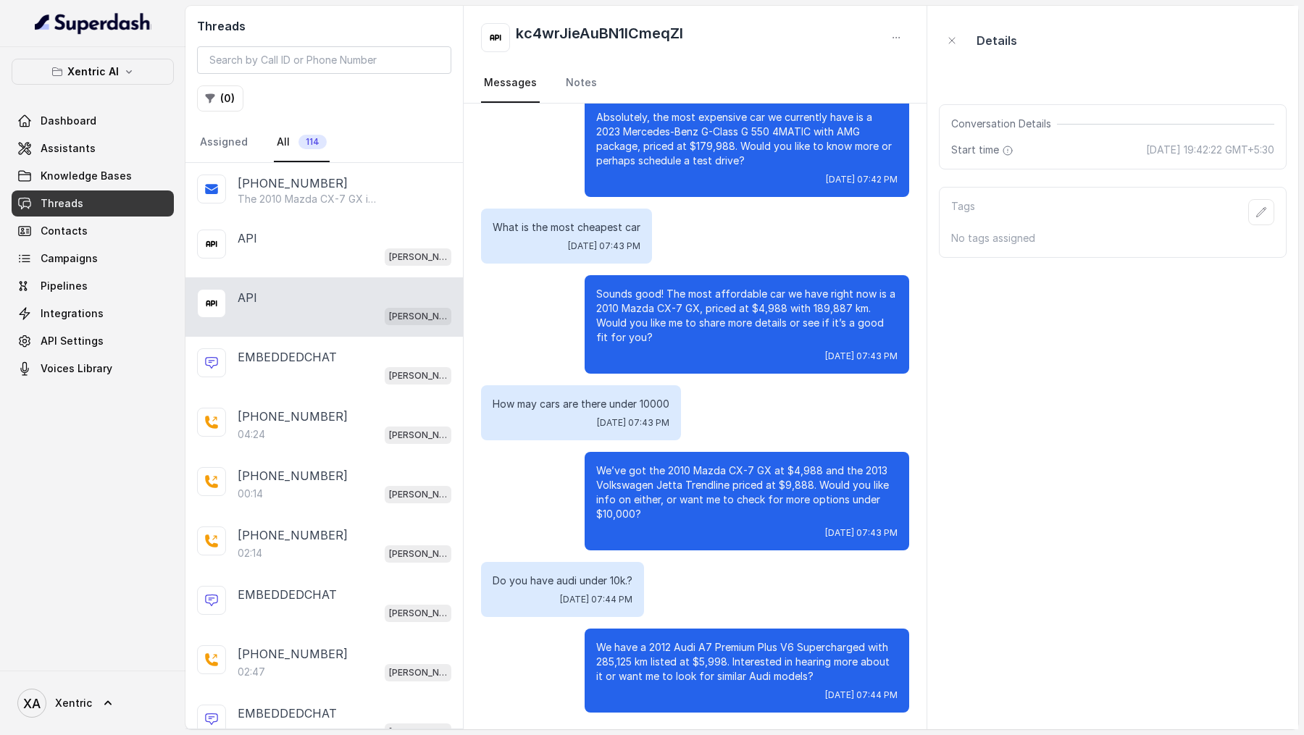
click at [346, 193] on p "The 2010 Mazda CX-7 GX is our most affordable option at $4,988 with 189,887 km.…" at bounding box center [307, 199] width 139 height 14
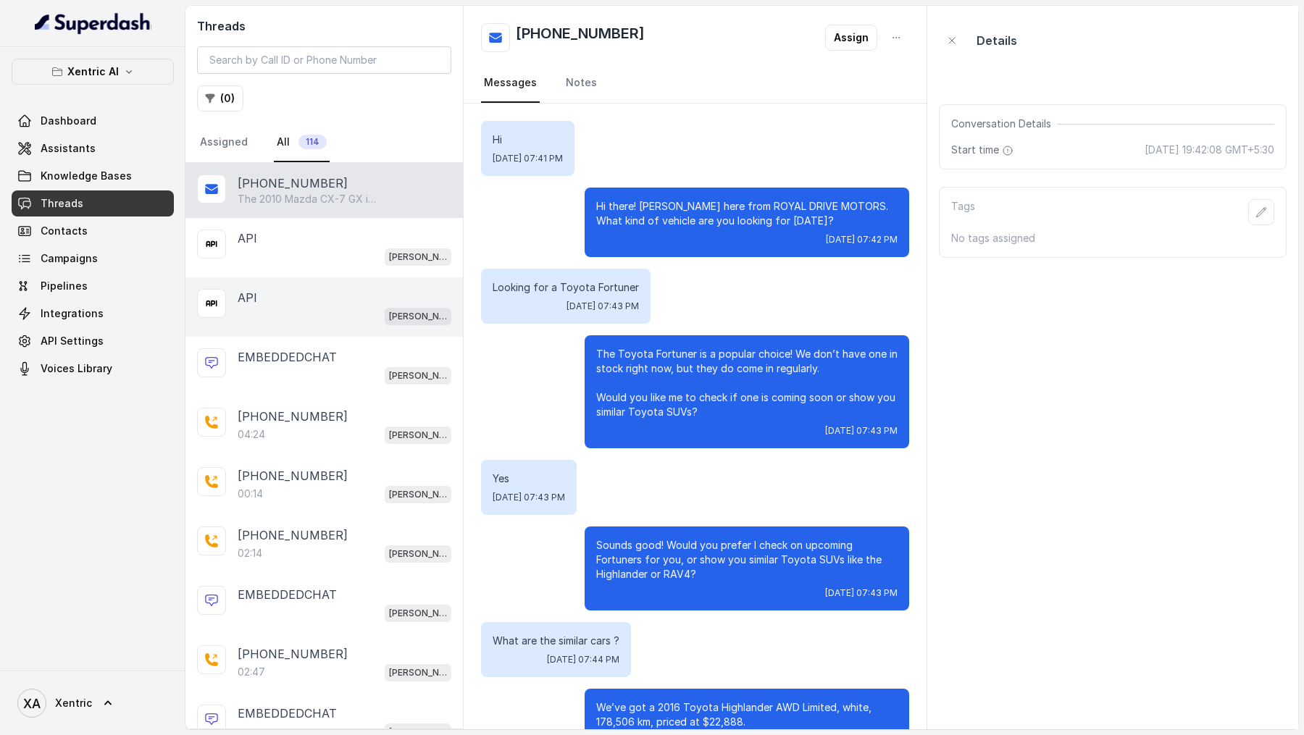
scroll to position [266, 0]
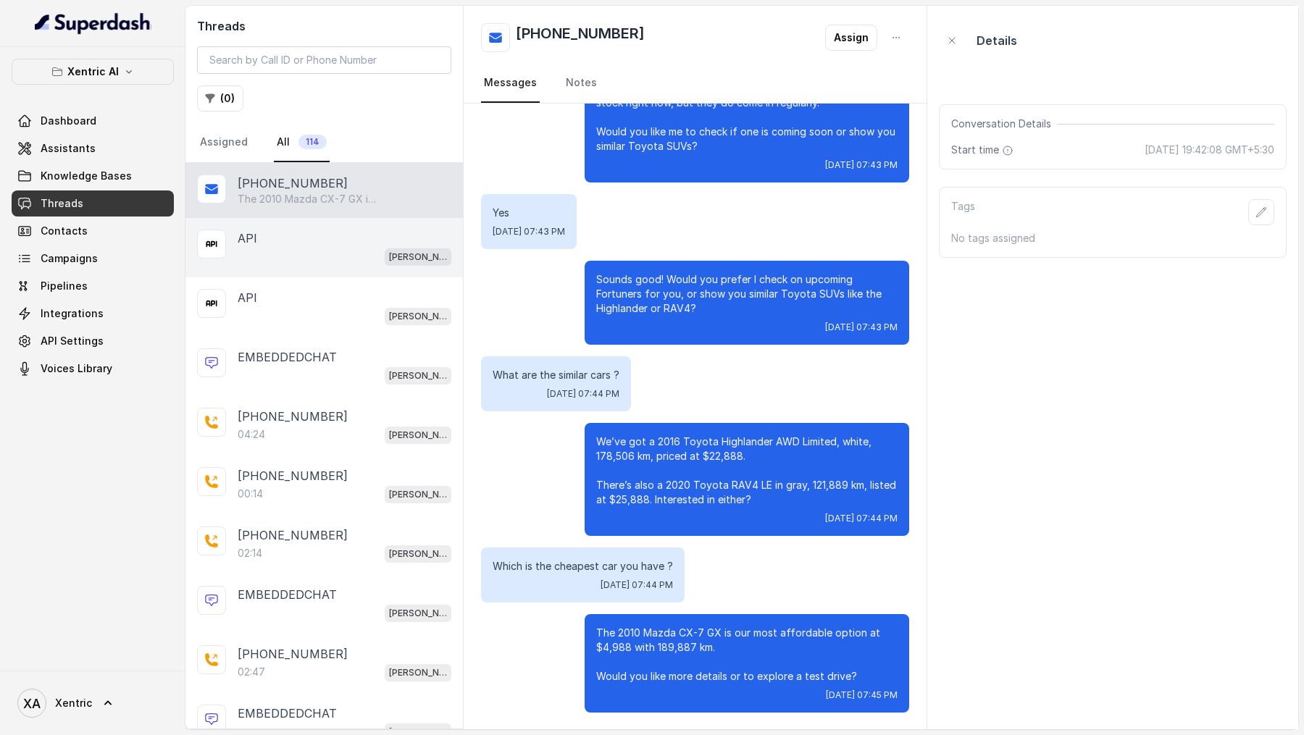
click at [329, 253] on div "[PERSON_NAME]" at bounding box center [345, 256] width 214 height 19
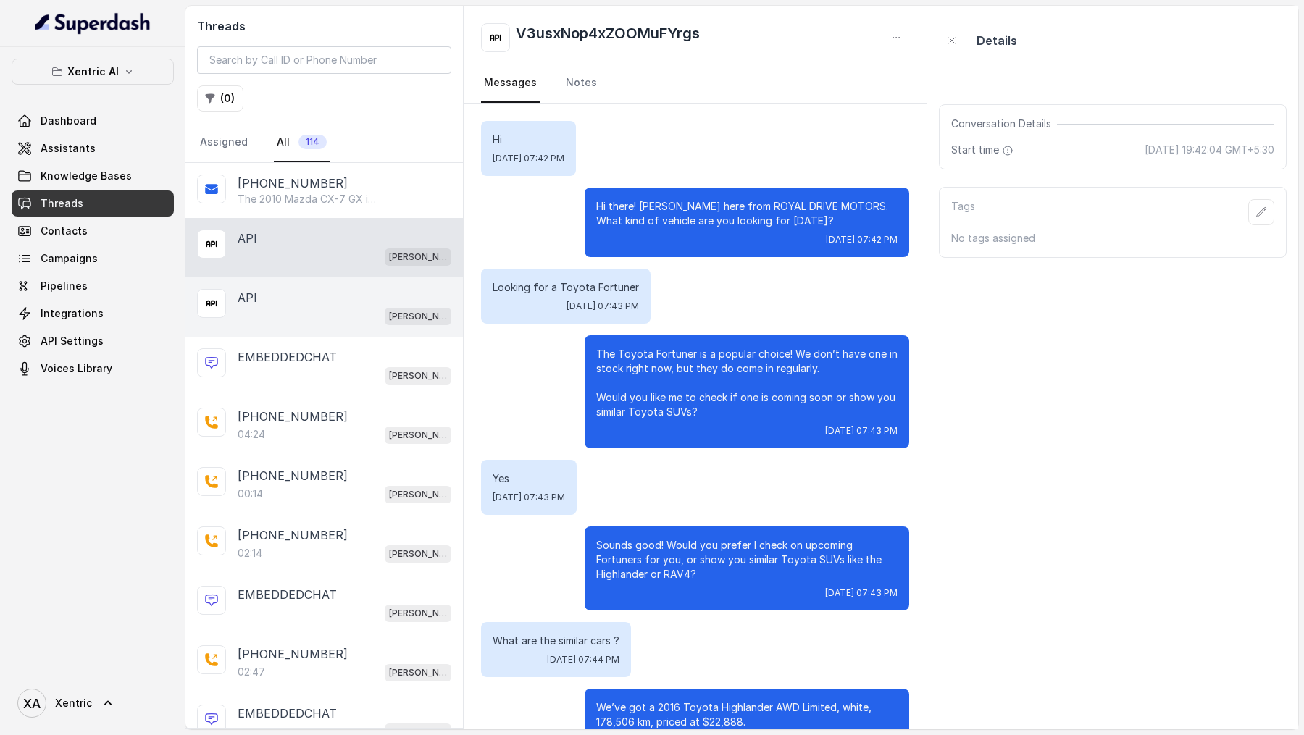
scroll to position [266, 0]
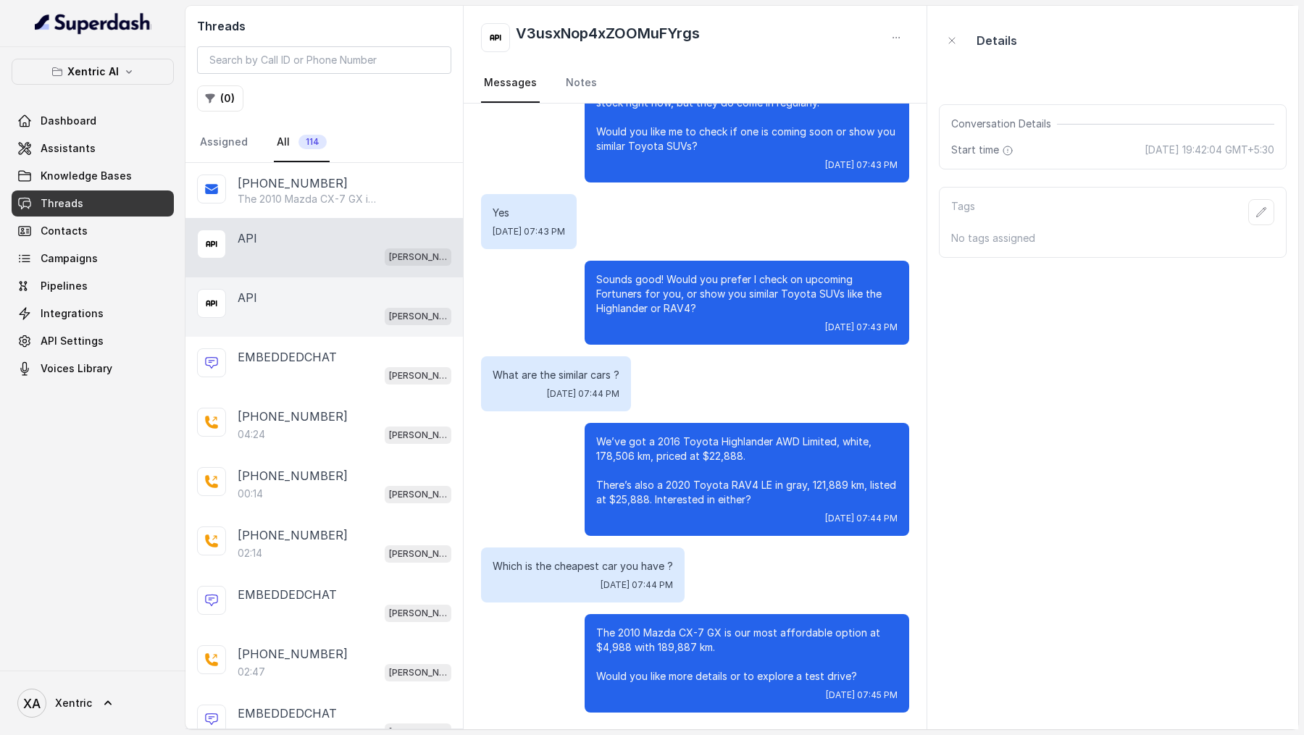
click at [329, 292] on div "API" at bounding box center [345, 297] width 214 height 17
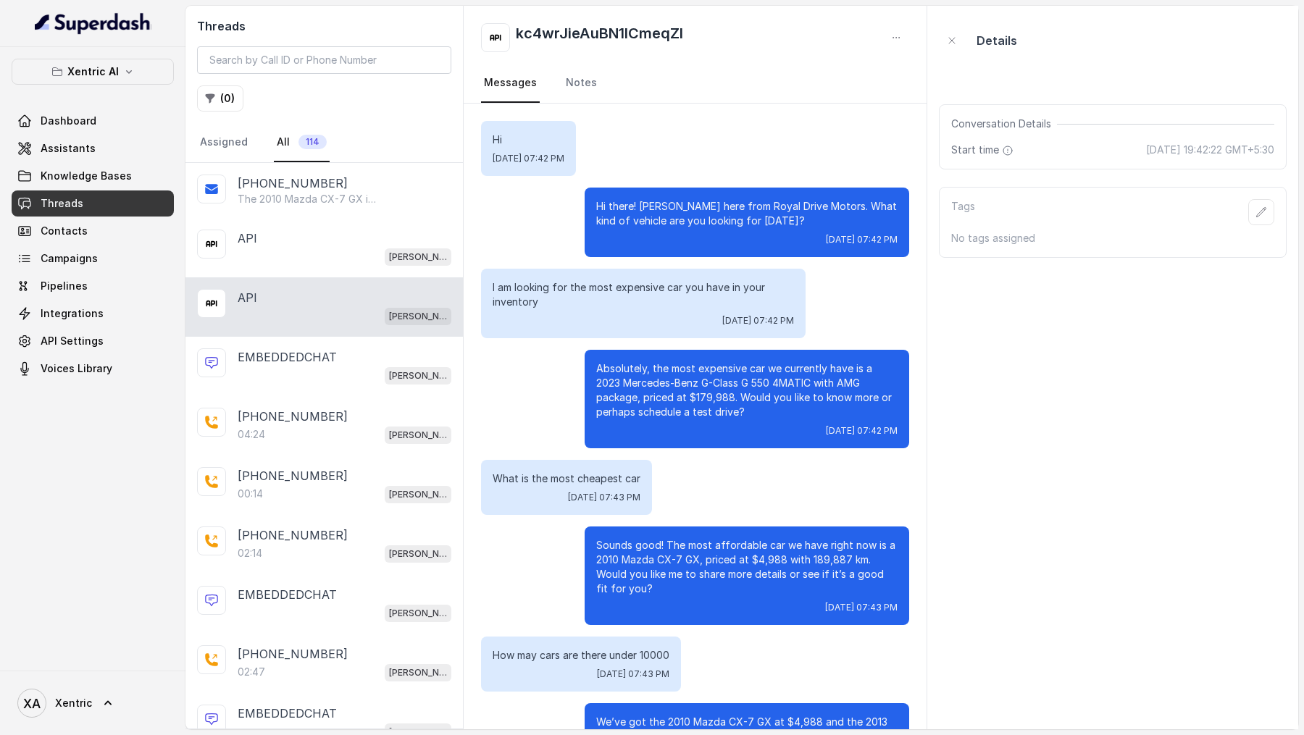
scroll to position [251, 0]
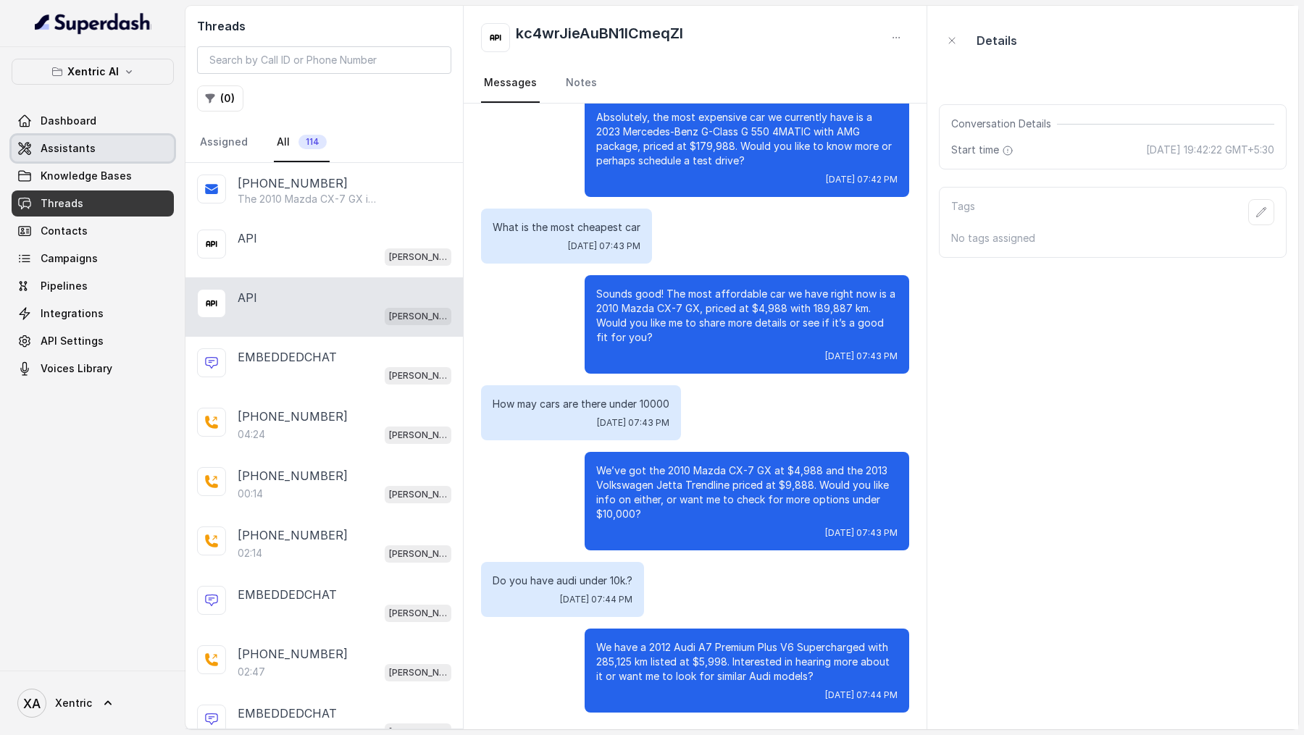
click at [113, 148] on link "Assistants" at bounding box center [93, 148] width 162 height 26
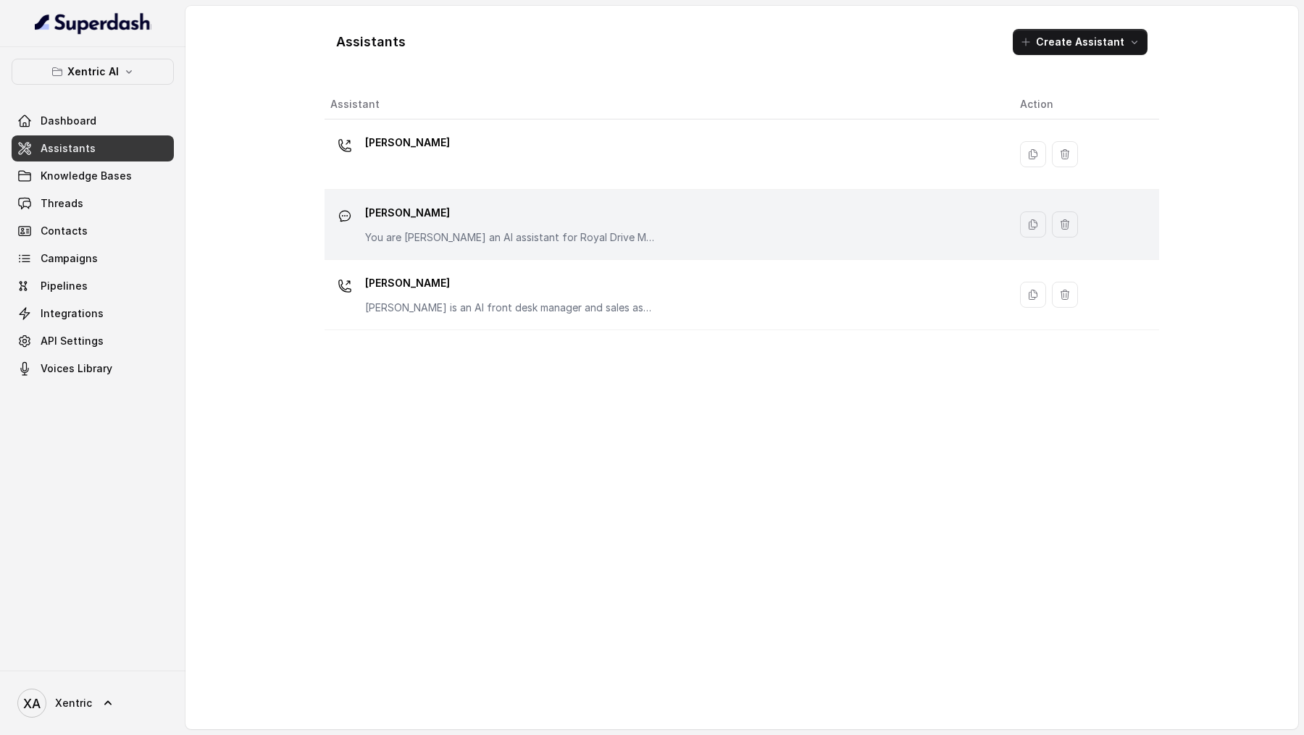
click at [506, 225] on div "[PERSON_NAME] You are [PERSON_NAME] an AI assistant for Royal Drive Motors an u…" at bounding box center [510, 222] width 290 height 43
